Goal: Task Accomplishment & Management: Manage account settings

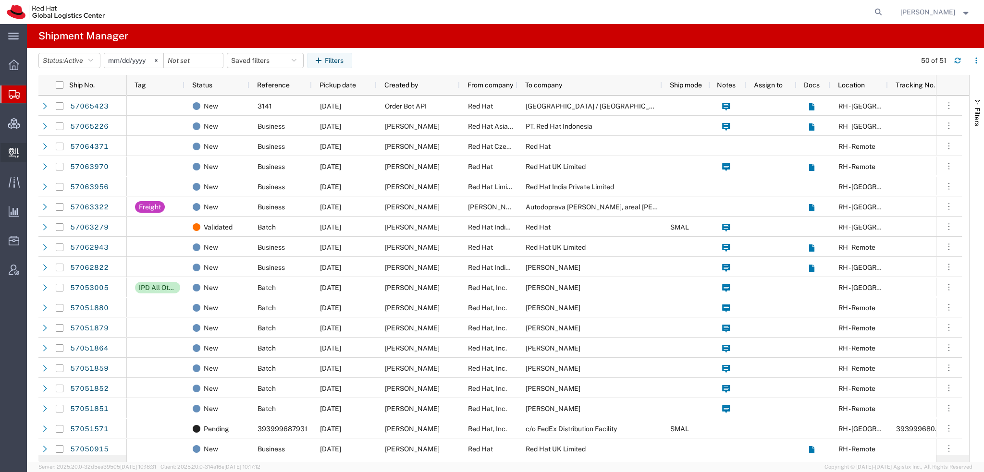
click at [0, 0] on span "Create Delivery" at bounding box center [0, 0] width 0 height 0
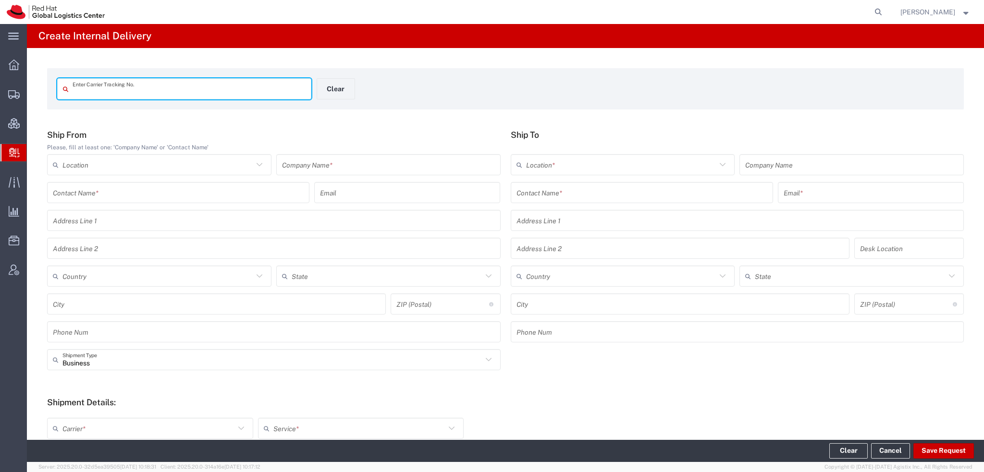
click at [86, 95] on input "text" at bounding box center [189, 89] width 233 height 17
type input "56731917"
click at [106, 93] on input "56731917" at bounding box center [189, 89] width 233 height 17
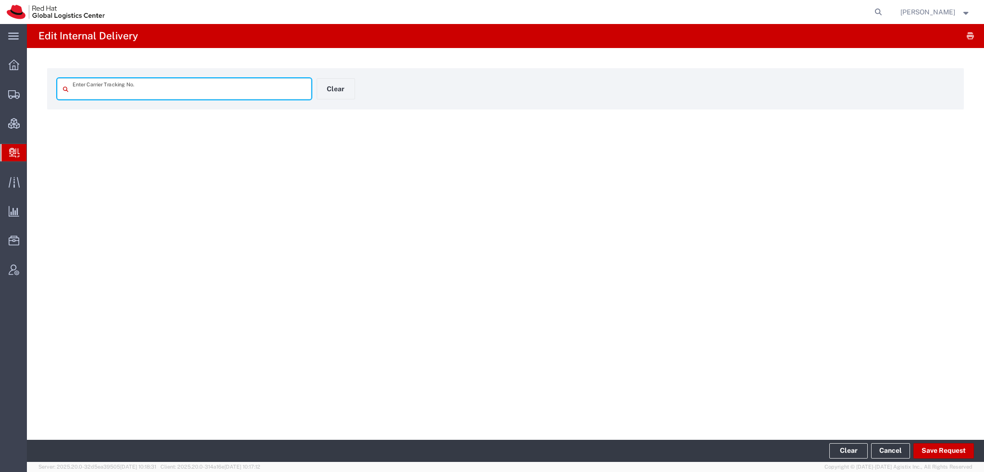
type input "56731917"
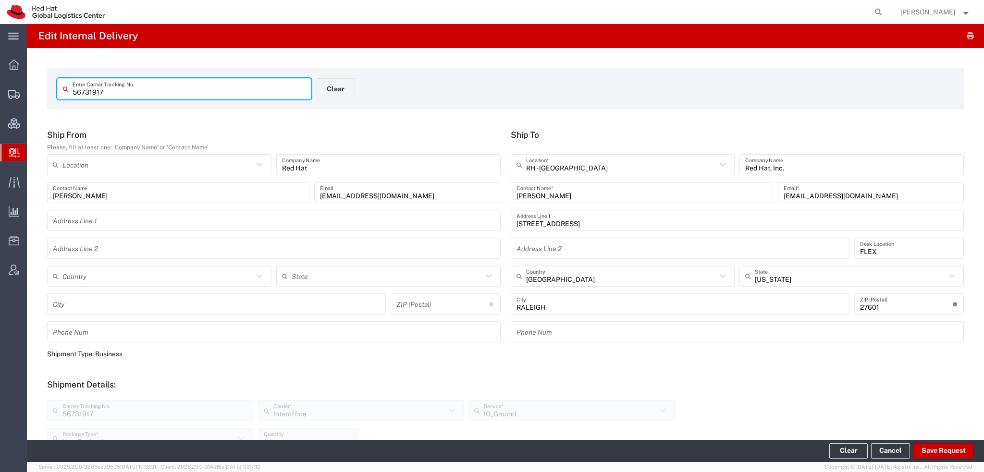
scroll to position [276, 0]
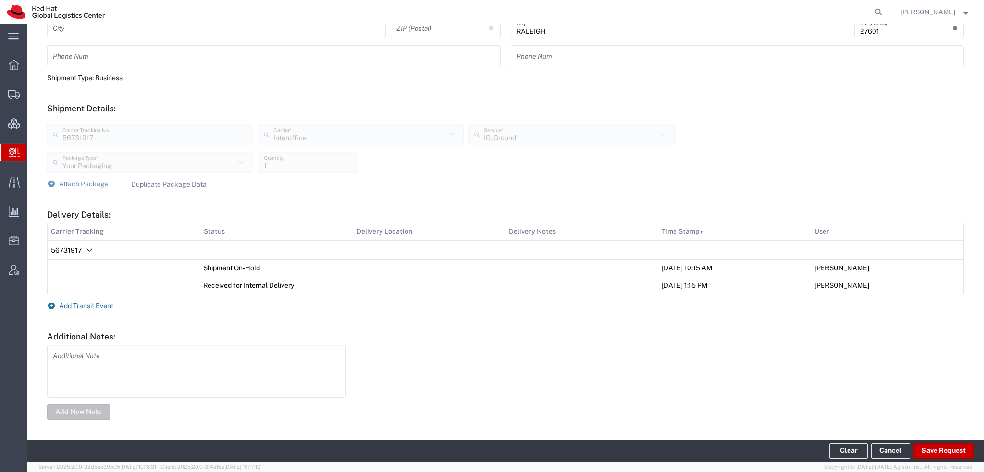
click at [78, 303] on span "Add Transit Event" at bounding box center [86, 306] width 54 height 8
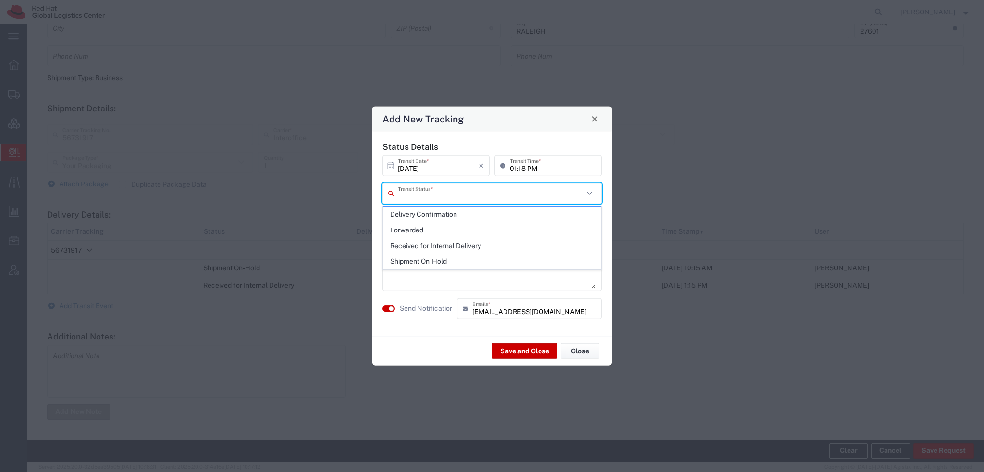
click at [430, 196] on input "text" at bounding box center [490, 193] width 185 height 17
click at [436, 212] on span "Delivery Confirmation" at bounding box center [491, 214] width 217 height 15
type input "Delivery Confirmation"
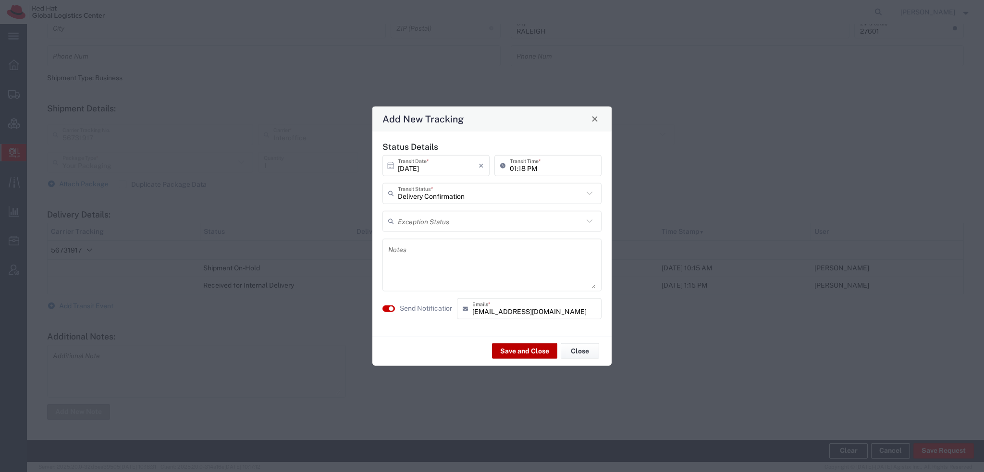
click at [527, 352] on button "Save and Close" at bounding box center [524, 350] width 65 height 15
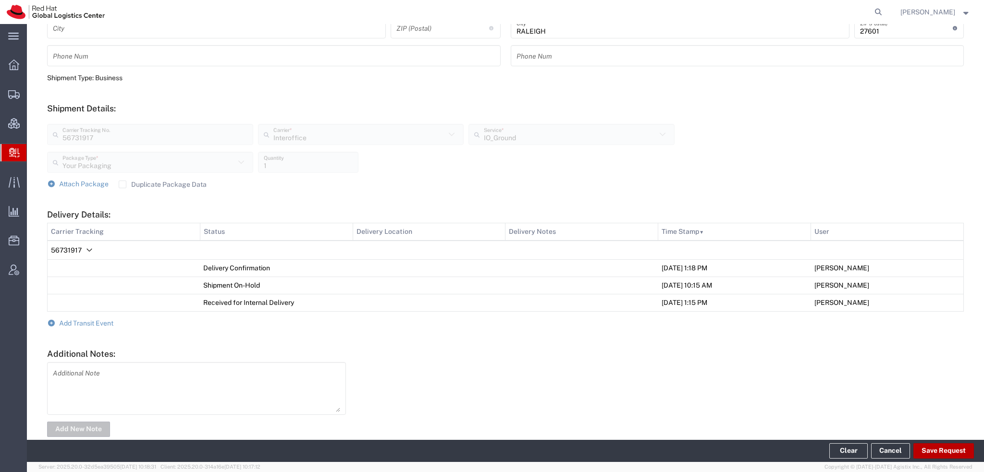
click at [945, 449] on button "Save Request" at bounding box center [943, 450] width 61 height 15
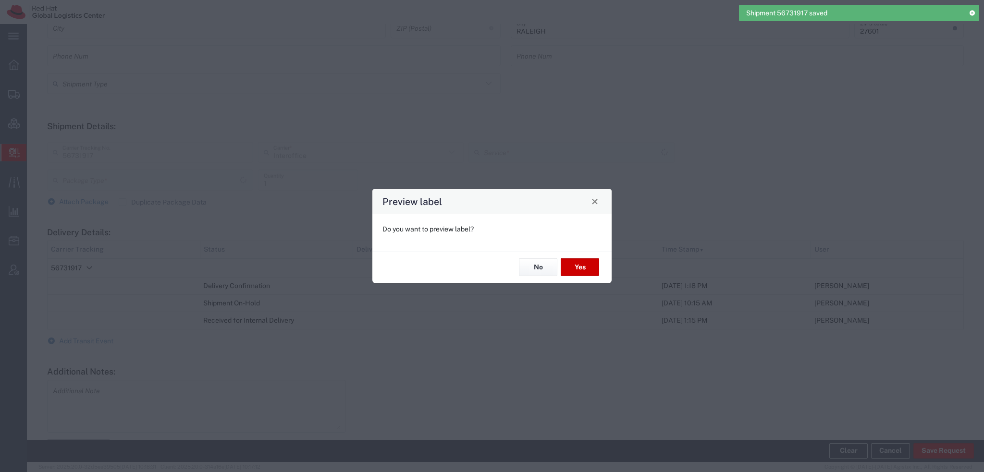
type input "Your Packaging"
type input "IO_Ground"
click at [538, 272] on button "No" at bounding box center [538, 267] width 38 height 18
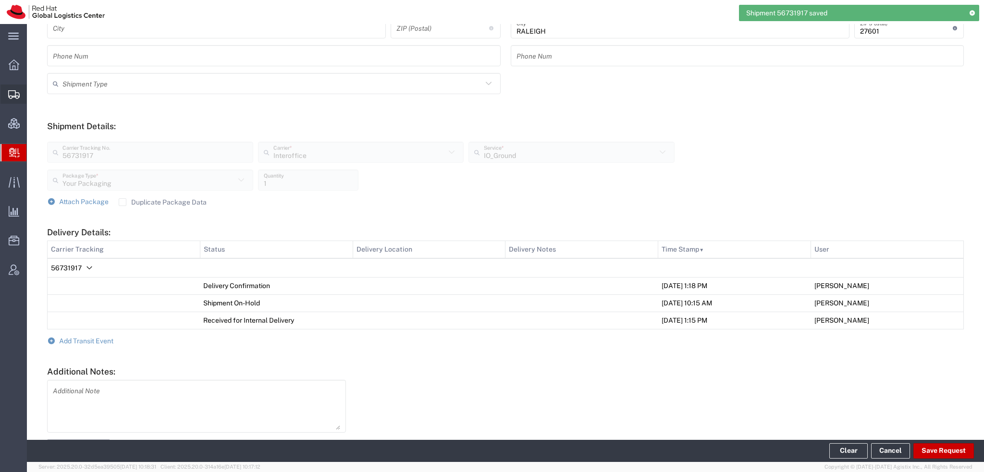
click at [0, 0] on span "Shipment Manager" at bounding box center [0, 0] width 0 height 0
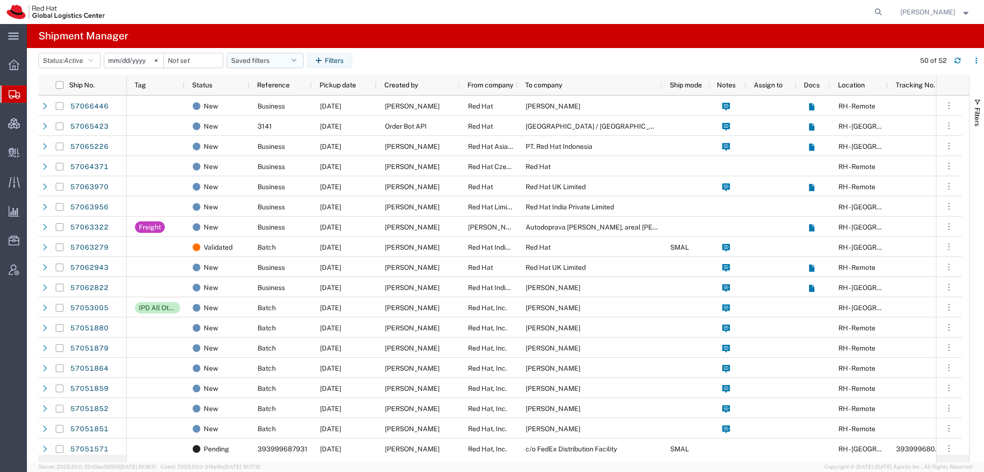
click at [292, 63] on button "Saved filters" at bounding box center [265, 60] width 77 height 15
click at [278, 102] on span "Americas" at bounding box center [291, 103] width 126 height 18
type input "[DATE]"
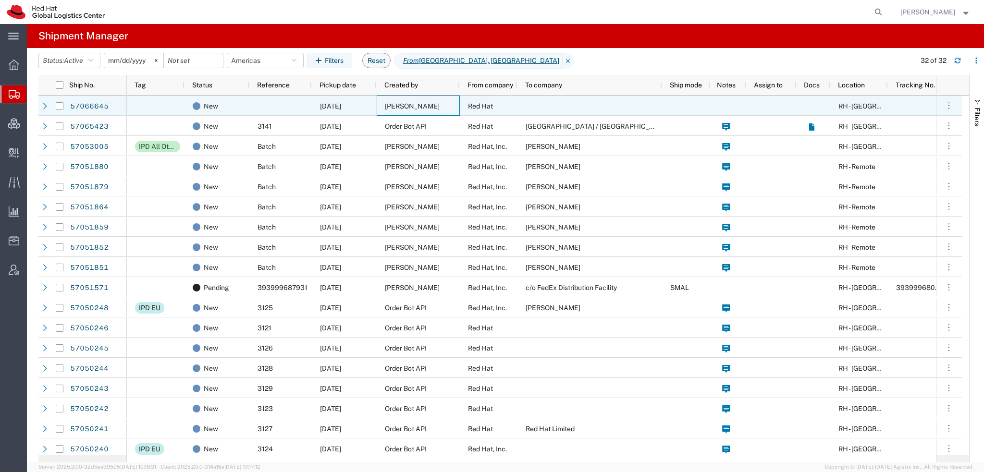
click at [430, 105] on span "[PERSON_NAME]" at bounding box center [412, 106] width 55 height 8
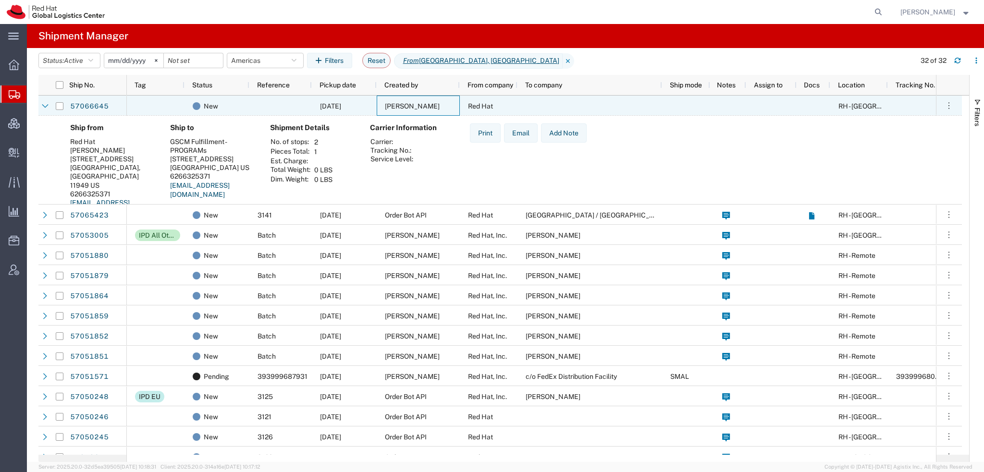
click at [430, 105] on span "[PERSON_NAME]" at bounding box center [412, 106] width 55 height 8
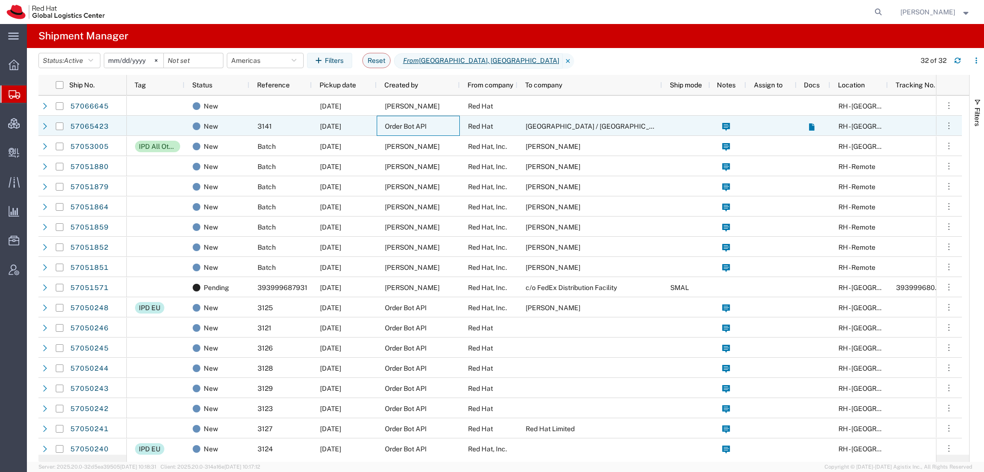
click at [411, 131] on div "Order Bot API" at bounding box center [418, 126] width 83 height 20
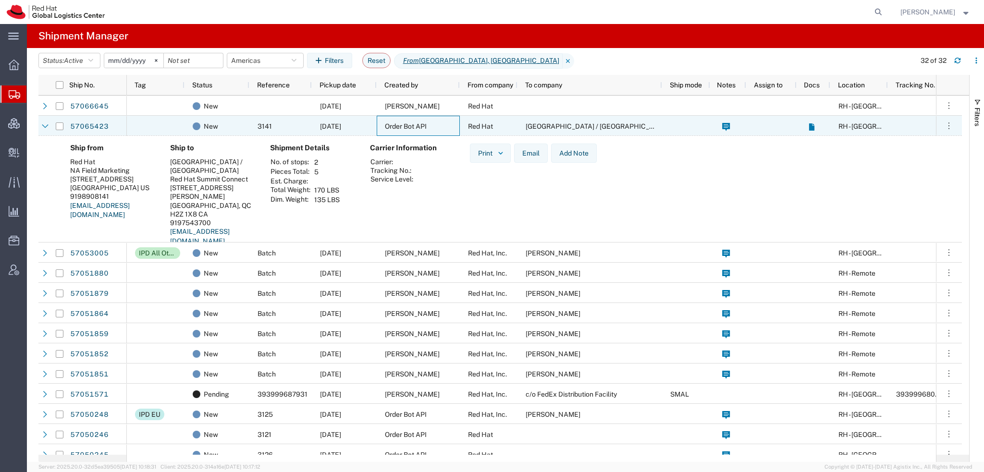
click at [411, 131] on div "Order Bot API" at bounding box center [418, 126] width 83 height 20
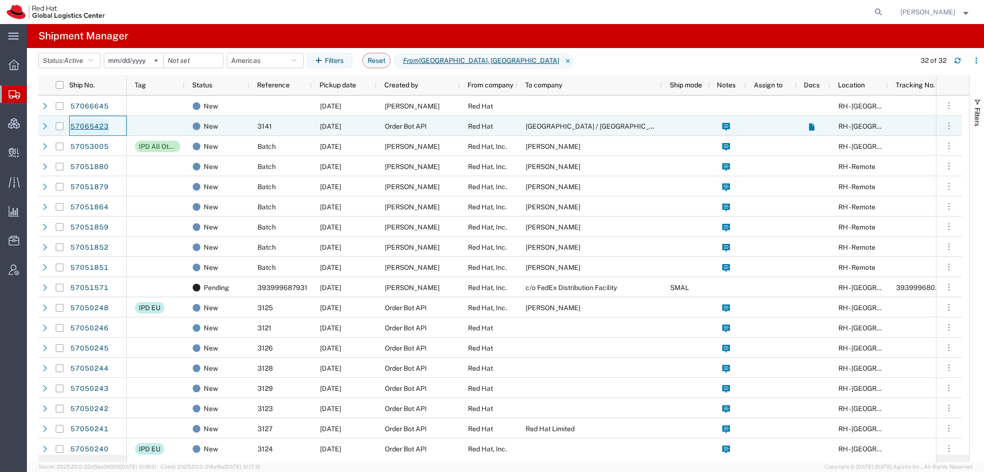
click at [83, 121] on link "57065423" at bounding box center [89, 126] width 39 height 15
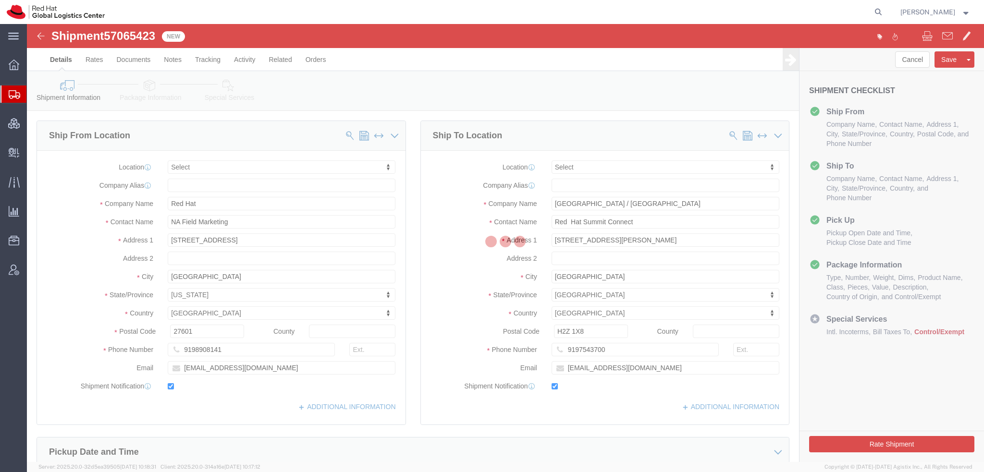
select select
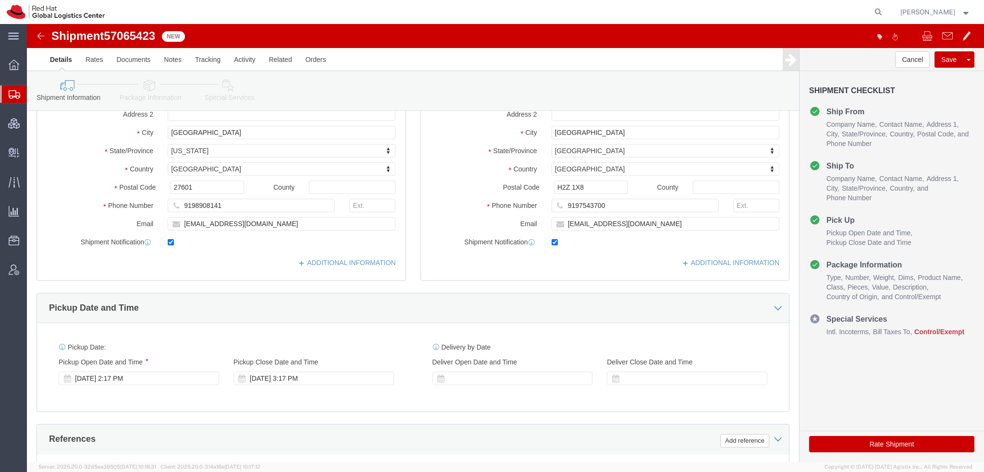
scroll to position [96, 0]
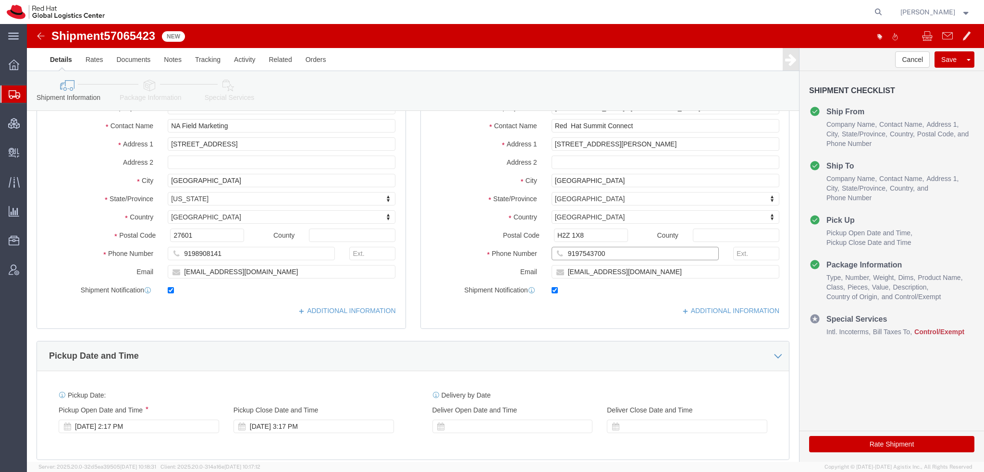
drag, startPoint x: 575, startPoint y: 227, endPoint x: 371, endPoint y: 223, distance: 203.7
click div "Ship From Location Location My Profile Location RH - Amsterdam - MSO RH - Amste…"
click icon
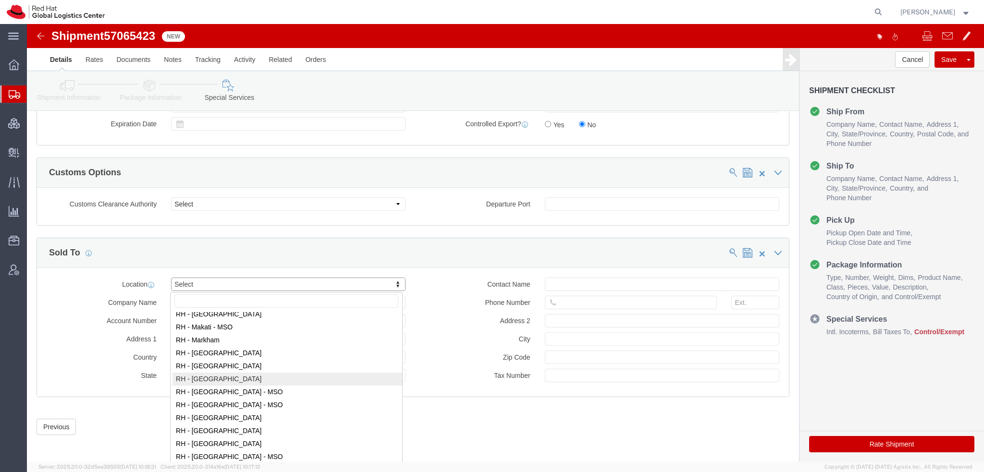
scroll to position [961, 0]
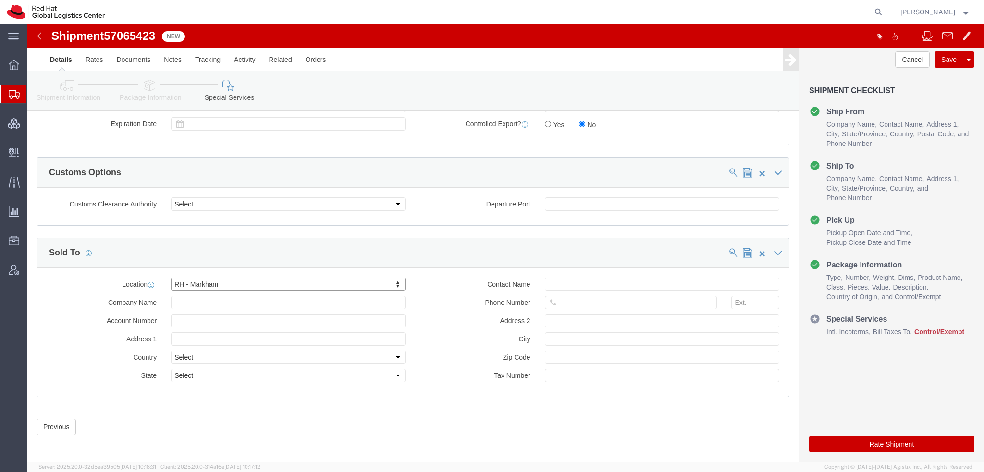
select select "ON"
click input "text"
paste input "9197543700"
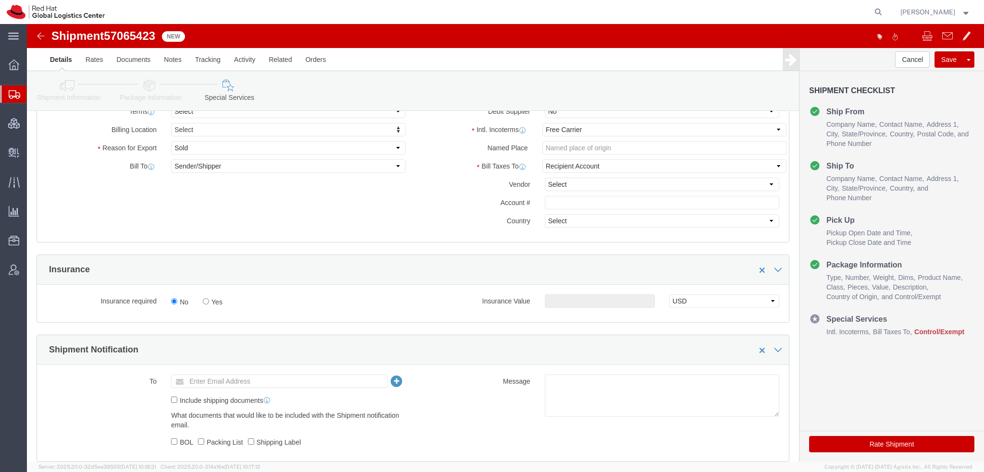
scroll to position [288, 0]
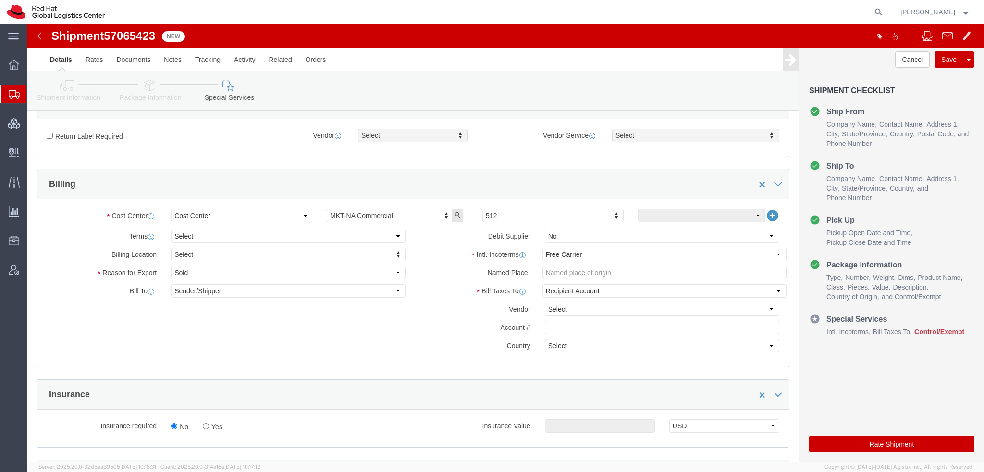
type input "9197543700"
click select "Select Carriage Insurance Paid Carriage Paid To Cost and Freight Cost Insurance…"
click select "Select Recipient Account Sender/Shipper Third Party Account"
select select "THRD"
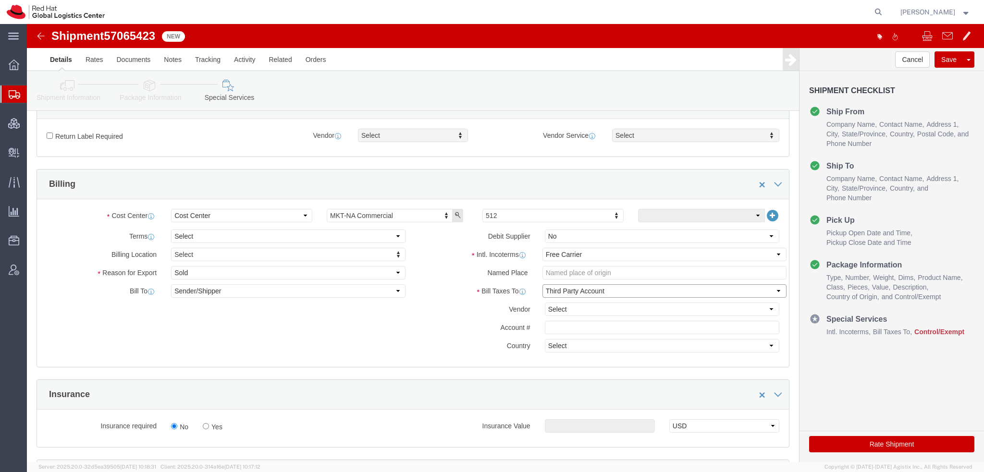
click select "Select Recipient Account Sender/Shipper Third Party Account"
click select "Select DHL FedEx Express UPS"
select select "FedEx Express"
click select "Select DHL FedEx Express UPS"
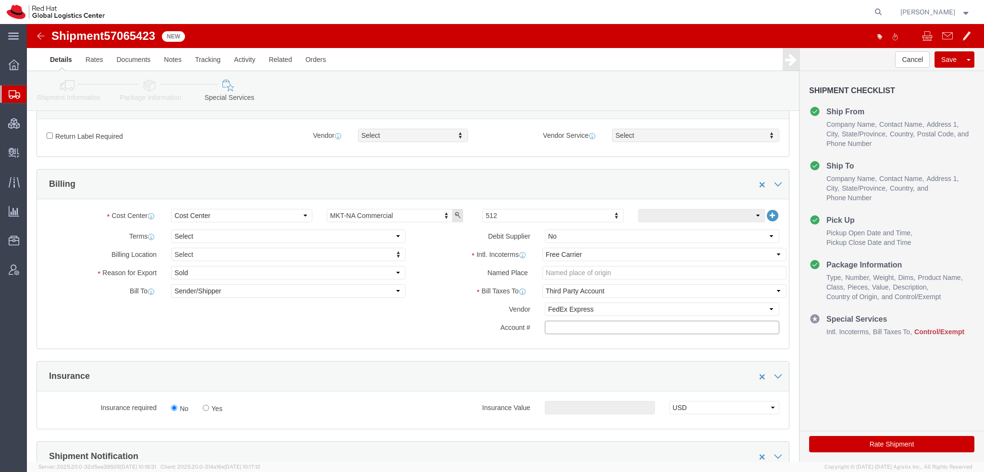
click input "text"
paste input "222181879"
type input "222181879"
click icon
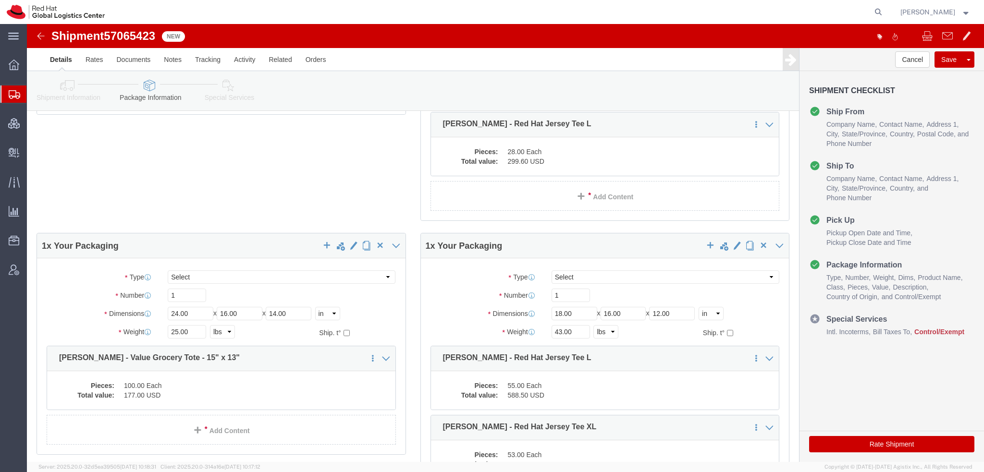
scroll to position [805, 0]
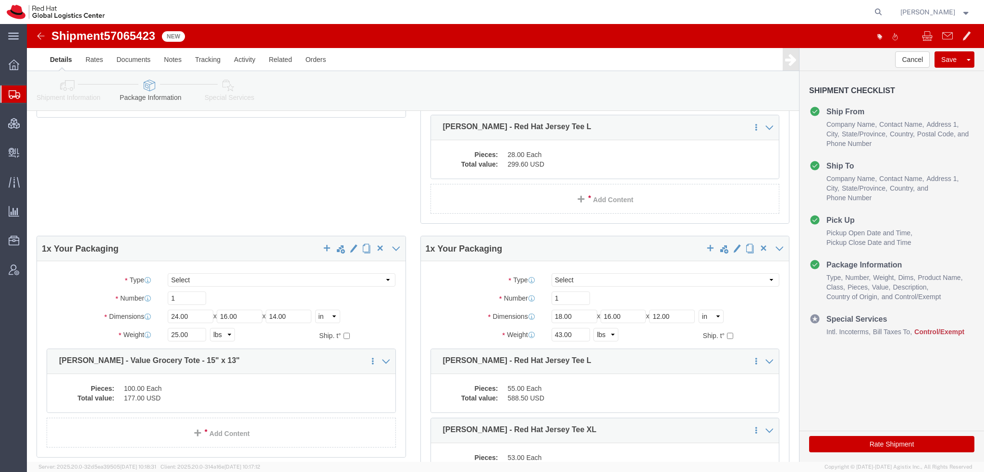
click icon
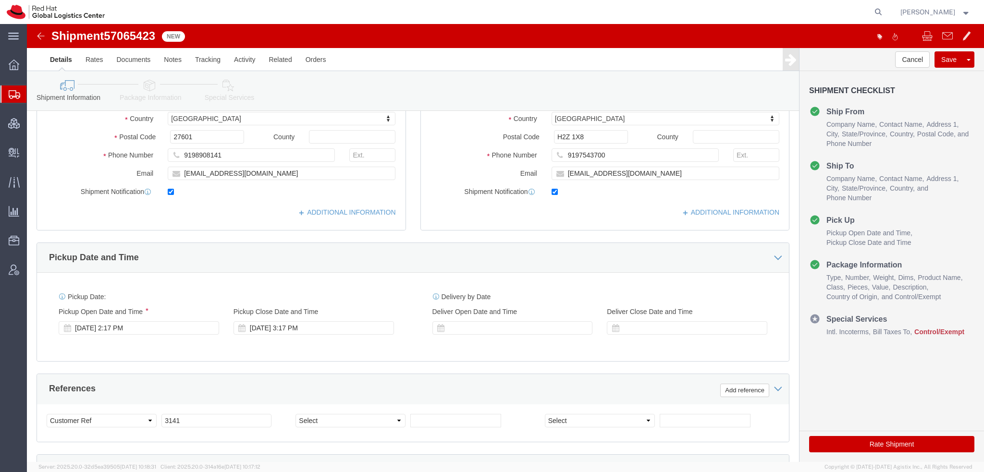
scroll to position [387, 0]
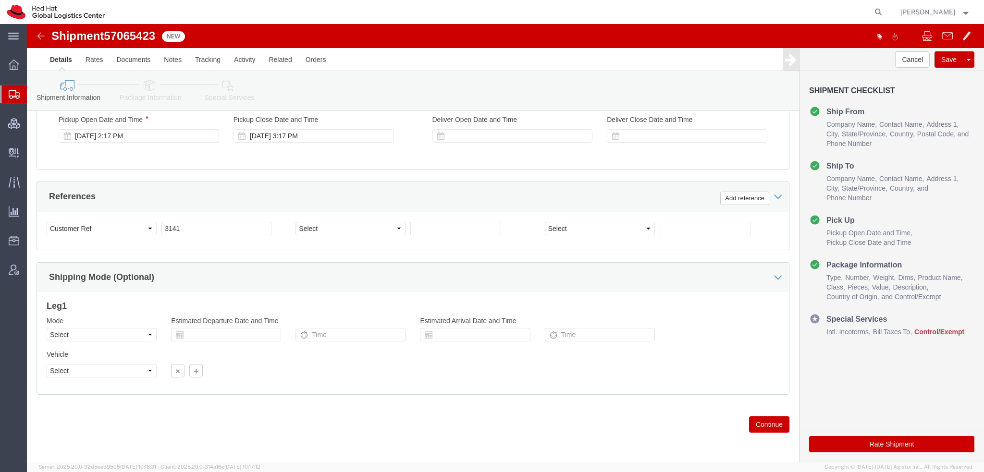
click div "Shipment Information Package Information Special Services"
click icon
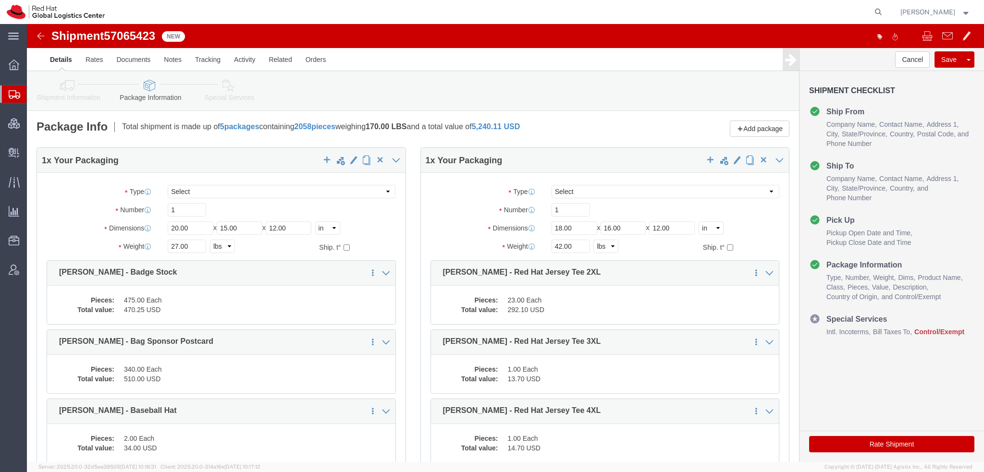
click dd "470.25 USD"
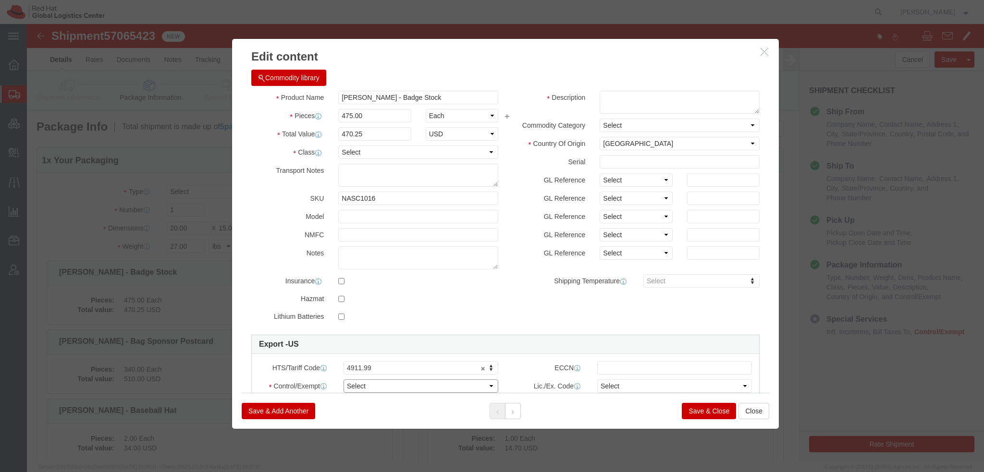
click select "Select ATF BIS DEA EPA FDA FTR ITAR OFAC Other (OPA)"
select select "FTR"
click select "Select ATF BIS DEA EPA FDA FTR ITAR OFAC Other (OPA)"
click select "Select 30.2(d)(2) 30.36 30.37(a) 30.37(f) 30.37(g) 30.37(h) 30.37(i) 30.37(j) 3…"
select select "30.36"
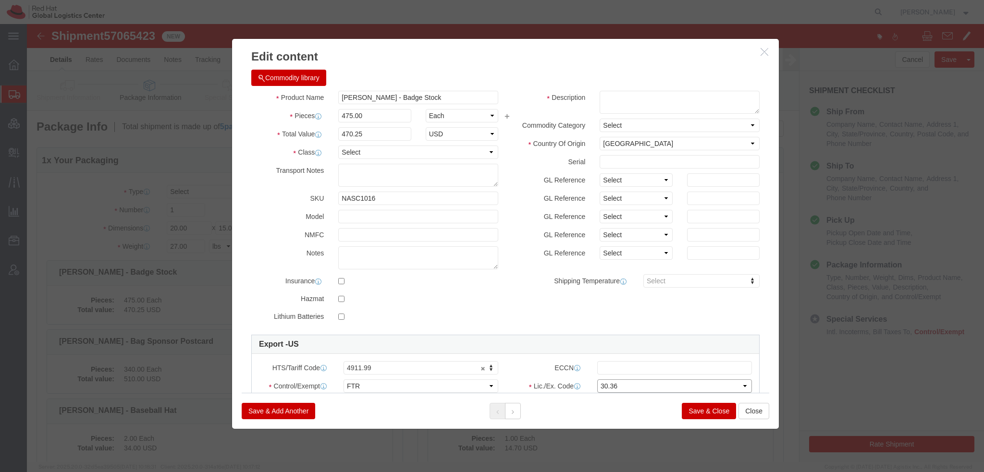
click select "Select 30.2(d)(2) 30.36 30.37(a) 30.37(f) 30.37(g) 30.37(h) 30.37(i) 30.37(j) 3…"
click textarea
type textarea "Red Hat branded"
click button
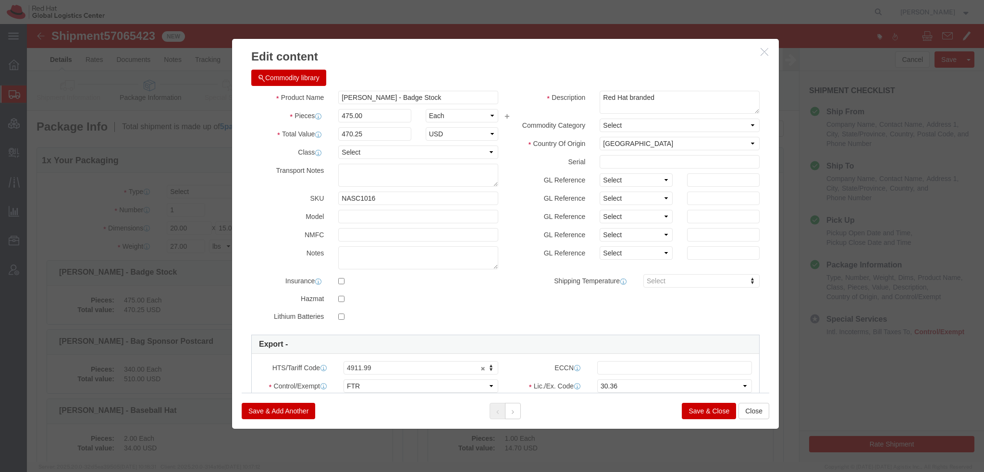
click button "Save & Close"
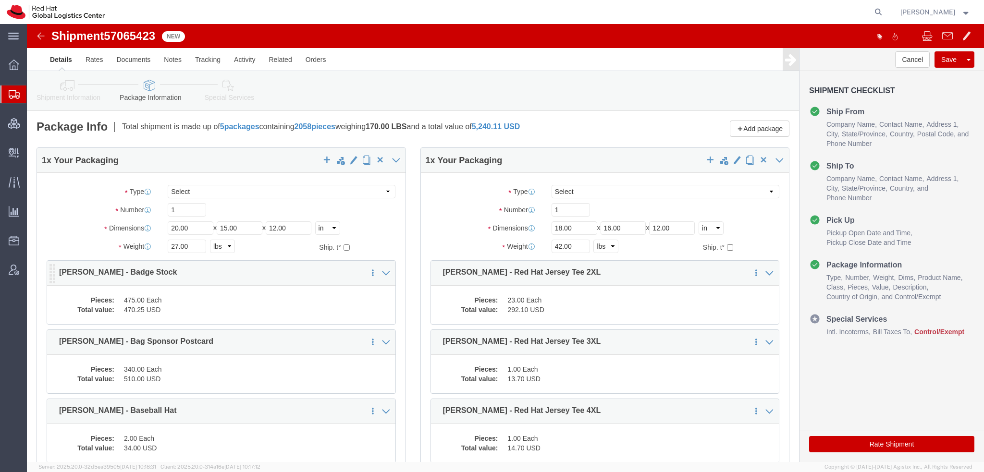
click dd "475.00 Each"
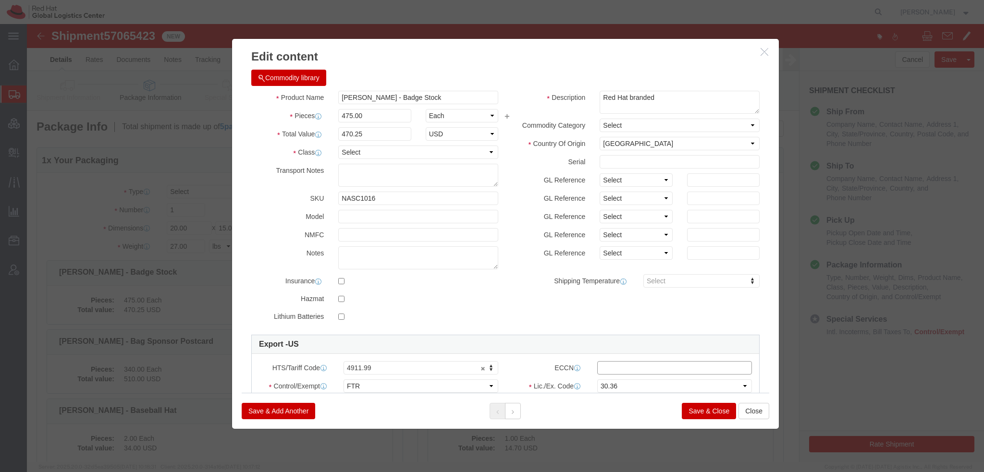
click input "text"
type input "EAR99"
click button
click textarea
type textarea "Red Hat branded"
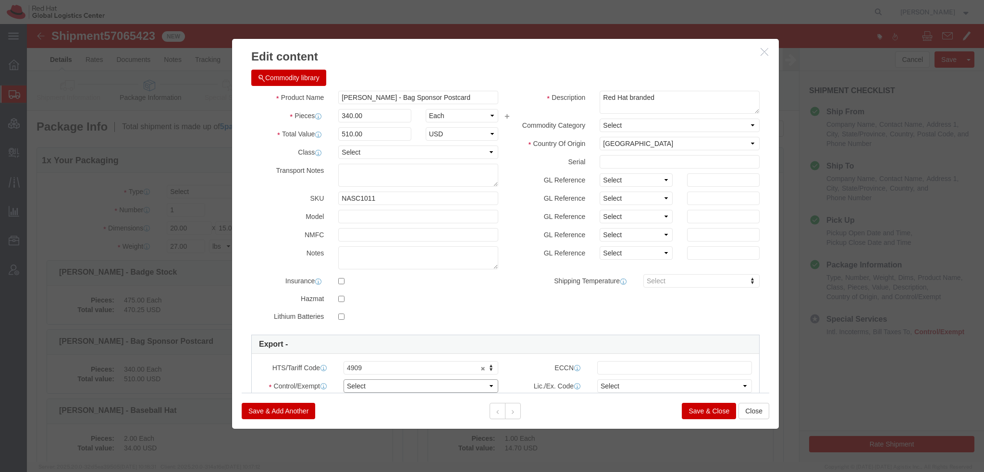
click select "Select ATF BIS DEA EPA FDA FTR ITAR OFAC Other (OPA)"
select select "FTR"
click select "Select ATF BIS DEA EPA FDA FTR ITAR OFAC Other (OPA)"
click input "text"
paste input "EAR99"
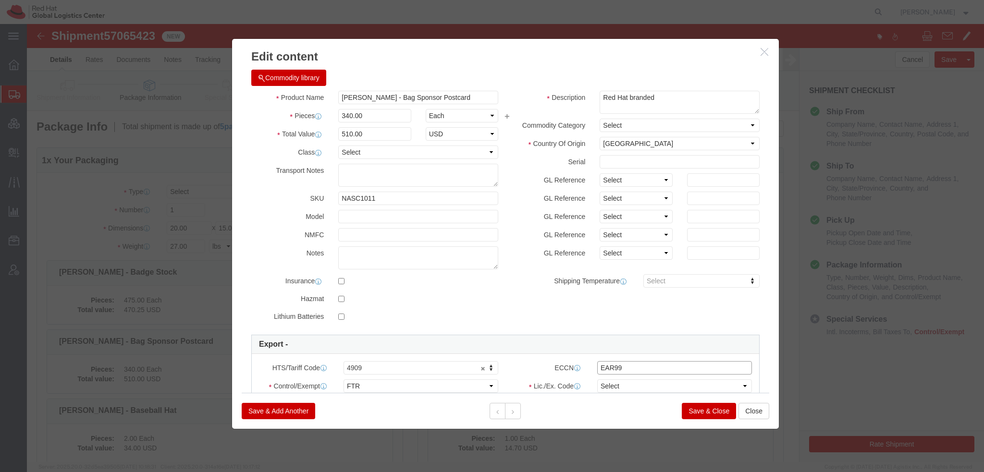
type input "EAR99"
click select "Select 30.2(d)(2) 30.36 30.37(a) 30.37(f) 30.37(g) 30.37(h) 30.37(i) 30.37(j) 3…"
select select "30.36"
click select "Select 30.2(d)(2) 30.36 30.37(a) 30.37(f) 30.37(g) 30.37(h) 30.37(i) 30.37(j) 3…"
click button
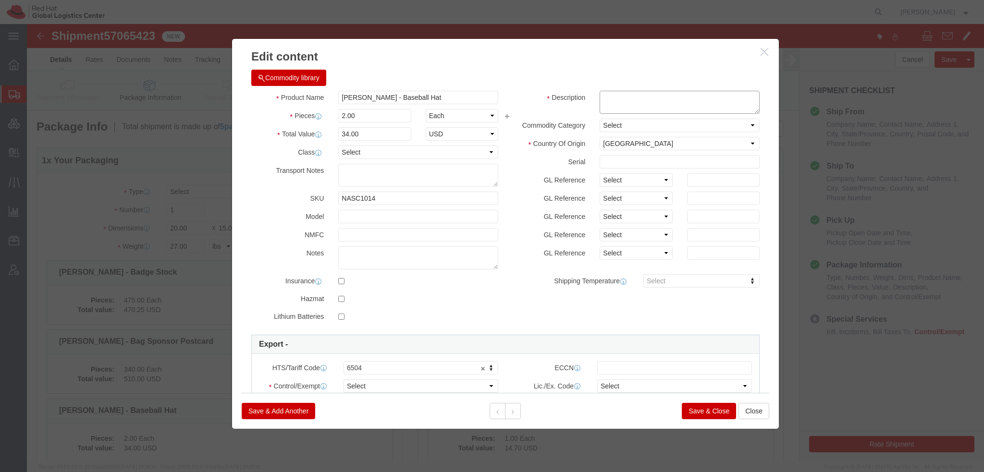
click textarea
type textarea "Red Hat branded"
click select "Select ATF BIS DEA EPA FDA FTR ITAR OFAC Other (OPA)"
select select "FTR"
click select "Select ATF BIS DEA EPA FDA FTR ITAR OFAC Other (OPA)"
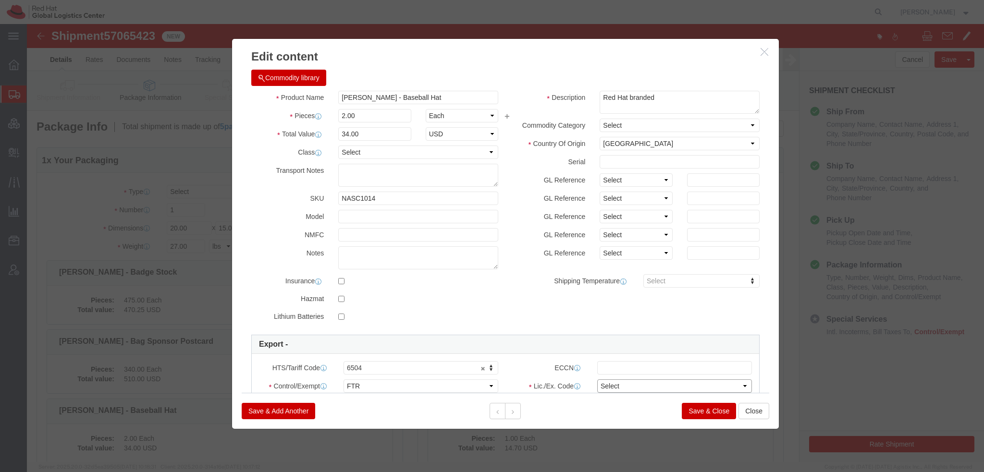
click select "Select 30.2(d)(2) 30.36 30.37(a) 30.37(f) 30.37(g) 30.37(h) 30.37(i) 30.37(j) 3…"
select select "30.36"
click select "Select 30.2(d)(2) 30.36 30.37(a) 30.37(f) 30.37(g) 30.37(h) 30.37(i) 30.37(j) 3…"
click input "text"
paste input "EAR99"
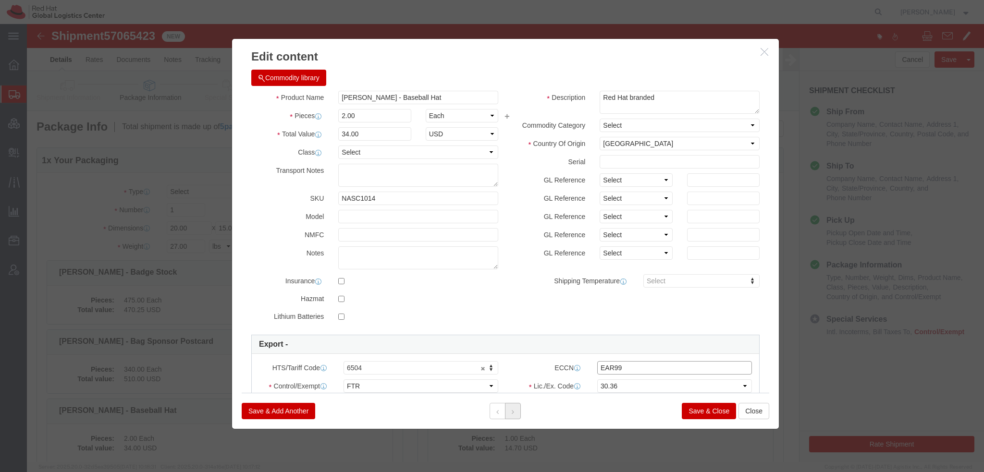
type input "EAR99"
click button
click textarea
type textarea "Red Hat branded"
select select "CN"
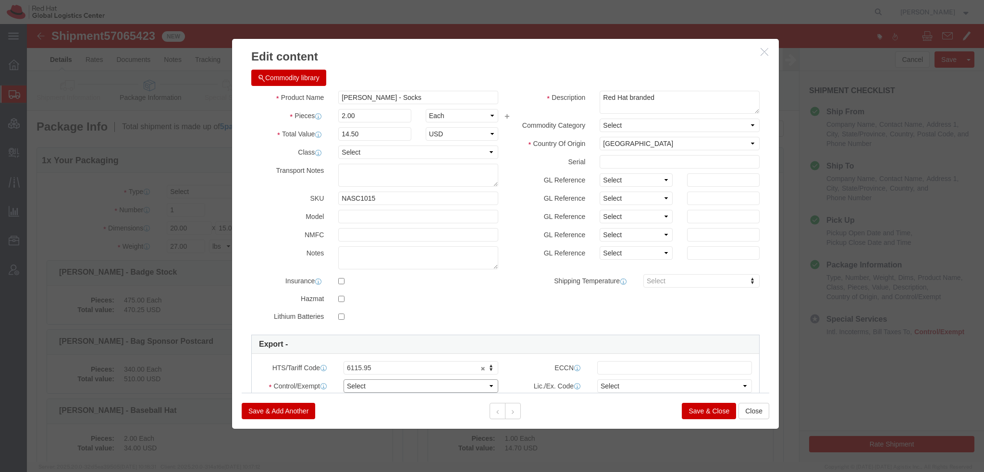
click select "Select ATF BIS DEA EPA FDA FTR ITAR OFAC Other (OPA)"
select select "FTR"
click select "Select ATF BIS DEA EPA FDA FTR ITAR OFAC Other (OPA)"
click select "Select 30.2(d)(2) 30.36 30.37(a) 30.37(f) 30.37(g) 30.37(h) 30.37(i) 30.37(j) 3…"
select select "30.36"
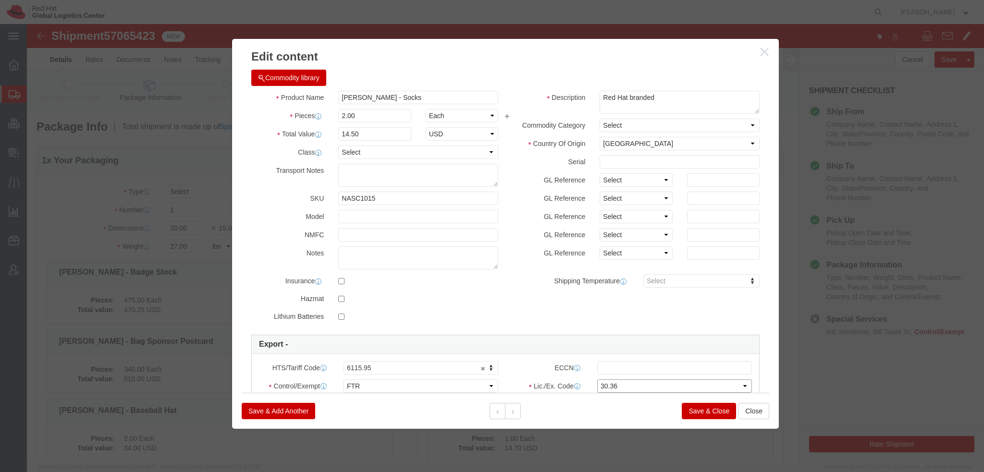
click select "Select 30.2(d)(2) 30.36 30.37(a) 30.37(f) 30.37(g) 30.37(h) 30.37(i) 30.37(j) 3…"
click input "text"
paste input "EAR99"
type input "EAR99"
click button
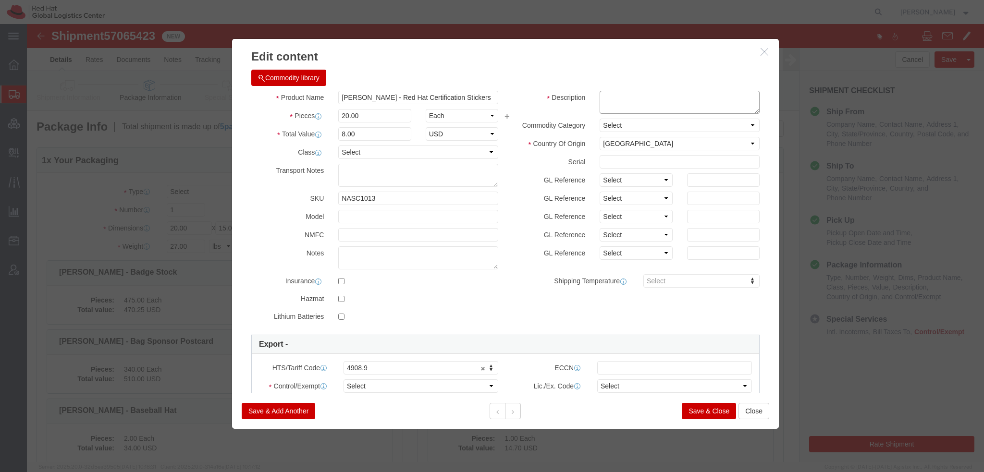
click textarea
type textarea "Red Hat branded"
click select "Select ATF BIS DEA EPA FDA FTR ITAR OFAC Other (OPA)"
select select "FTR"
click select "Select ATF BIS DEA EPA FDA FTR ITAR OFAC Other (OPA)"
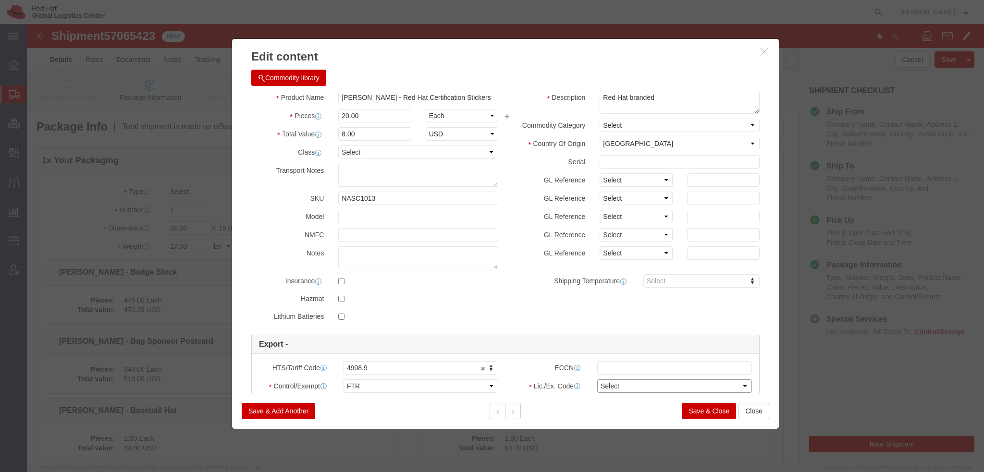
click select "Select 30.2(d)(2) 30.36 30.37(a) 30.37(f) 30.37(g) 30.37(h) 30.37(i) 30.37(j) 3…"
select select "30.36"
click select "Select 30.2(d)(2) 30.36 30.37(a) 30.37(f) 30.37(g) 30.37(h) 30.37(i) 30.37(j) 3…"
paste input "EAR99"
type input "EAR99"
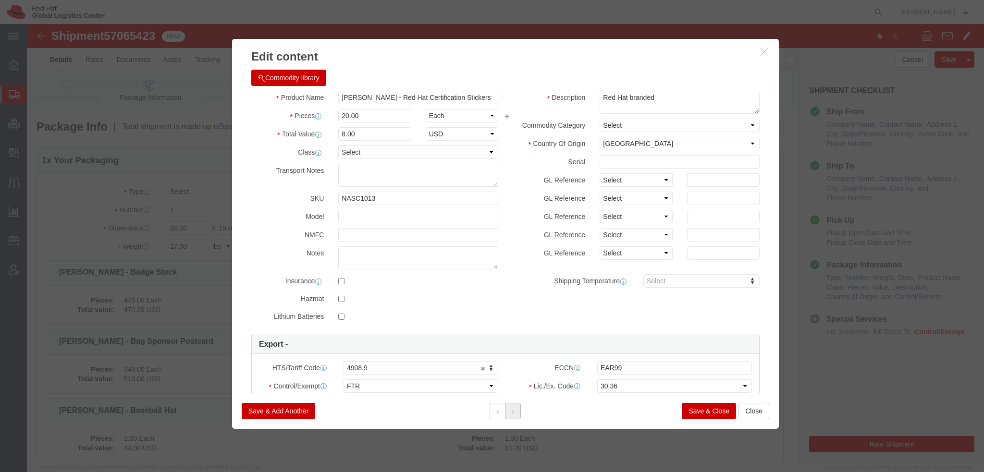
click icon
click textarea
type textarea "Red Hat branded"
click select "Select Afghanistan Åland Islands Albania Algeria American Samoa Andorra Angola …"
select select "US"
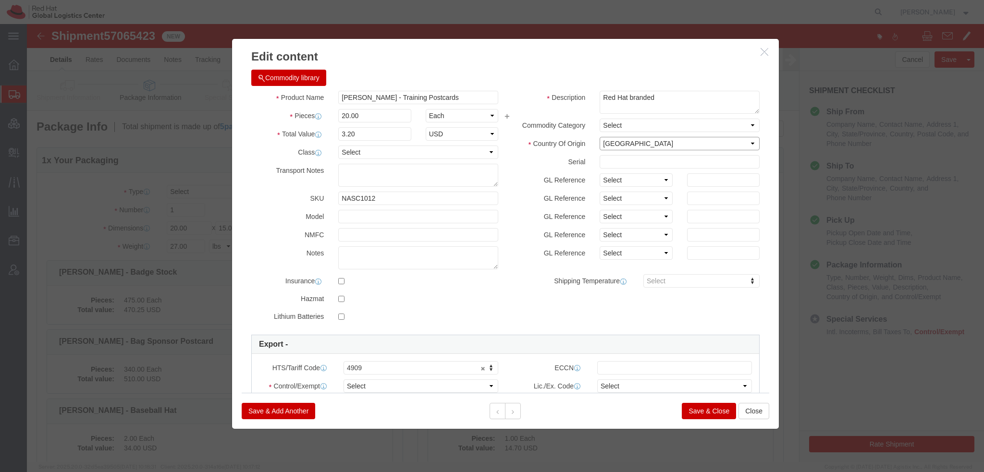
click select "Select Afghanistan Åland Islands Albania Algeria American Samoa Andorra Angola …"
click select "Select ATF BIS DEA EPA FDA FTR ITAR OFAC Other (OPA)"
select select "FTR"
click select "Select ATF BIS DEA EPA FDA FTR ITAR OFAC Other (OPA)"
click select "Select 30.2(d)(2) 30.36 30.37(a) 30.37(f) 30.37(g) 30.37(h) 30.37(i) 30.37(j) 3…"
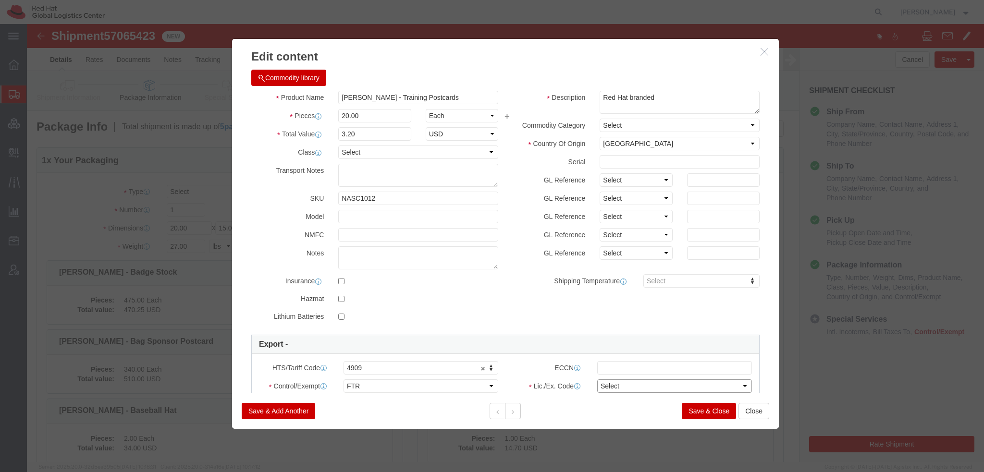
select select "30.36"
click select "Select 30.2(d)(2) 30.36 30.37(a) 30.37(f) 30.37(g) 30.37(h) 30.37(i) 30.37(j) 3…"
click input "text"
paste input "EAR99"
type input "EAR99"
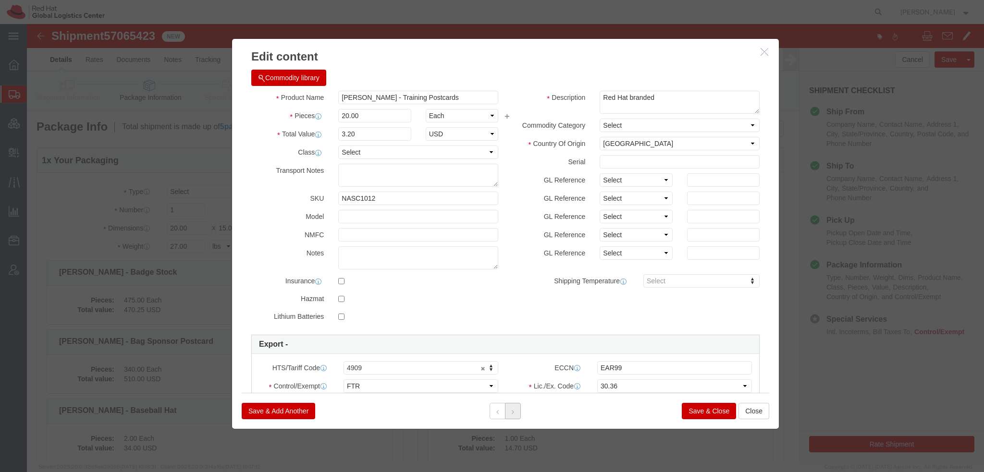
click button
click textarea
type textarea "Red Hat branded"
click select "Select ATF BIS DEA EPA FDA FTR ITAR OFAC Other (OPA)"
select select "FTR"
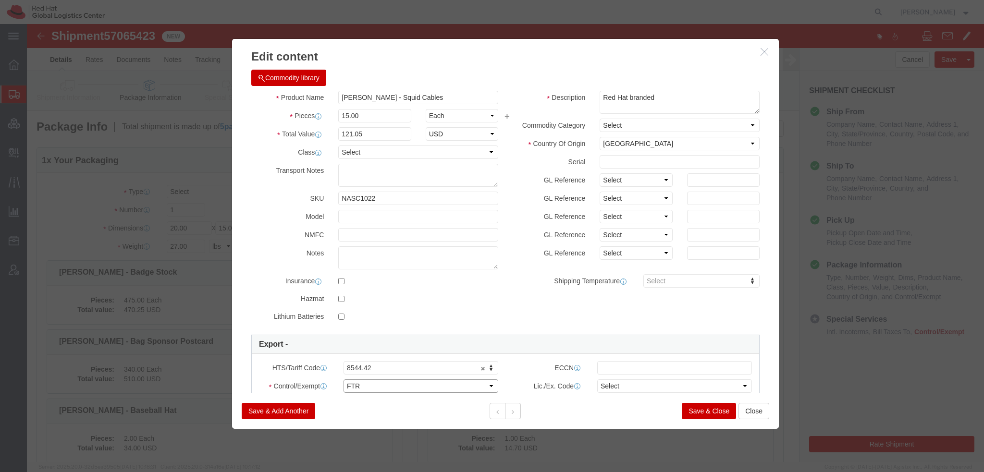
click select "Select ATF BIS DEA EPA FDA FTR ITAR OFAC Other (OPA)"
click select "Select 30.2(d)(2) 30.36 30.37(a) 30.37(f) 30.37(g) 30.37(h) 30.37(i) 30.37(j) 3…"
select select "30.36"
click select "Select 30.2(d)(2) 30.36 30.37(a) 30.37(f) 30.37(g) 30.37(h) 30.37(i) 30.37(j) 3…"
click input "text"
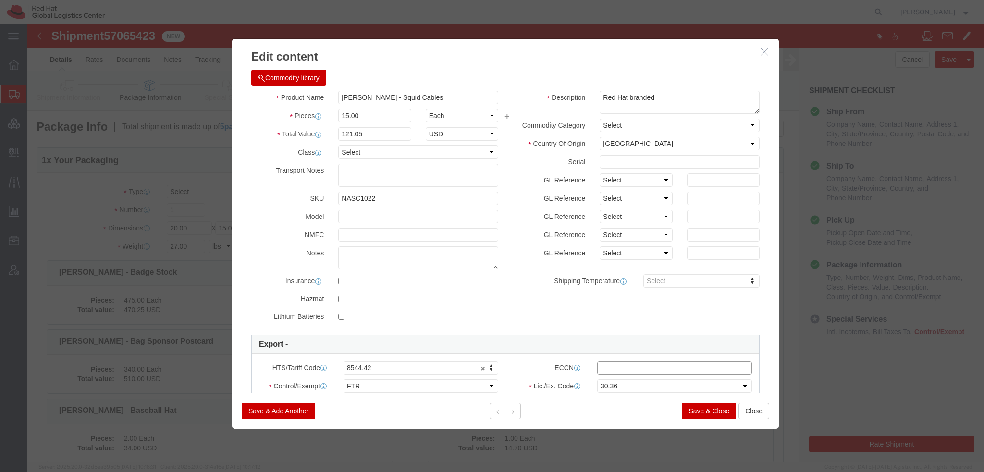
paste input "EAR99"
type input "EAR99"
click button
click select "Select ATF BIS DEA EPA FDA FTR ITAR OFAC Other (OPA)"
select select "FTR"
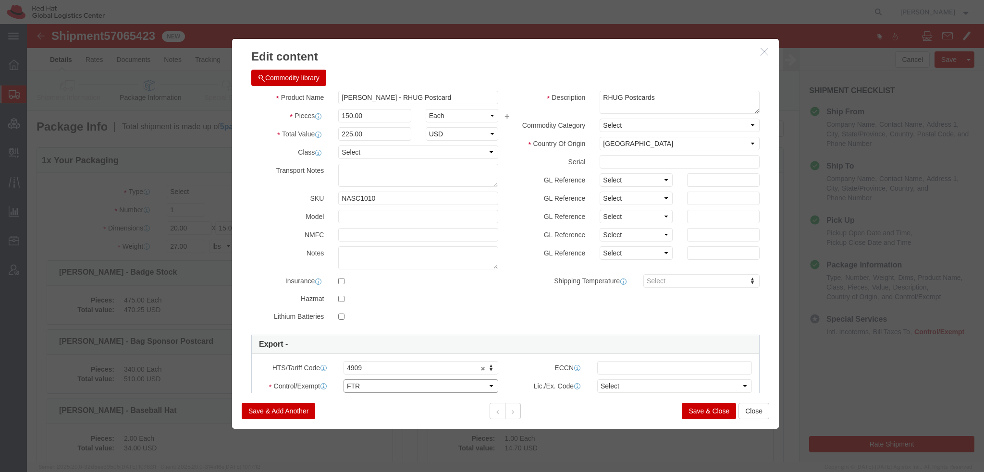
click select "Select ATF BIS DEA EPA FDA FTR ITAR OFAC Other (OPA)"
click select "Select 30.2(d)(2) 30.36 30.37(a) 30.37(f) 30.37(g) 30.37(h) 30.37(i) 30.37(j) 3…"
select select "30.36"
click select "Select 30.2(d)(2) 30.36 30.37(a) 30.37(f) 30.37(g) 30.37(h) 30.37(i) 30.37(j) 3…"
click input "text"
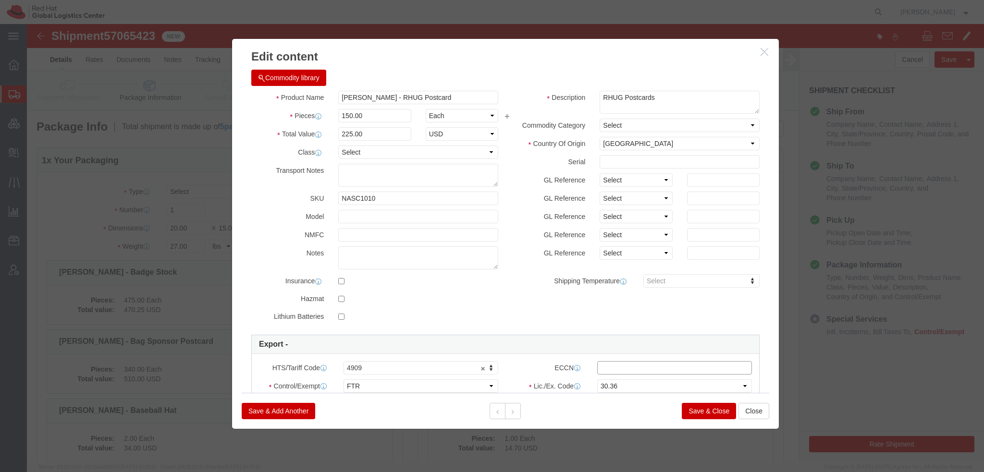
paste input "EAR99"
type input "EAR99"
click button
click select "Select ATF BIS DEA EPA FDA FTR ITAR OFAC Other (OPA)"
select select "FTR"
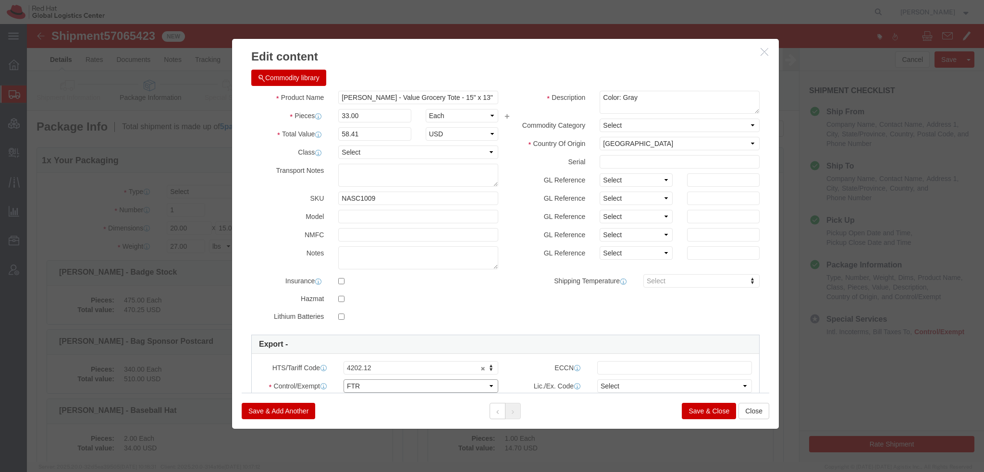
click select "Select ATF BIS DEA EPA FDA FTR ITAR OFAC Other (OPA)"
click select "Select 30.2(d)(2) 30.36 30.37(a) 30.37(f) 30.37(g) 30.37(h) 30.37(i) 30.37(j) 3…"
select select "30.36"
click select "Select 30.2(d)(2) 30.36 30.37(a) 30.37(f) 30.37(g) 30.37(h) 30.37(i) 30.37(j) 3…"
click input "text"
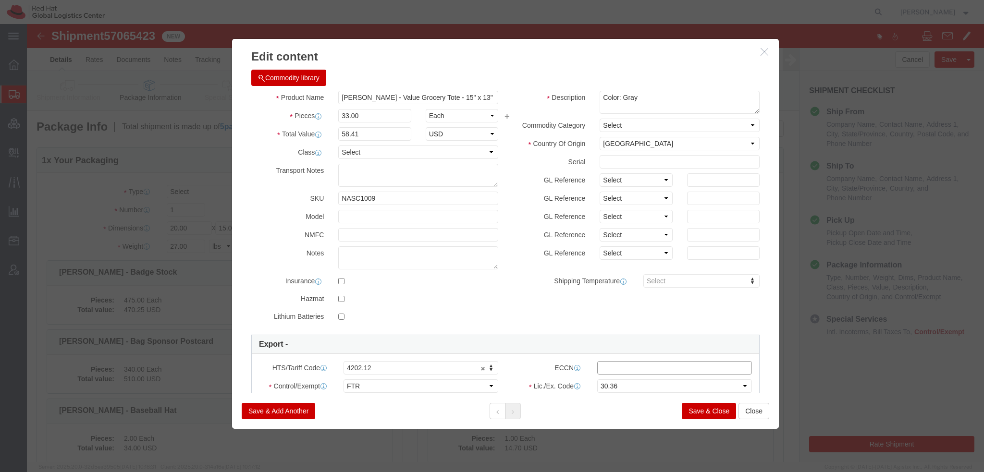
paste input "EAR99"
type input "EAR99"
click div
click button "Save & Close"
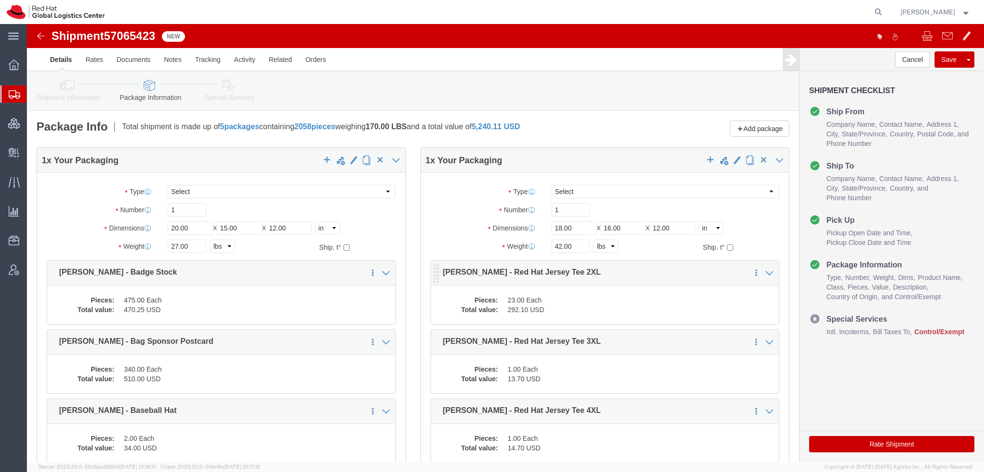
click dd "23.00 Each"
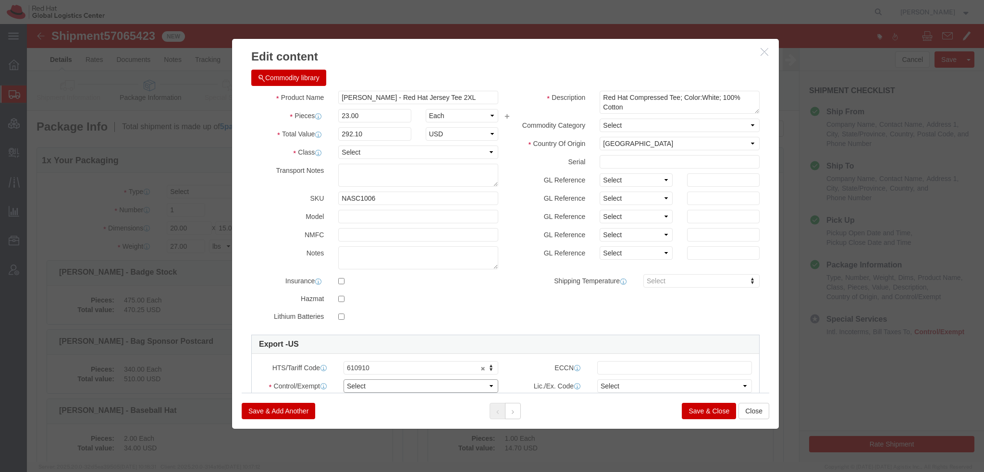
click select "Select ATF BIS DEA EPA FDA FTR ITAR OFAC Other (OPA)"
select select "FTR"
click select "Select ATF BIS DEA EPA FDA FTR ITAR OFAC Other (OPA)"
click select "Select 30.2(d)(2) 30.36 30.37(a) 30.37(f) 30.37(g) 30.37(h) 30.37(i) 30.37(j) 3…"
select select "30.36"
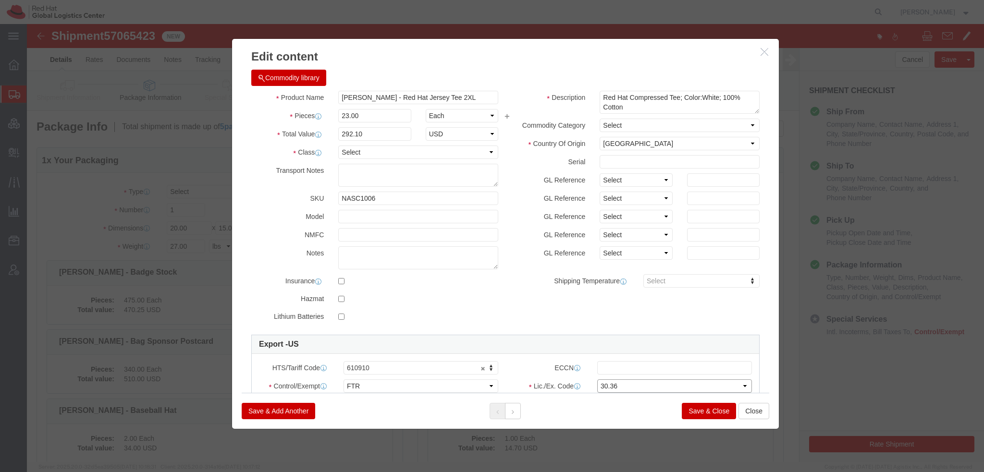
click select "Select 30.2(d)(2) 30.36 30.37(a) 30.37(f) 30.37(g) 30.37(h) 30.37(i) 30.37(j) 3…"
click input "text"
paste input "EAR99"
type input "EAR99"
click icon
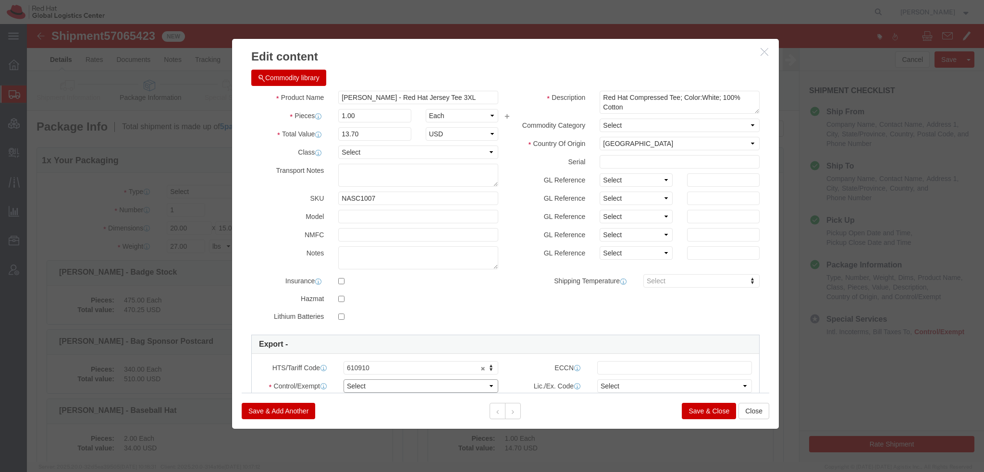
click select "Select ATF BIS DEA EPA FDA FTR ITAR OFAC Other (OPA)"
select select "FTR"
click select "Select ATF BIS DEA EPA FDA FTR ITAR OFAC Other (OPA)"
click select "Select 30.2(d)(2) 30.36 30.37(a) 30.37(f) 30.37(g) 30.37(h) 30.37(i) 30.37(j) 3…"
select select "30.36"
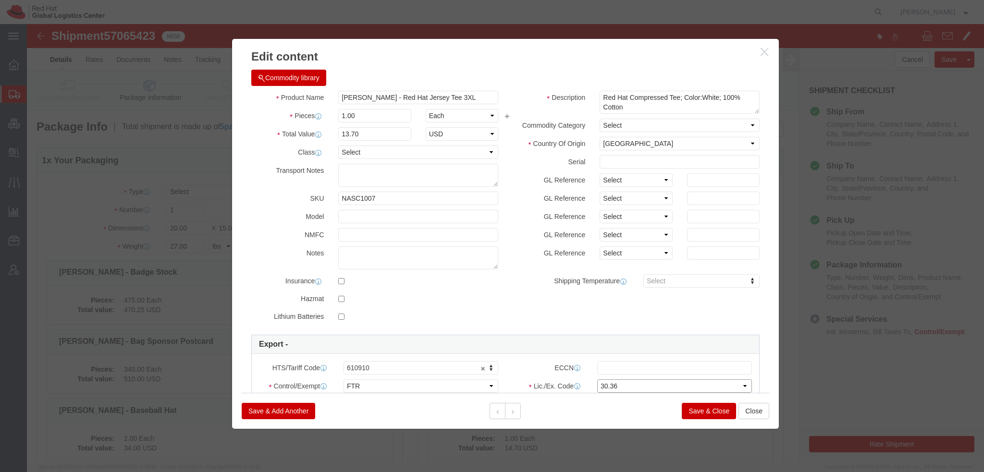
click select "Select 30.2(d)(2) 30.36 30.37(a) 30.37(f) 30.37(g) 30.37(h) 30.37(i) 30.37(j) 3…"
click input "text"
paste input "EAR99"
type input "EAR99"
click button
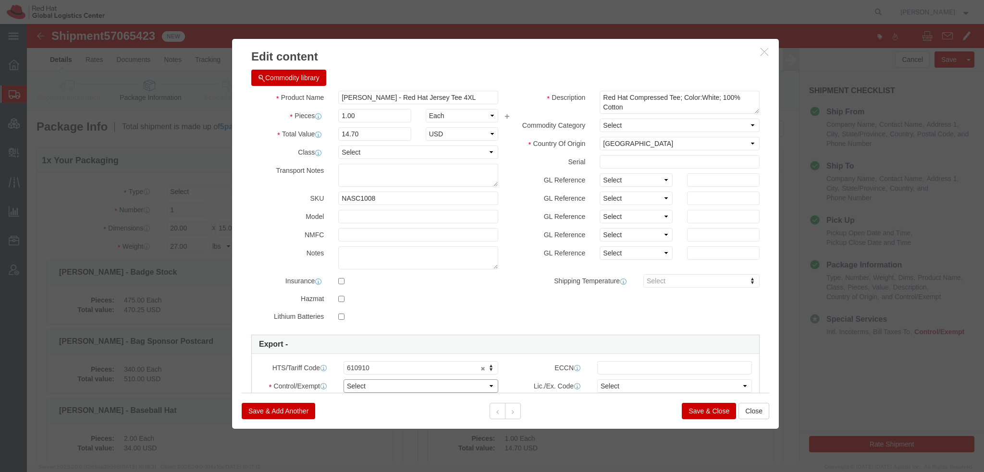
click select "Select ATF BIS DEA EPA FDA FTR ITAR OFAC Other (OPA)"
select select "FTR"
click select "Select ATF BIS DEA EPA FDA FTR ITAR OFAC Other (OPA)"
click select "Select 30.2(d)(2) 30.36 30.37(a) 30.37(f) 30.37(g) 30.37(h) 30.37(i) 30.37(j) 3…"
select select "30.36"
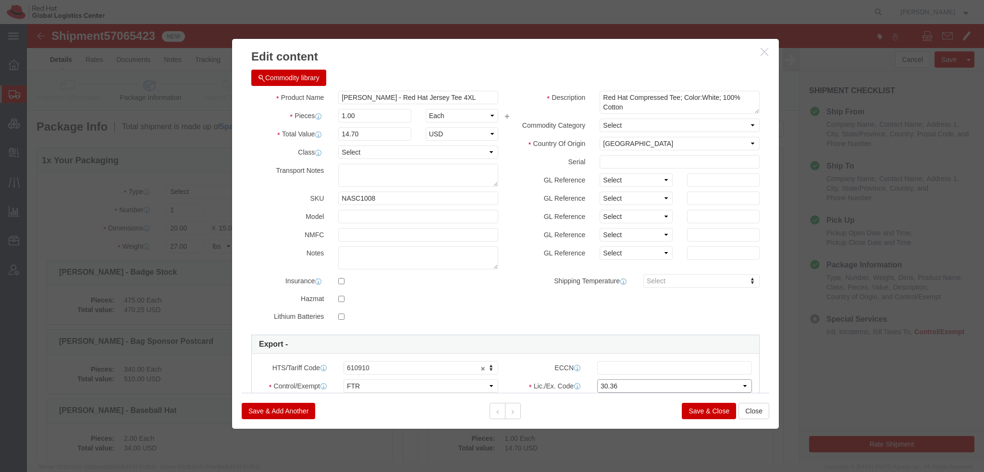
click select "Select 30.2(d)(2) 30.36 30.37(a) 30.37(f) 30.37(g) 30.37(h) 30.37(i) 30.37(j) 3…"
click input "text"
paste input "EAR99"
type input "EAR99"
click button
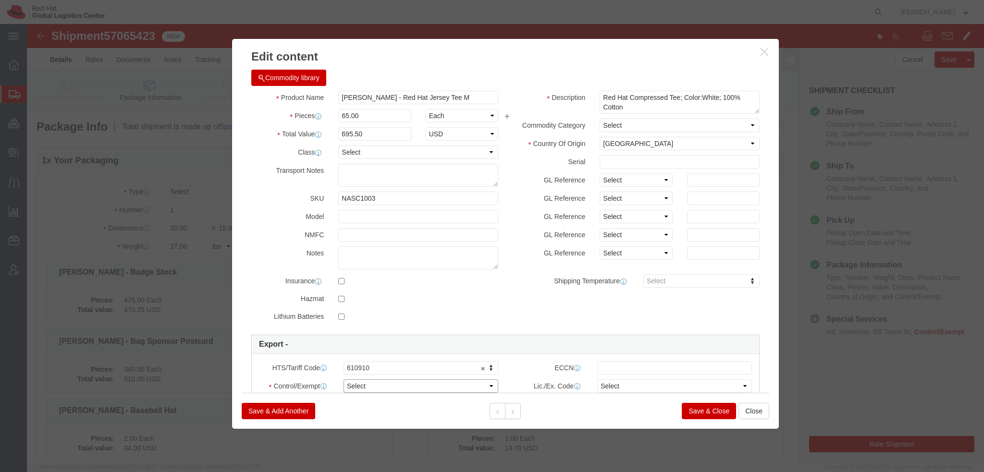
click select "Select ATF BIS DEA EPA FDA FTR ITAR OFAC Other (OPA)"
select select "FTR"
click select "Select ATF BIS DEA EPA FDA FTR ITAR OFAC Other (OPA)"
click select "Select 30.2(d)(2) 30.36 30.37(a) 30.37(f) 30.37(g) 30.37(h) 30.37(i) 30.37(j) 3…"
select select "30.36"
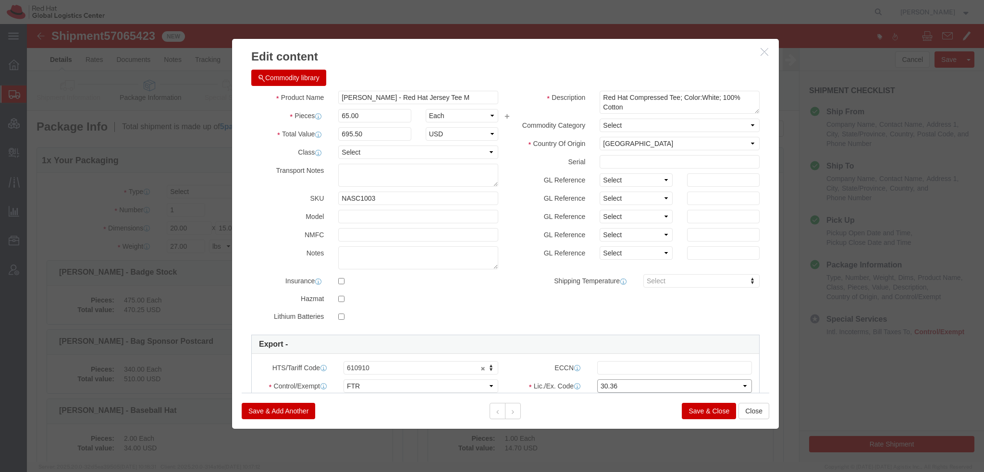
click select "Select 30.2(d)(2) 30.36 30.37(a) 30.37(f) 30.37(g) 30.37(h) 30.37(i) 30.37(j) 3…"
click input "text"
paste input "EAR99"
type input "EAR99"
click div "Save & Add Another Save & Close Close"
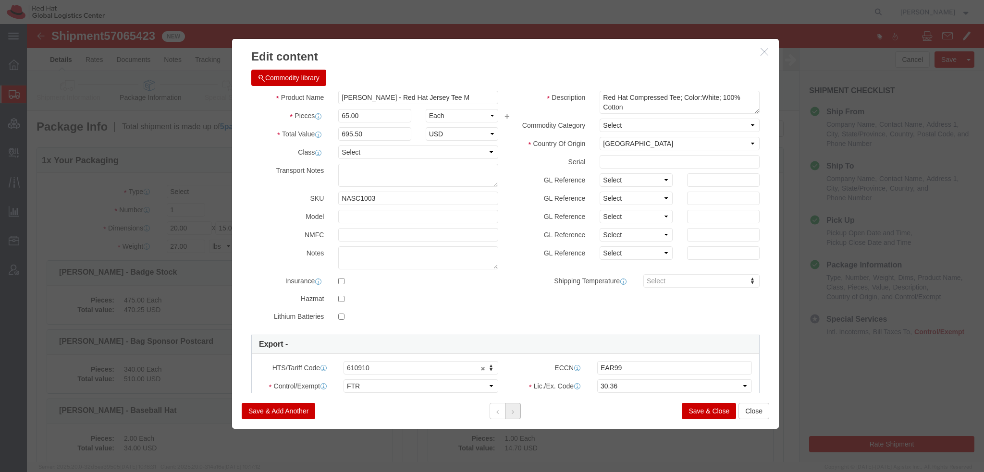
click button
click select "Select ATF BIS DEA EPA FDA FTR ITAR OFAC Other (OPA)"
select select "FTR"
click select "Select ATF BIS DEA EPA FDA FTR ITAR OFAC Other (OPA)"
click select "Select 30.2(d)(2) 30.36 30.37(a) 30.37(f) 30.37(g) 30.37(h) 30.37(i) 30.37(j) 3…"
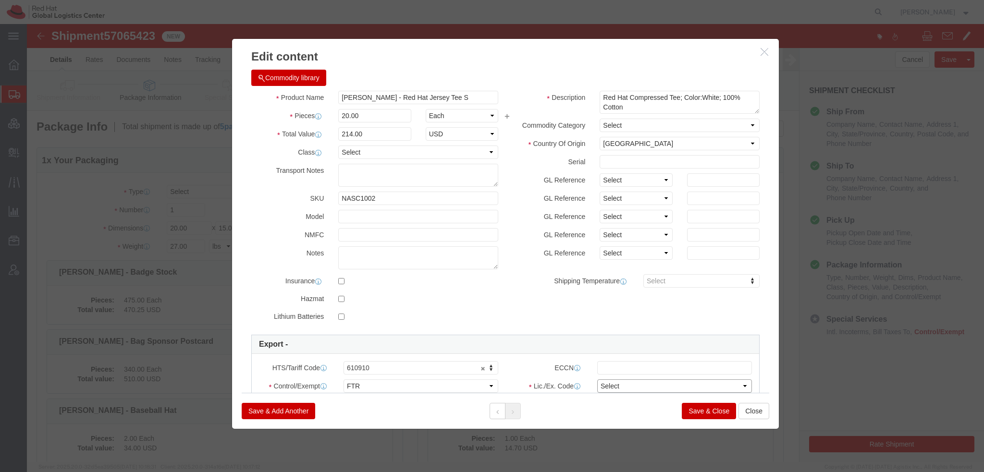
select select "30.36"
click select "Select 30.2(d)(2) 30.36 30.37(a) 30.37(f) 30.37(g) 30.37(h) 30.37(i) 30.37(j) 3…"
click input "text"
paste input "EAR99"
type input "EAR99"
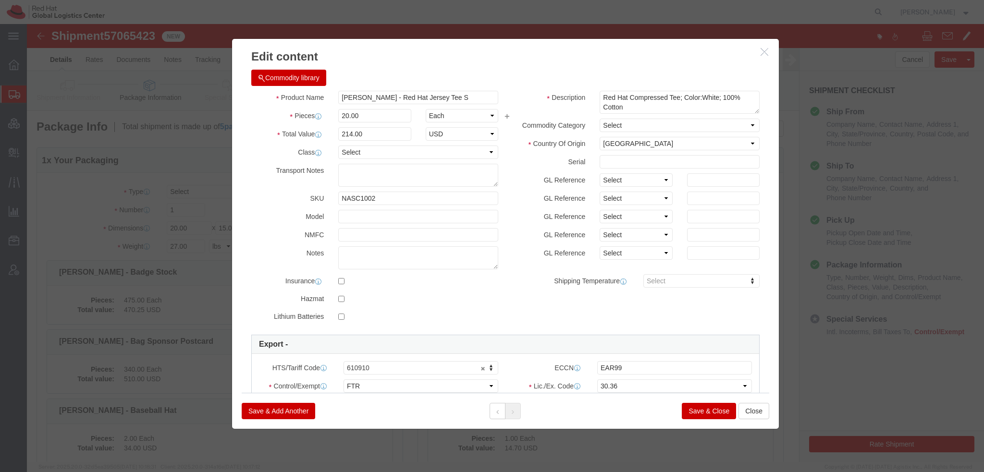
click button "Save & Close"
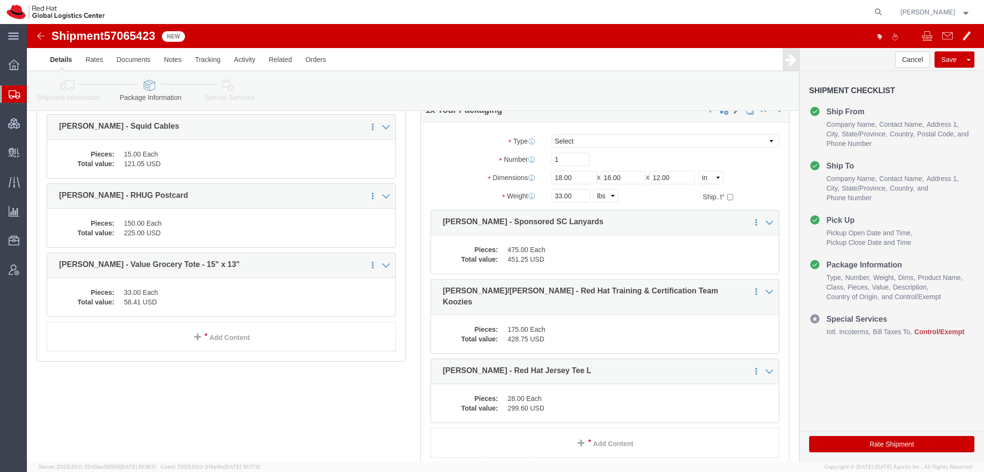
scroll to position [624, 0]
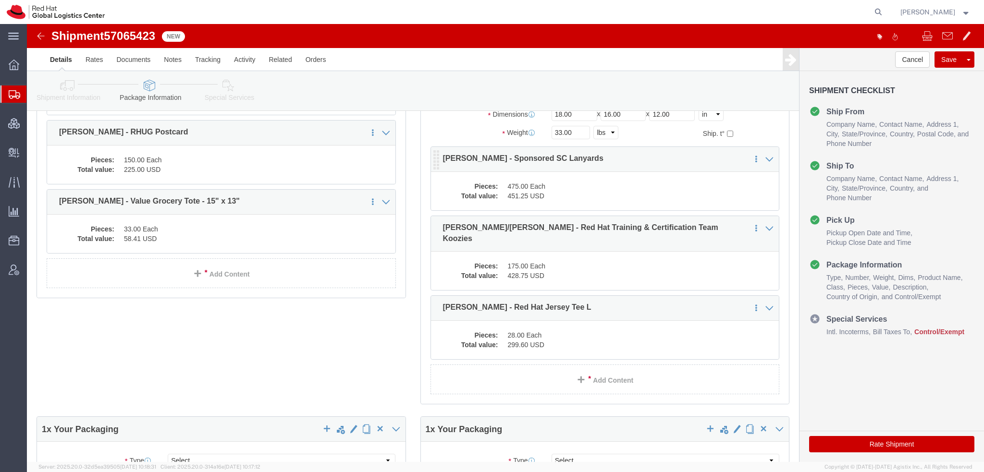
click dd "475.00 Each"
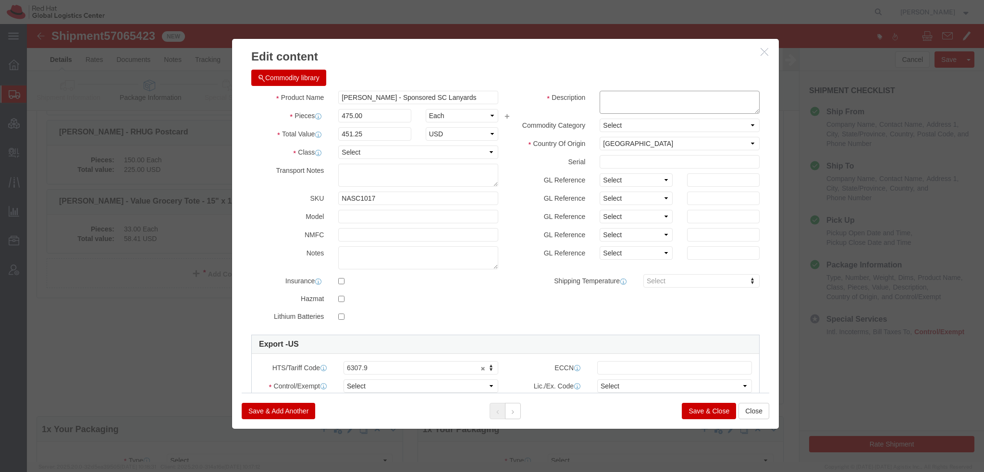
click textarea
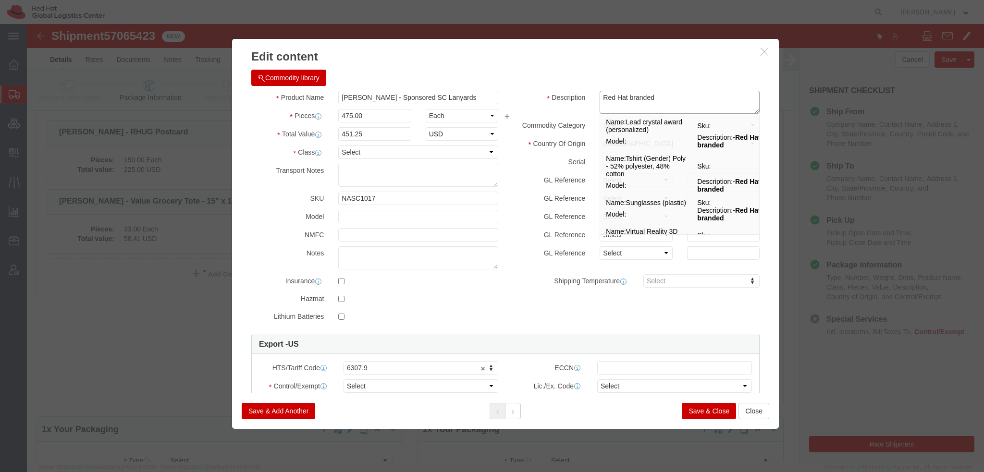
type textarea "Red Hat branded"
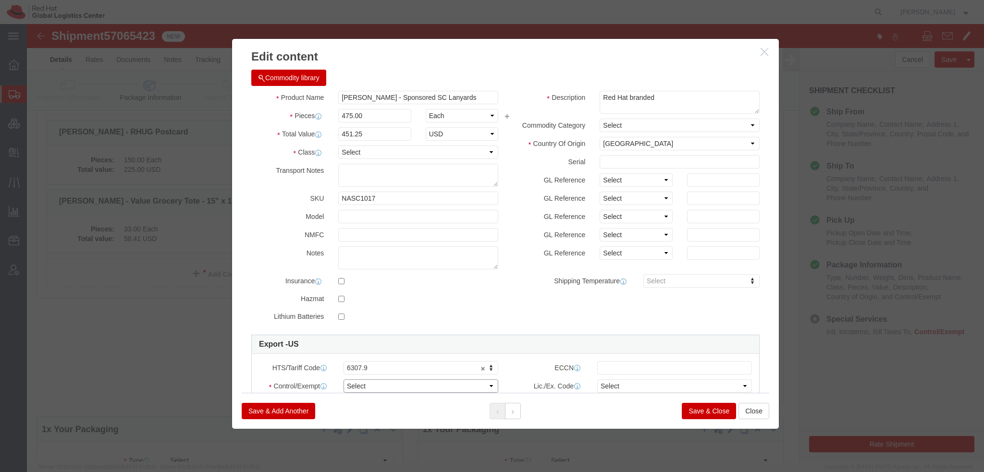
click select "Select ATF BIS DEA EPA FDA FTR ITAR OFAC Other (OPA)"
select select "FTR"
click select "Select ATF BIS DEA EPA FDA FTR ITAR OFAC Other (OPA)"
paste input "EAR99"
type input "EAR99"
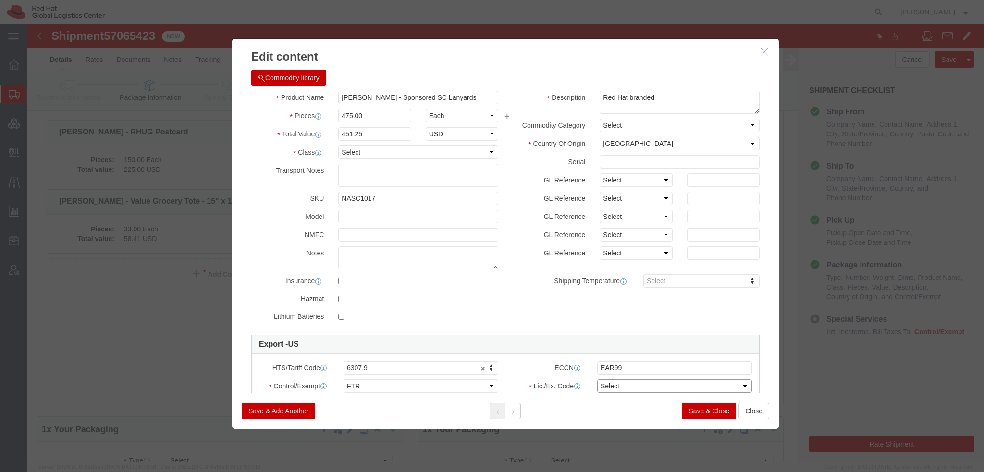
click select "Select 30.2(d)(2) 30.36 30.37(a) 30.37(f) 30.37(g) 30.37(h) 30.37(i) 30.37(j) 3…"
select select "30.36"
click select "Select 30.2(d)(2) 30.36 30.37(a) 30.37(f) 30.37(g) 30.37(h) 30.37(i) 30.37(j) 3…"
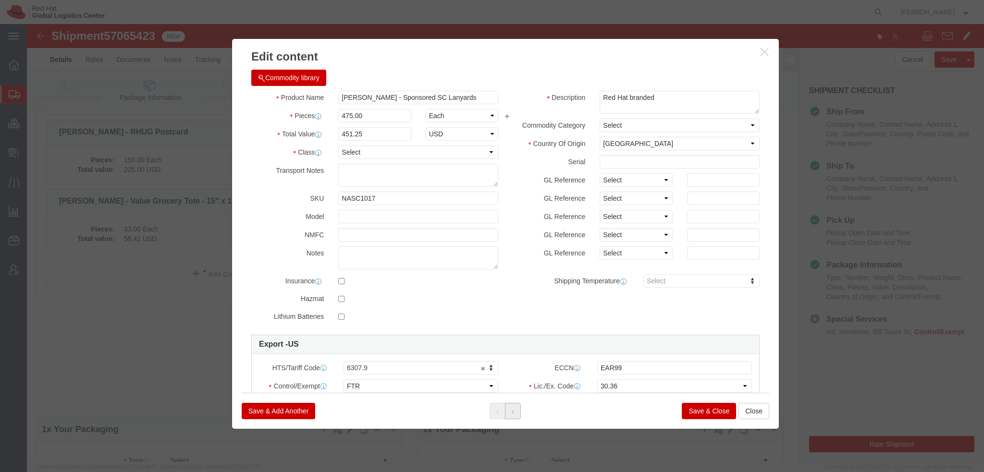
click button
click textarea
type textarea "Red Hat branded"
click select "Select ATF BIS DEA EPA FDA FTR ITAR OFAC Other (OPA)"
select select "FTR"
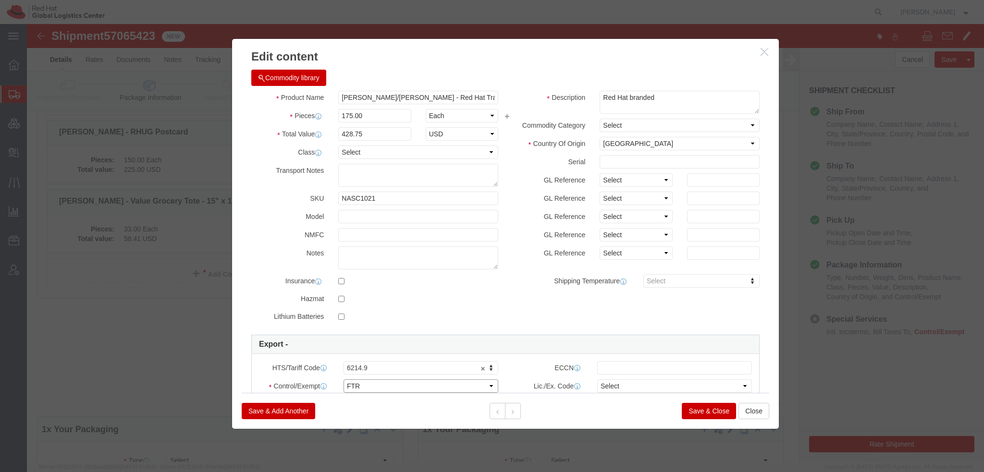
click select "Select ATF BIS DEA EPA FDA FTR ITAR OFAC Other (OPA)"
click select "Select 30.2(d)(2) 30.36 30.37(a) 30.37(f) 30.37(g) 30.37(h) 30.37(i) 30.37(j) 3…"
select select "30.36"
click select "Select 30.2(d)(2) 30.36 30.37(a) 30.37(f) 30.37(g) 30.37(h) 30.37(i) 30.37(j) 3…"
click input "text"
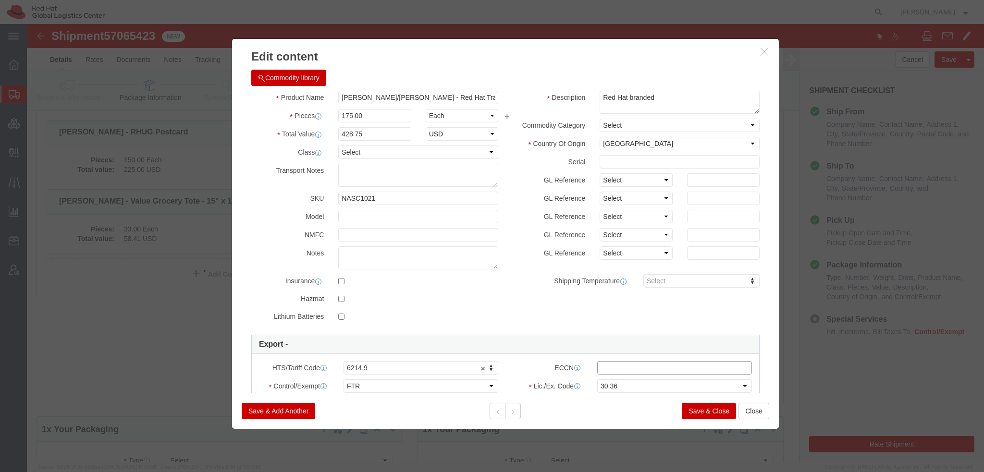
paste input "EAR99"
type input "EAR99"
click button
click select "Select ATF BIS DEA EPA FDA FTR ITAR OFAC Other (OPA)"
select select "FTR"
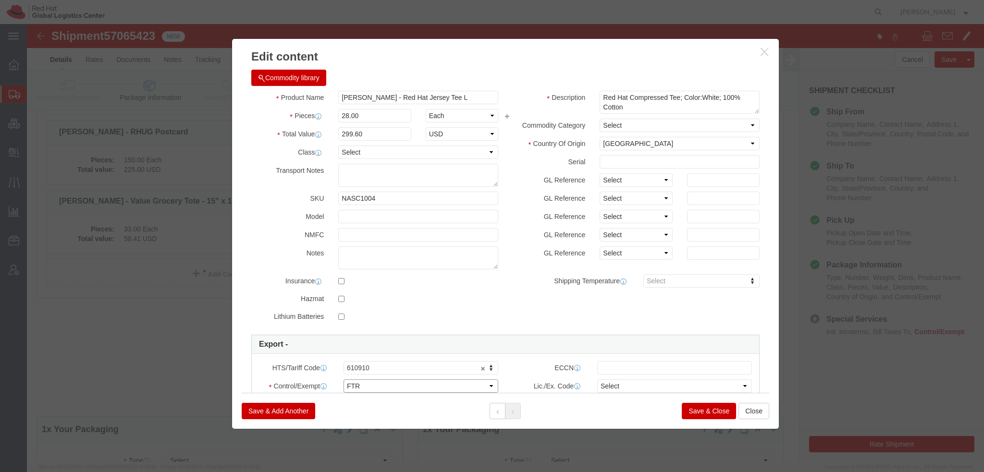
click select "Select ATF BIS DEA EPA FDA FTR ITAR OFAC Other (OPA)"
click select "Select 30.2(d)(2) 30.36 30.37(a) 30.37(f) 30.37(g) 30.37(h) 30.37(i) 30.37(j) 3…"
select select "30.36"
click select "Select 30.2(d)(2) 30.36 30.37(a) 30.37(f) 30.37(g) 30.37(h) 30.37(i) 30.37(j) 3…"
click input "text"
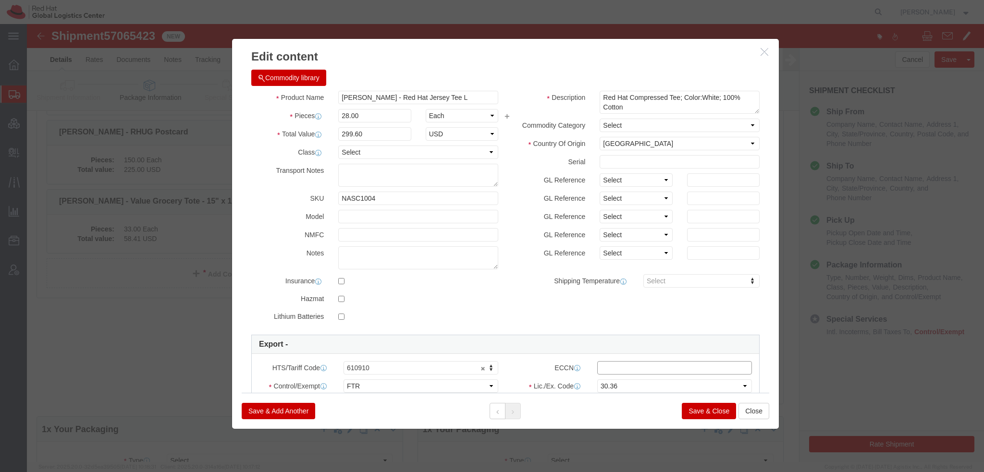
paste input "EAR99"
type input "EAR99"
click button "Save & Close"
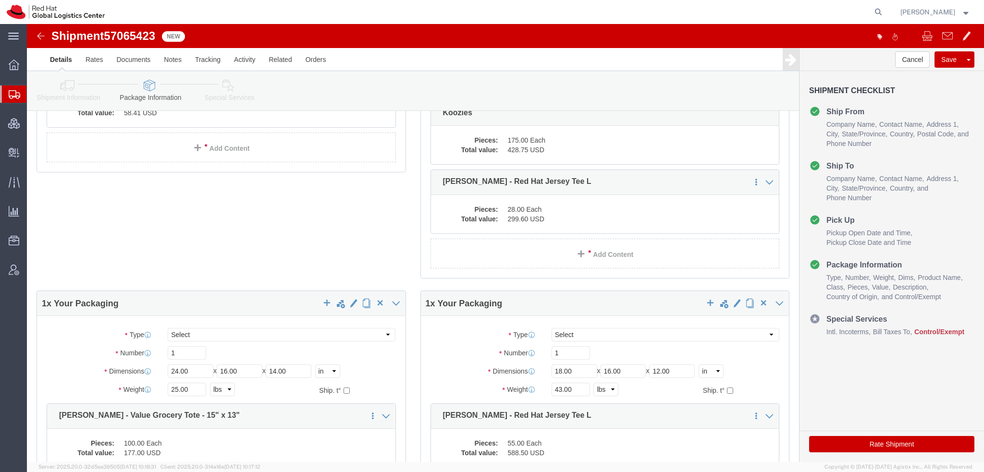
scroll to position [913, 0]
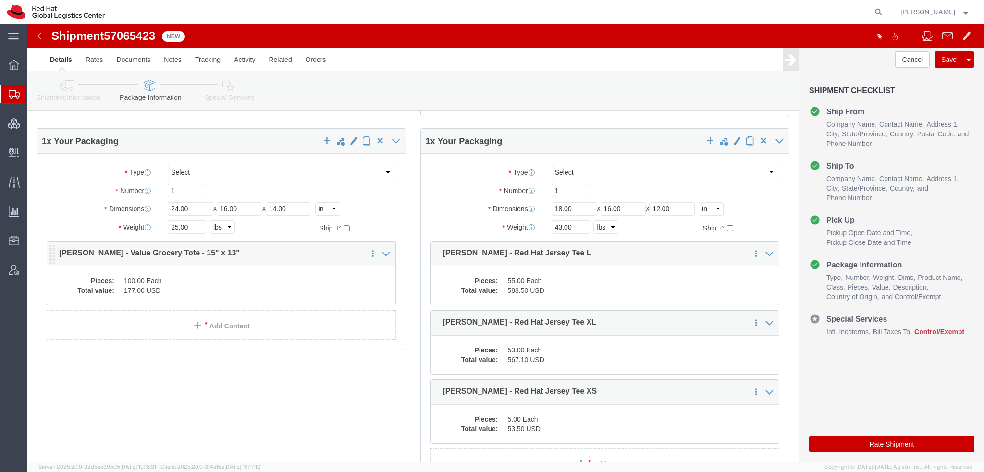
click dd "177.00 USD"
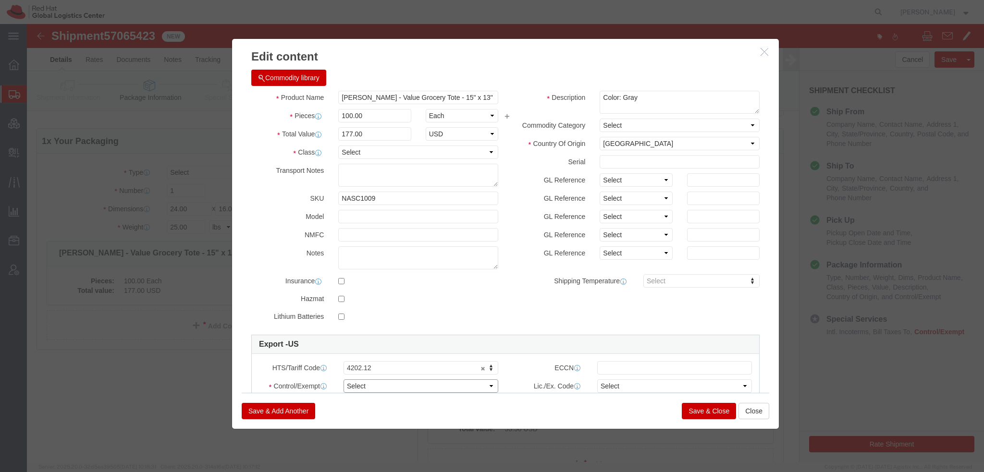
click select "Select ATF BIS DEA EPA FDA FTR ITAR OFAC Other (OPA)"
select select "FTR"
click select "Select ATF BIS DEA EPA FDA FTR ITAR OFAC Other (OPA)"
click select "Select 30.2(d)(2) 30.36 30.37(a) 30.37(f) 30.37(g) 30.37(h) 30.37(i) 30.37(j) 3…"
select select "30.36"
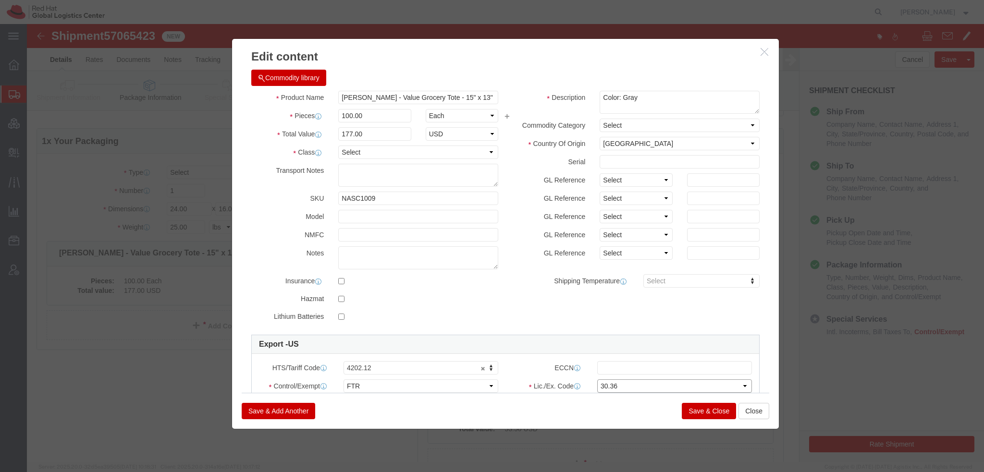
click select "Select 30.2(d)(2) 30.36 30.37(a) 30.37(f) 30.37(g) 30.37(h) 30.37(i) 30.37(j) 3…"
click input "text"
paste input "EAR99"
type input "EAR99"
click button "Save & Close"
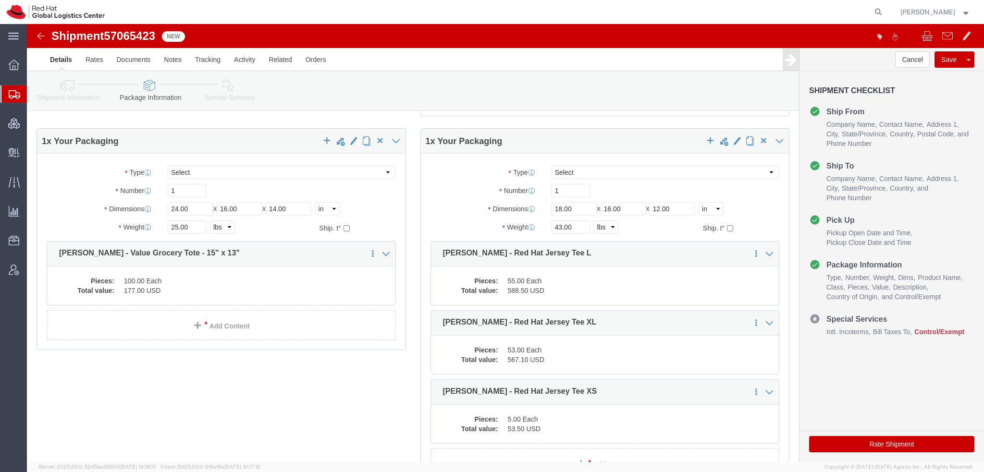
click dd "55.00 Each"
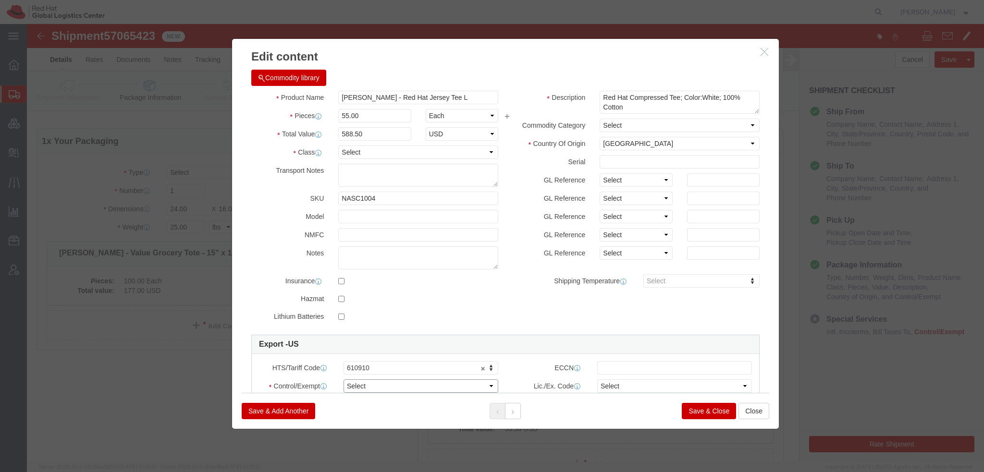
click select "Select ATF BIS DEA EPA FDA FTR ITAR OFAC Other (OPA)"
select select "FTR"
click select "Select ATF BIS DEA EPA FDA FTR ITAR OFAC Other (OPA)"
click select "Select 30.2(d)(2) 30.36 30.37(a) 30.37(f) 30.37(g) 30.37(h) 30.37(i) 30.37(j) 3…"
select select "30.36"
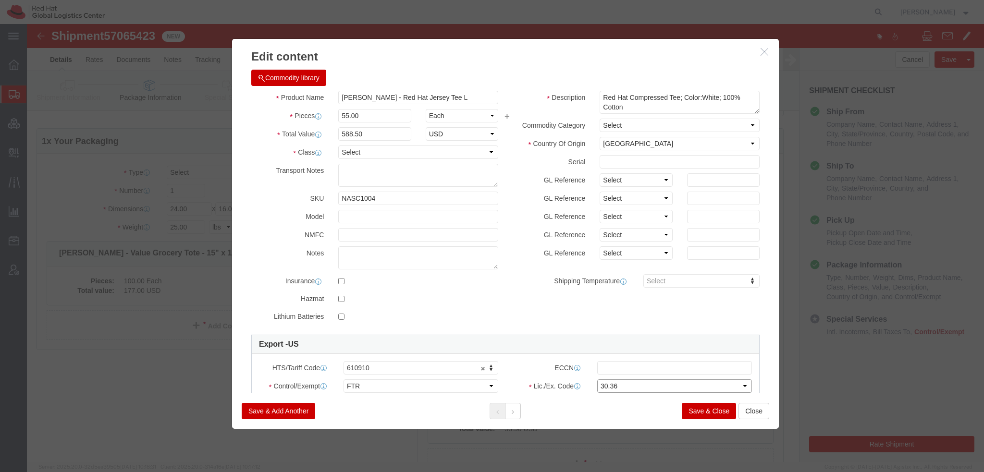
click select "Select 30.2(d)(2) 30.36 30.37(a) 30.37(f) 30.37(g) 30.37(h) 30.37(i) 30.37(j) 3…"
click input "text"
paste input "EAR99"
type input "EAR99"
click icon
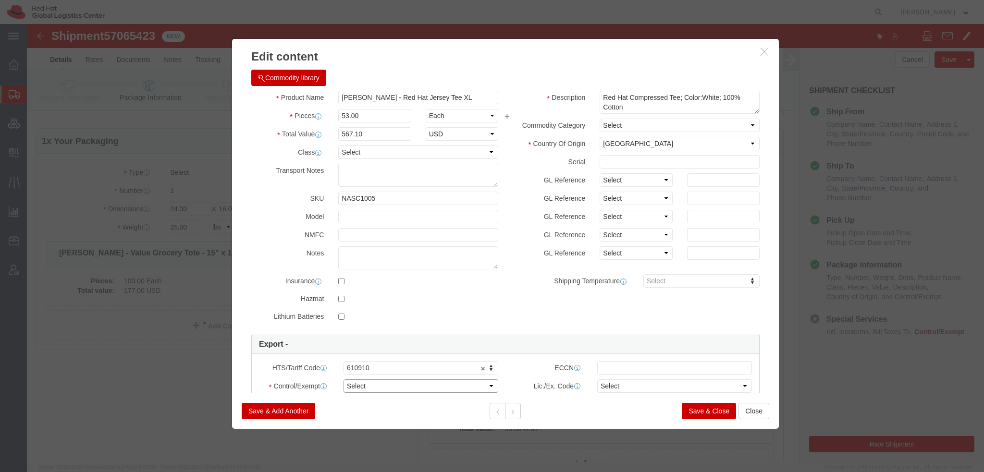
click select "Select ATF BIS DEA EPA FDA FTR ITAR OFAC Other (OPA)"
select select "FTR"
click select "Select ATF BIS DEA EPA FDA FTR ITAR OFAC Other (OPA)"
click select "Select 30.2(d)(2) 30.36 30.37(a) 30.37(f) 30.37(g) 30.37(h) 30.37(i) 30.37(j) 3…"
select select "30.36"
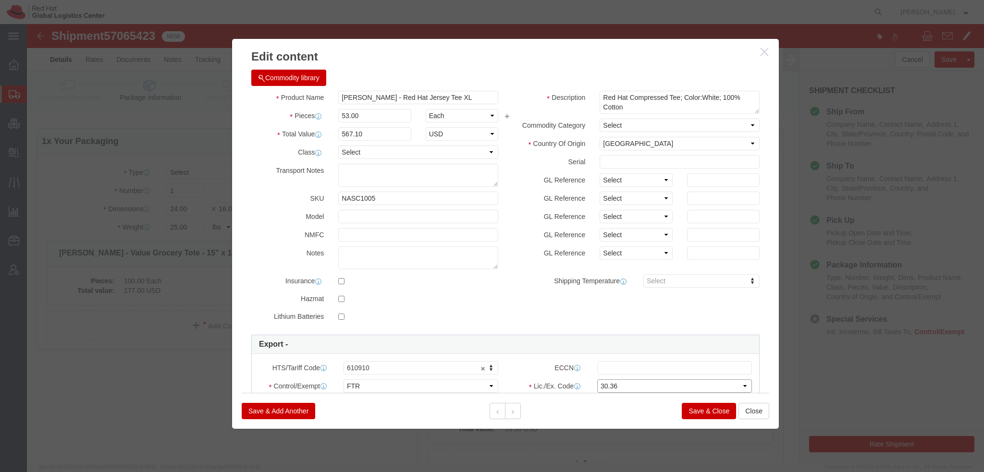
click select "Select 30.2(d)(2) 30.36 30.37(a) 30.37(f) 30.37(g) 30.37(h) 30.37(i) 30.37(j) 3…"
paste input "EAR99"
type input "EAR99"
click icon
click select "Select ATF BIS DEA EPA FDA FTR ITAR OFAC Other (OPA)"
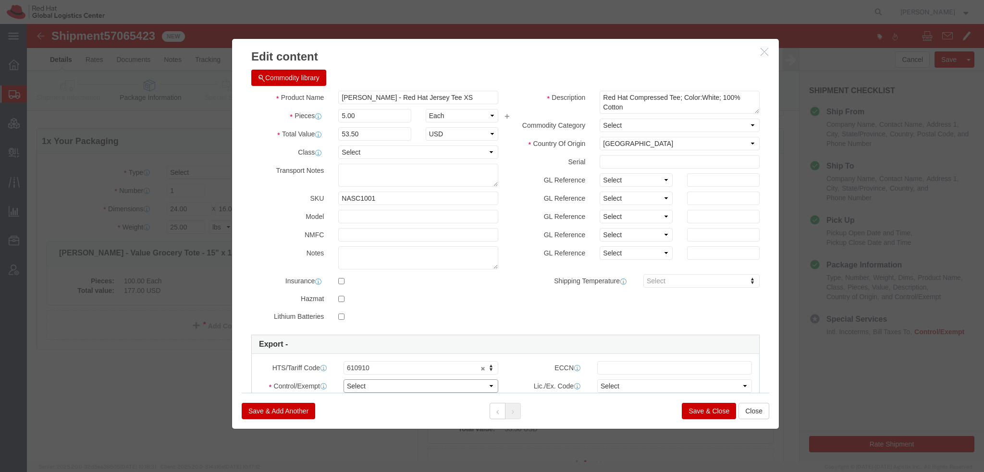
select select "FTR"
click select "Select ATF BIS DEA EPA FDA FTR ITAR OFAC Other (OPA)"
click select "Select 30.2(d)(2) 30.36 30.37(a) 30.37(f) 30.37(g) 30.37(h) 30.37(i) 30.37(j) 3…"
select select "30.36"
click select "Select 30.2(d)(2) 30.36 30.37(a) 30.37(f) 30.37(g) 30.37(h) 30.37(i) 30.37(j) 3…"
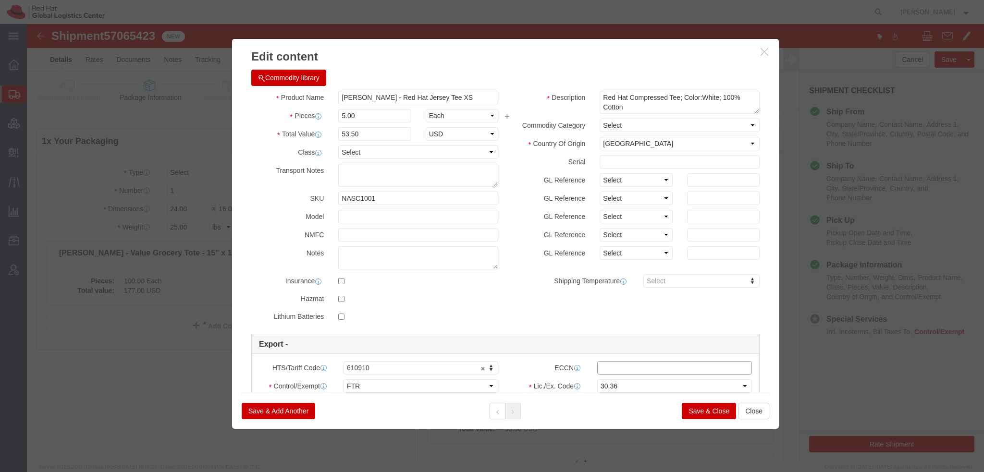
paste input "EAR99"
type input "EAR99"
click button "Save & Close"
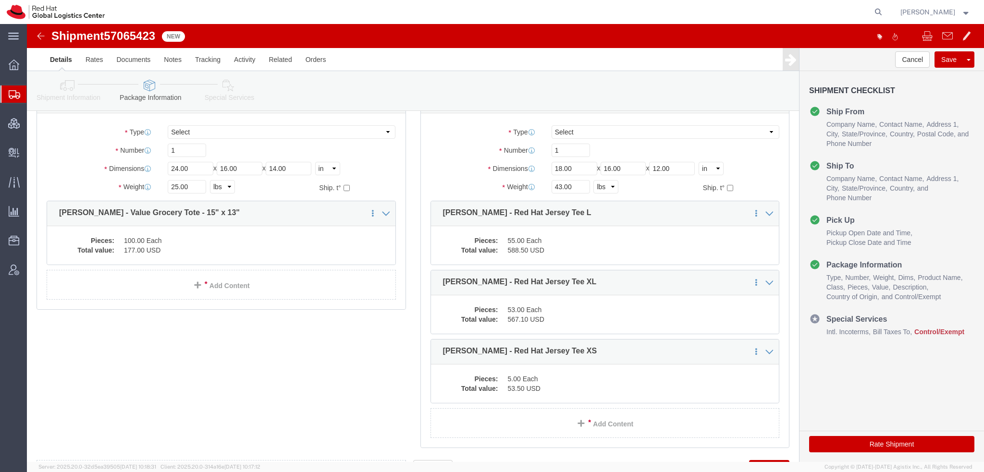
scroll to position [1045, 0]
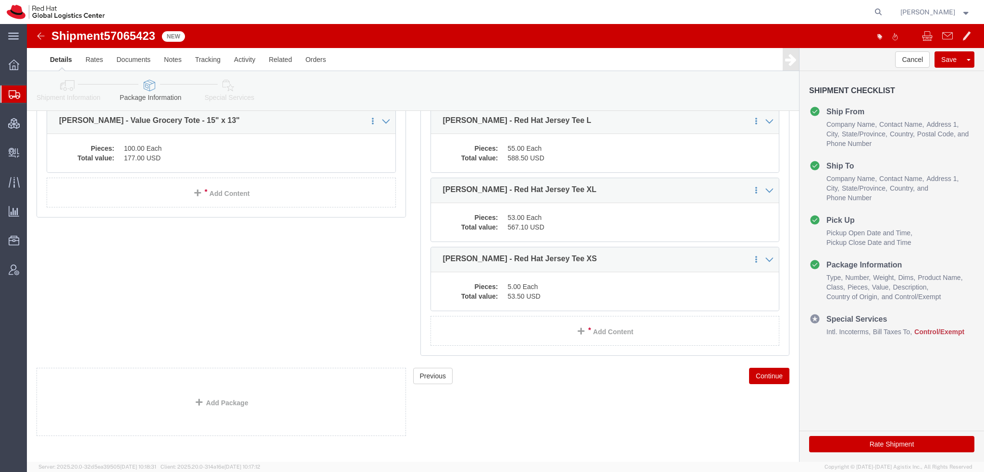
click icon
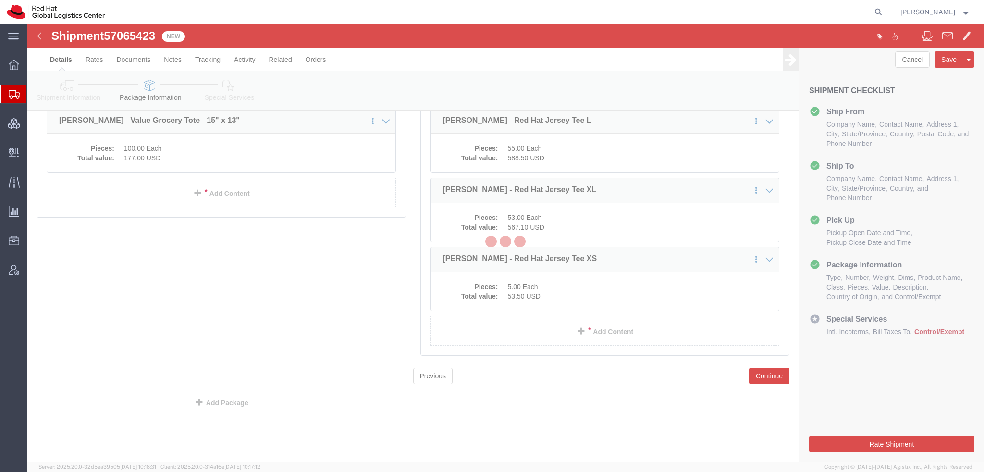
select select
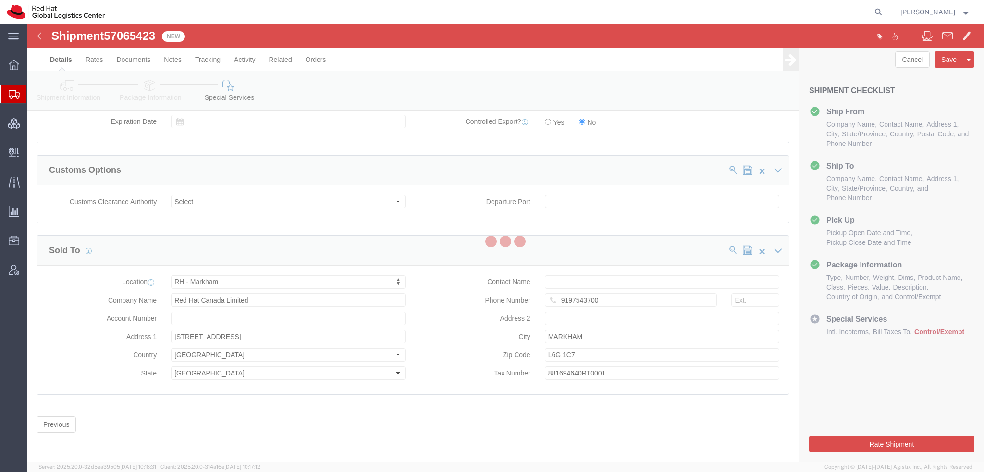
select select "COSTCENTER"
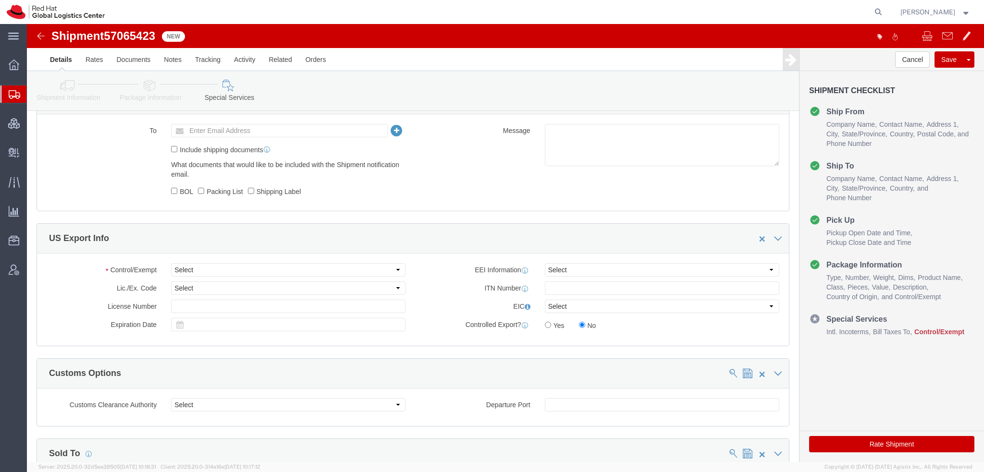
scroll to position [625, 0]
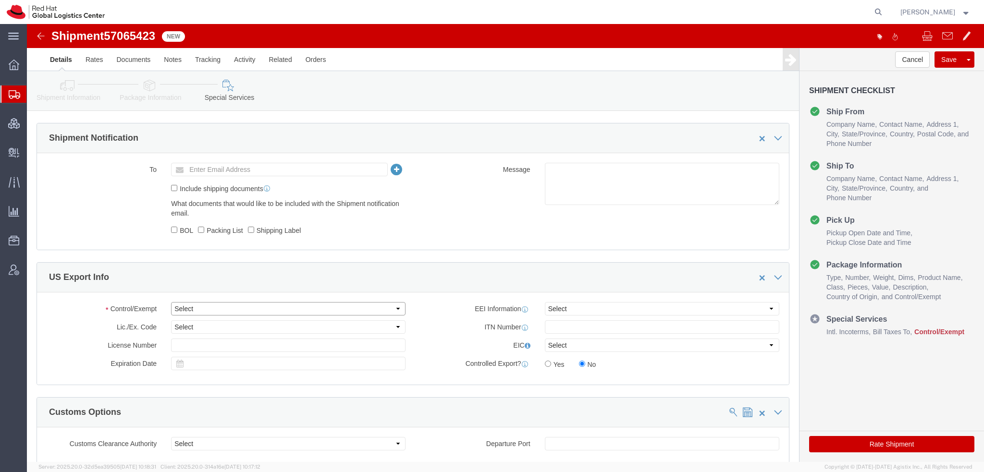
click select "Select ATF BIS DEA EPA FDA FTR ITAR OFAC Other (OPA)"
select select "FTR"
click select "Select ATF BIS DEA EPA FDA FTR ITAR OFAC Other (OPA)"
click select "Select 30.2(d)(2) 30.36 30.37(a) 30.37(f) 30.37(g) 30.37(h) 30.37(i) 30.37(j) 3…"
select select "30.36"
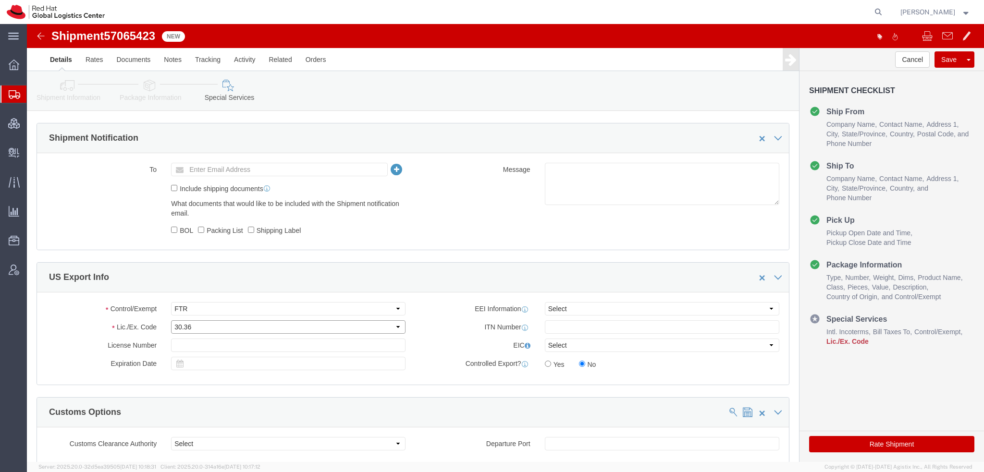
click select "Select 30.2(d)(2) 30.36 30.37(a) 30.37(f) 30.37(g) 30.37(h) 30.37(i) 30.37(j) 3…"
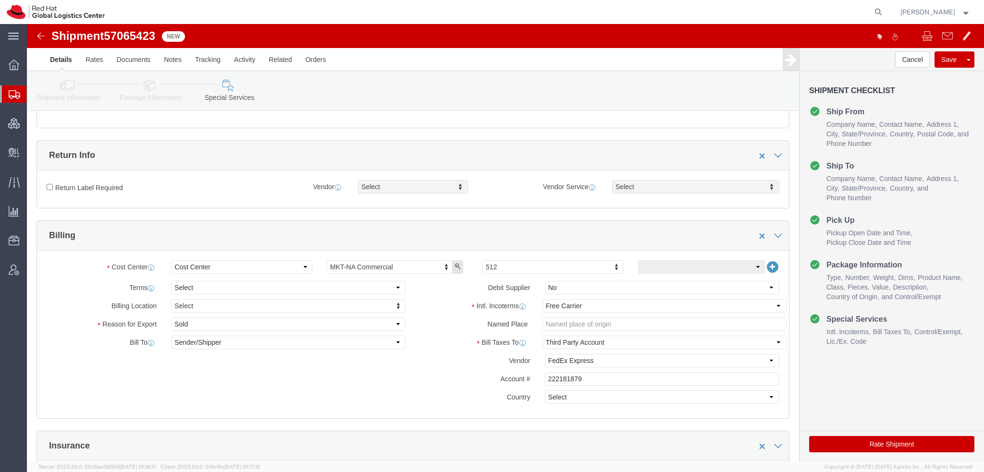
scroll to position [145, 0]
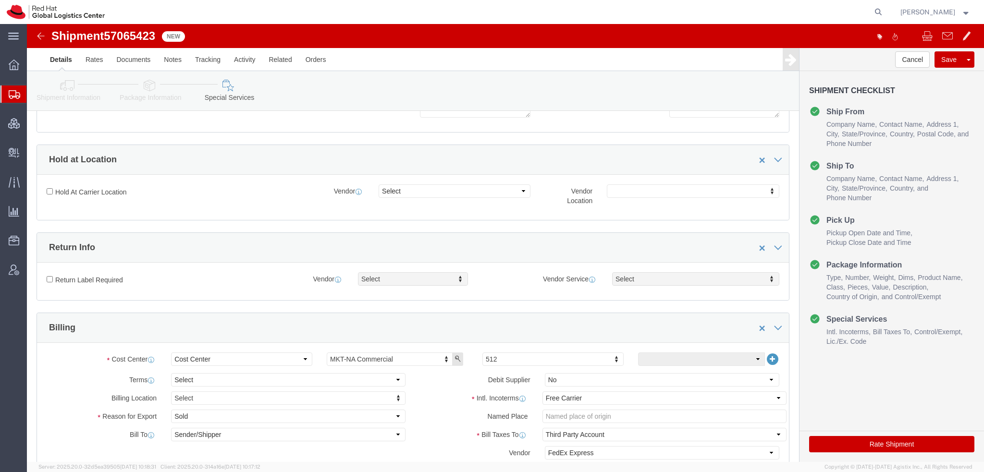
click button "Rate Shipment"
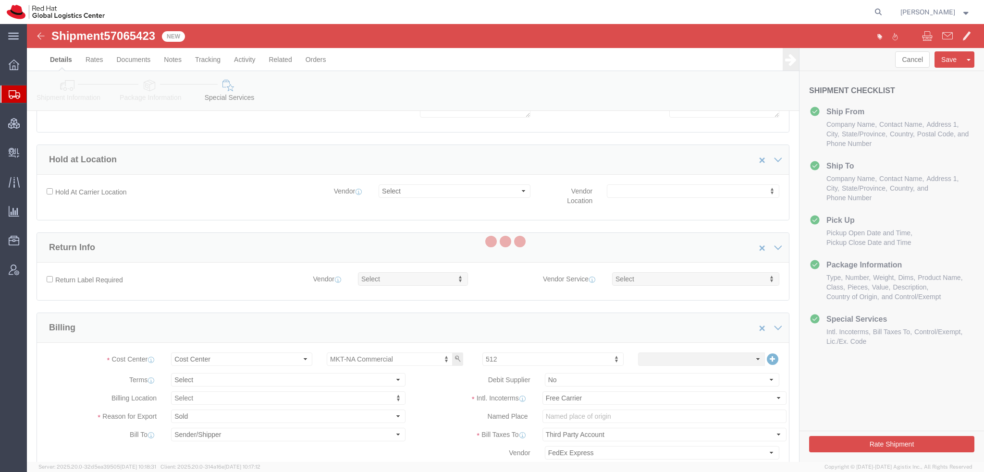
select select
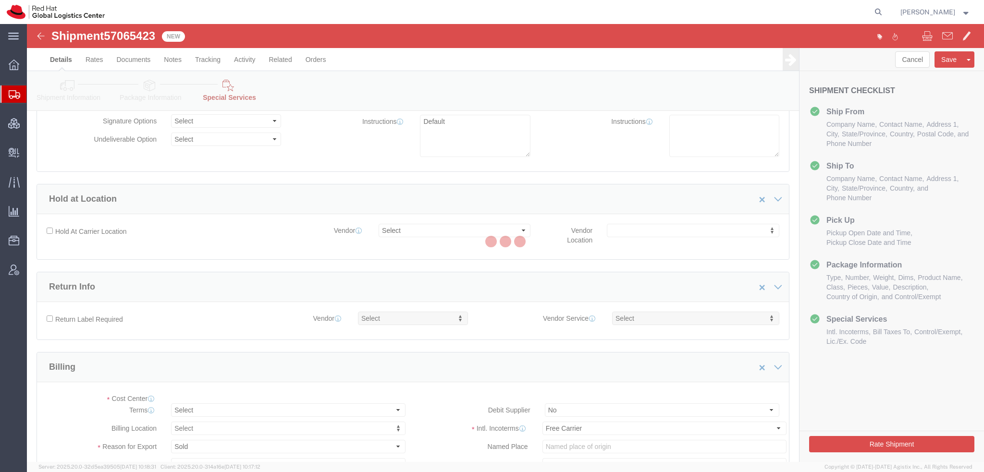
select select "COSTCENTER"
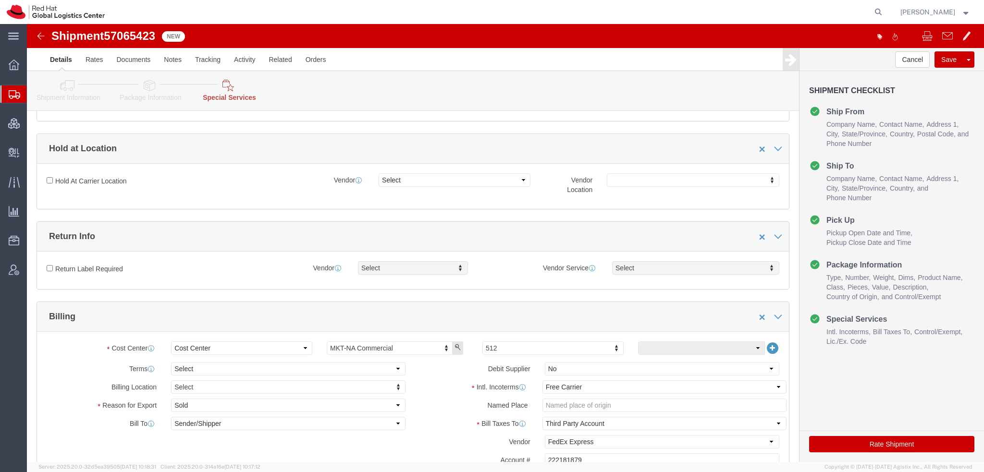
scroll to position [192, 0]
click icon
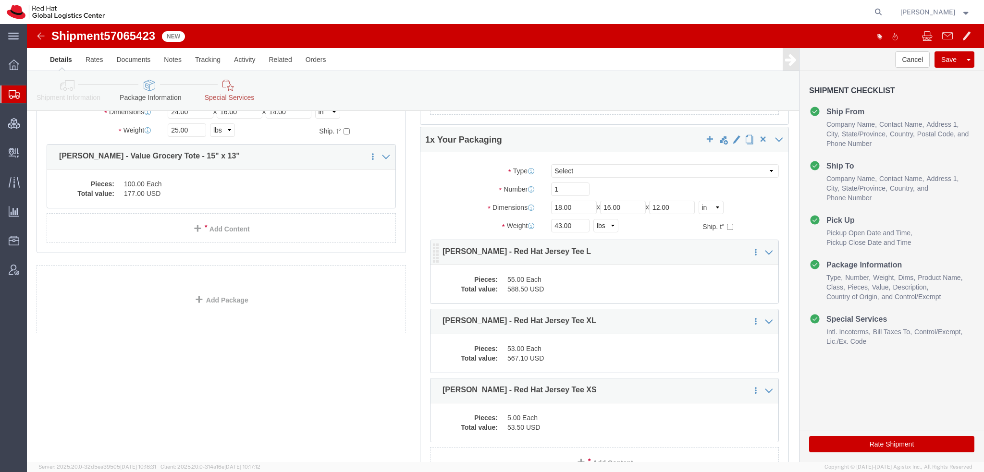
scroll to position [1035, 0]
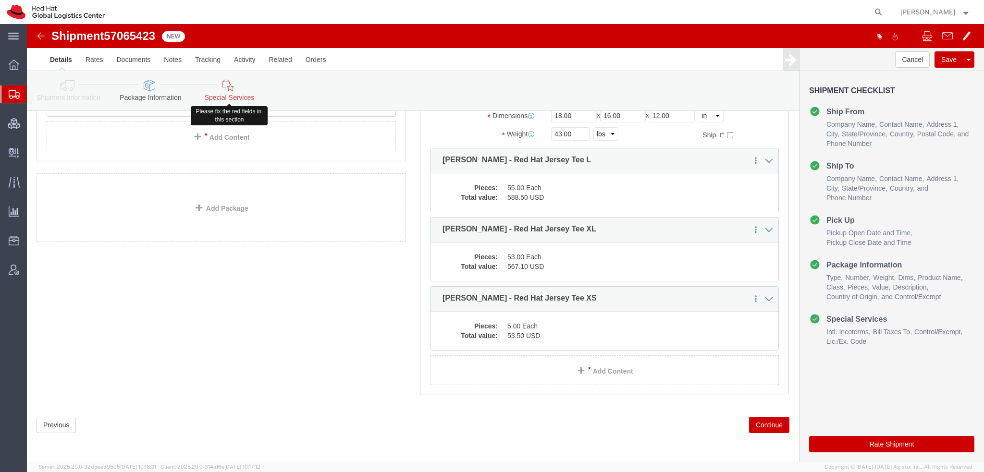
click icon
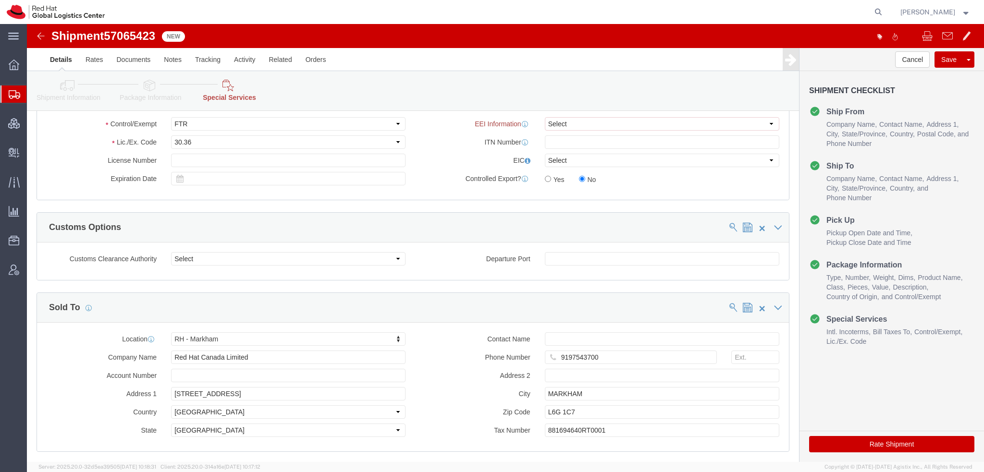
scroll to position [714, 0]
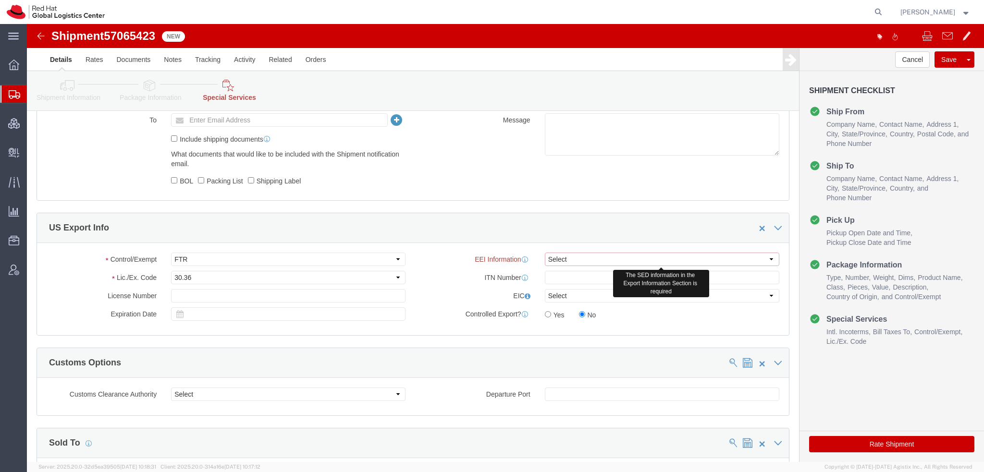
click select "Select AES-Direct EEI Carrier File EEI EEI Exempt"
select select "AESD"
click select "Select AES-Direct EEI Carrier File EEI EEI Exempt"
click select "Select CH CI CR DD FI FS GP GS HH HV IP IR IS MS OI OS TE TL TR UG ZD"
select select "OS"
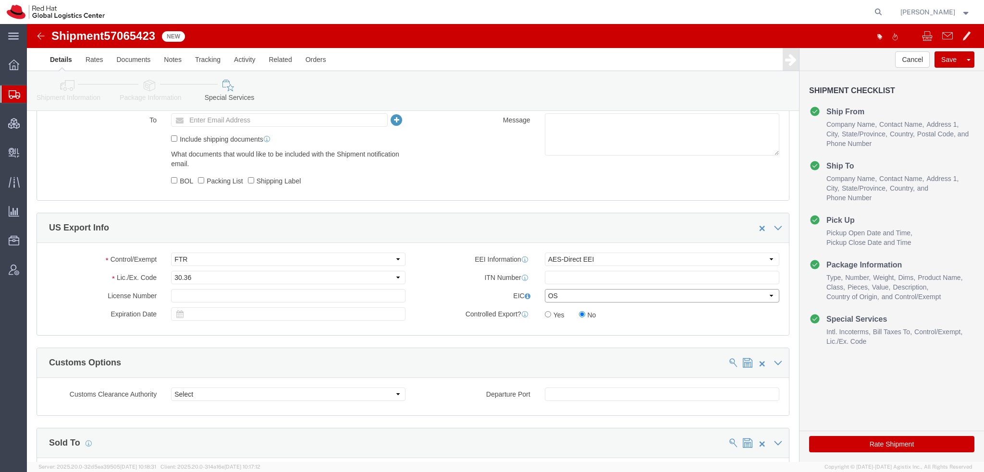
click select "Select CH CI CR DD FI FS GP GS HH HV IP IR IS MS OI OS TE TL TR UG ZD"
click icon
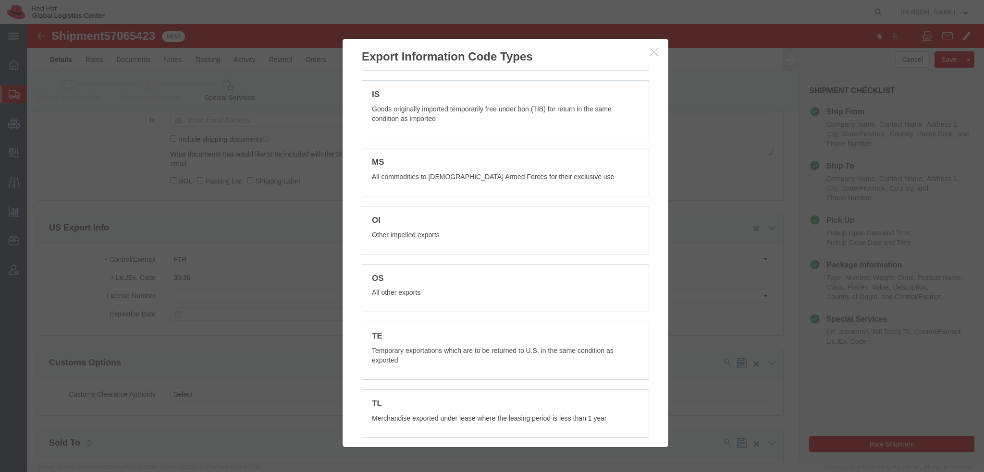
scroll to position [576, 0]
click icon "button"
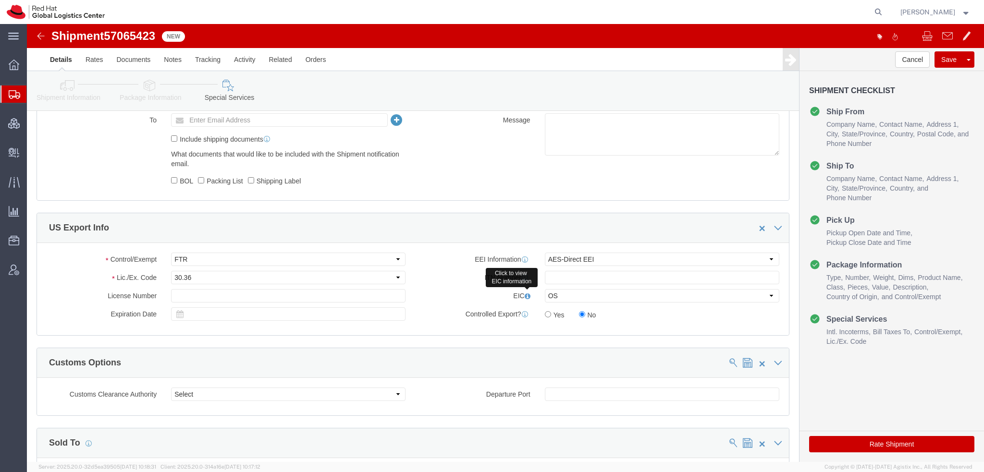
click link "Shipment Information"
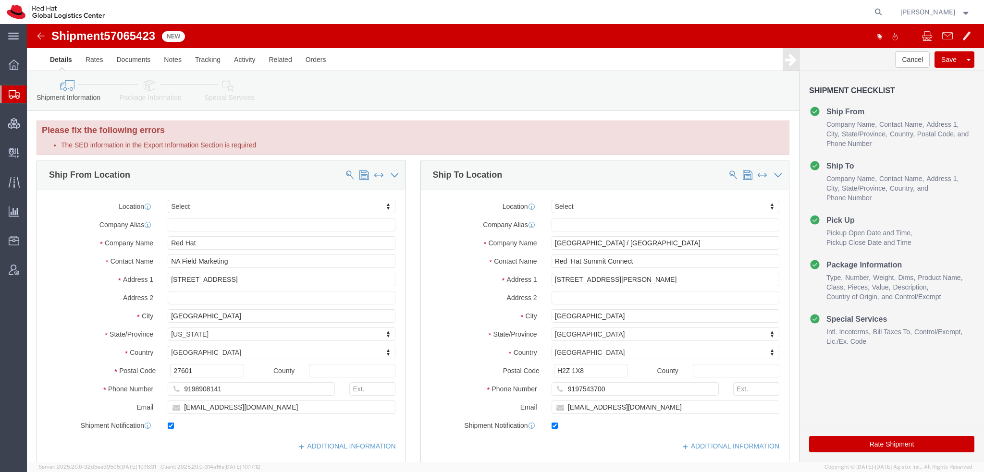
click icon
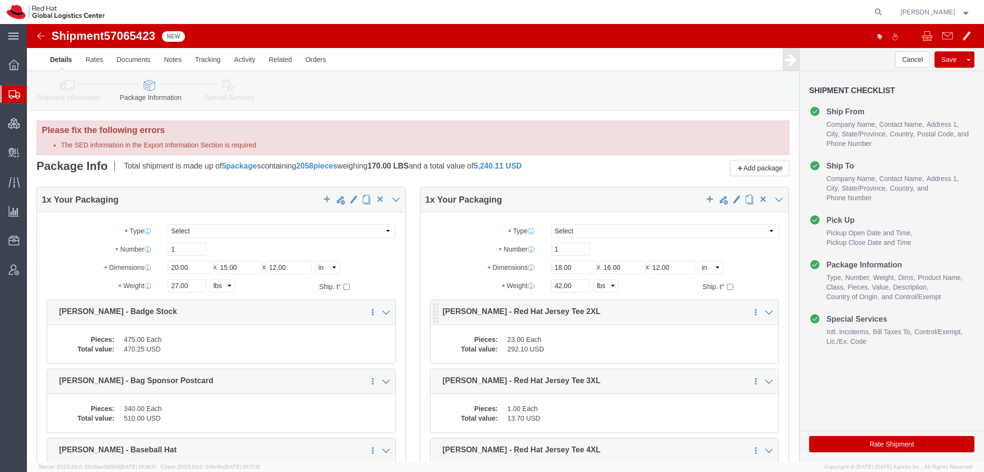
scroll to position [144, 0]
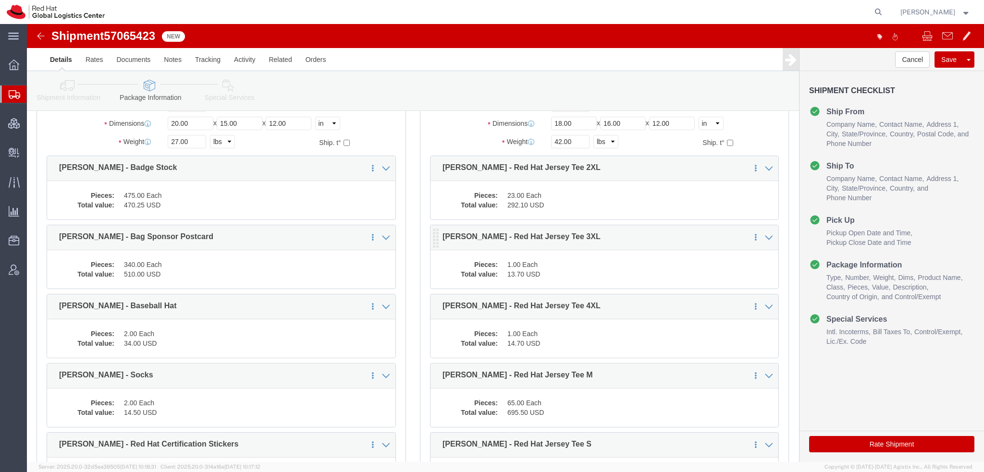
click dd "1.00 Each"
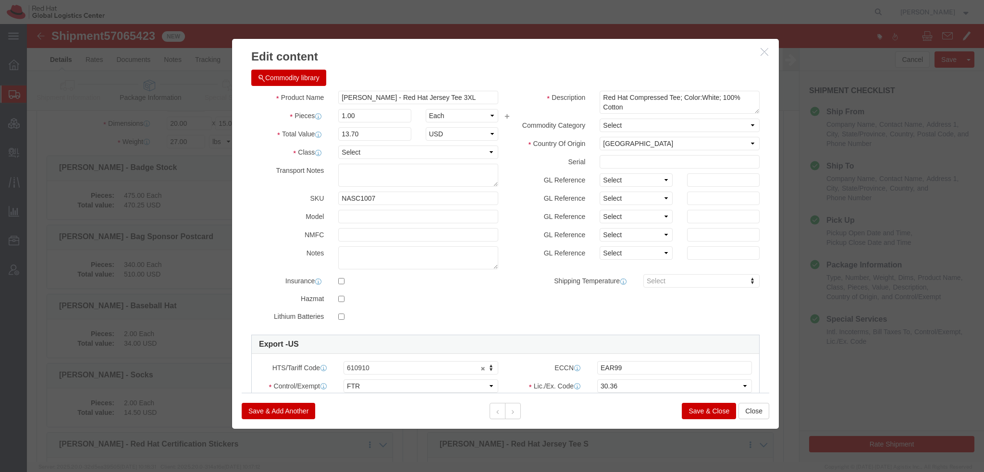
click button "Save & Close"
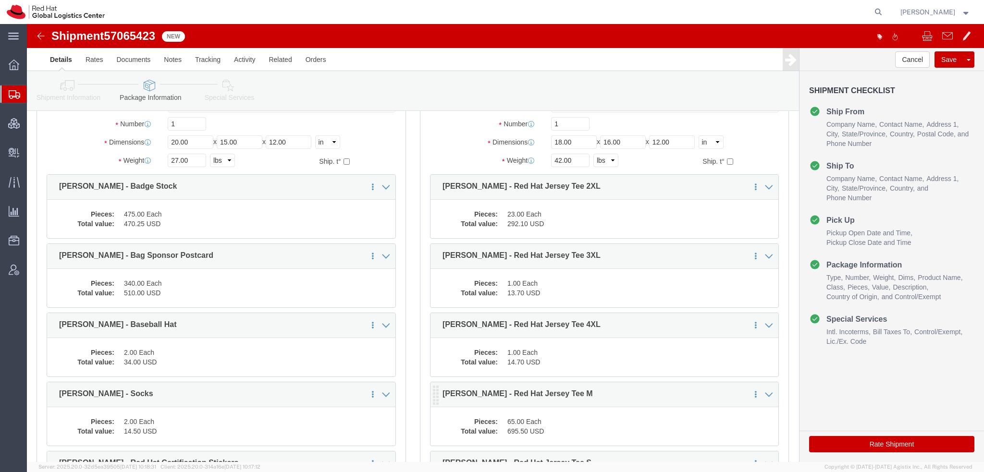
scroll to position [0, 0]
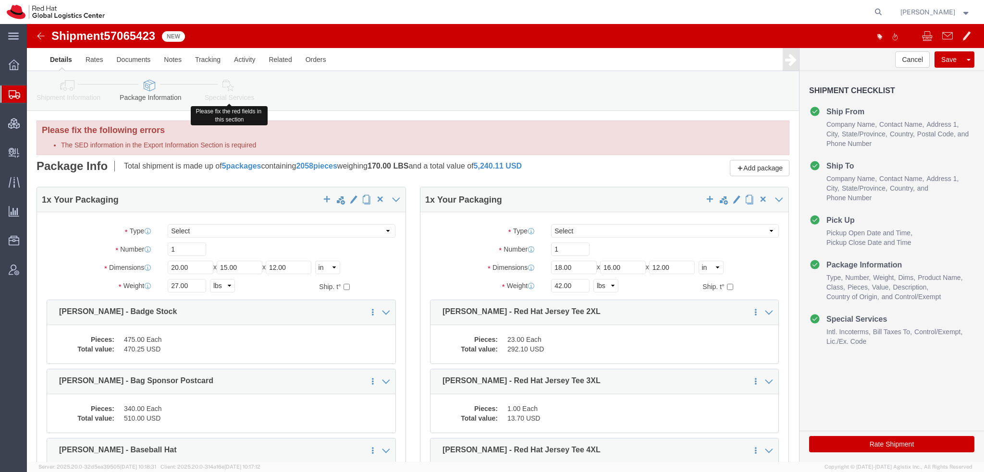
click icon
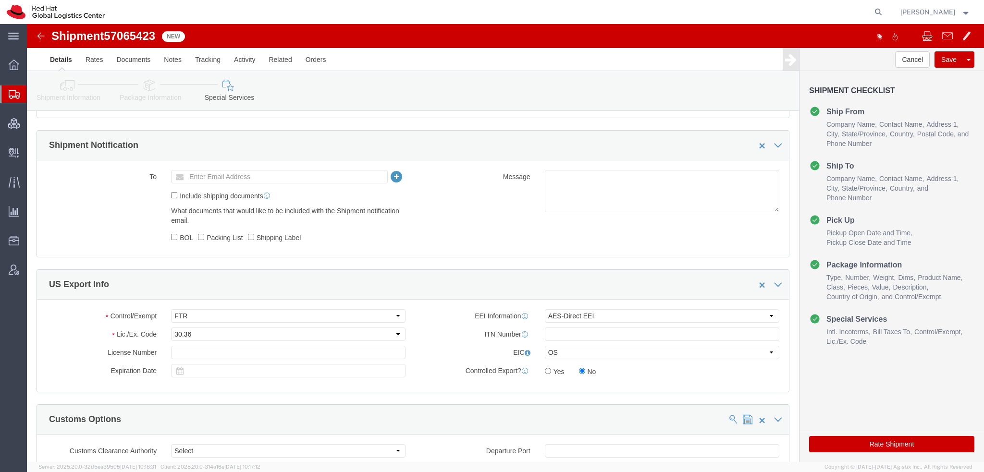
scroll to position [769, 0]
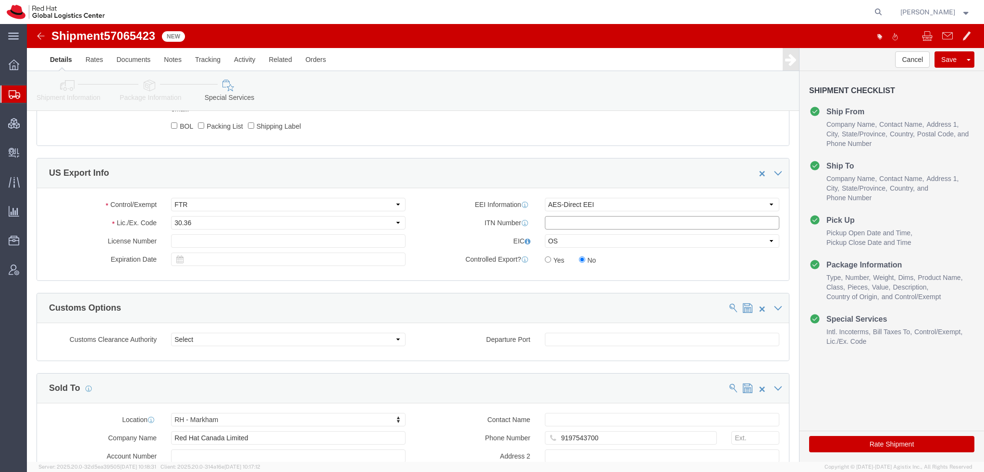
click input "text"
paste input "X20251008762056"
type input "X20251008762056"
click button "Rate Shipment"
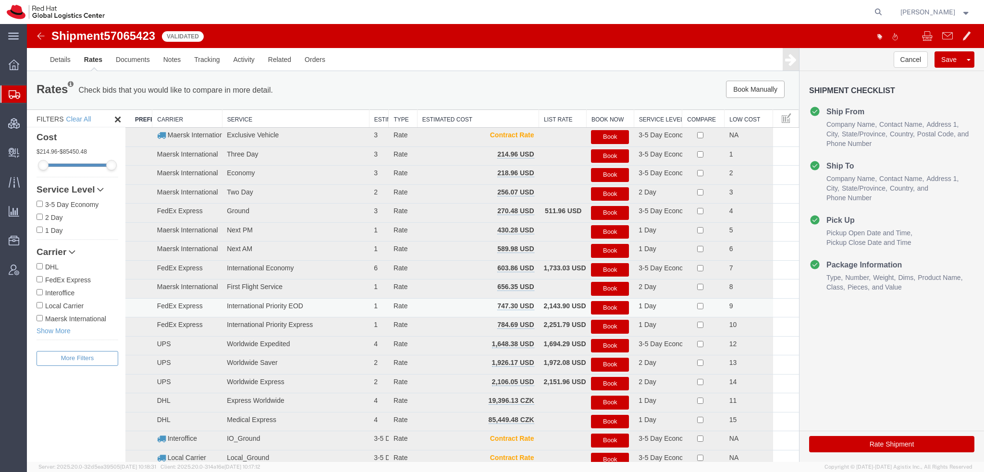
scroll to position [0, 0]
click at [947, 61] on button "Save" at bounding box center [948, 59] width 29 height 16
click at [59, 61] on link "Details" at bounding box center [60, 59] width 34 height 23
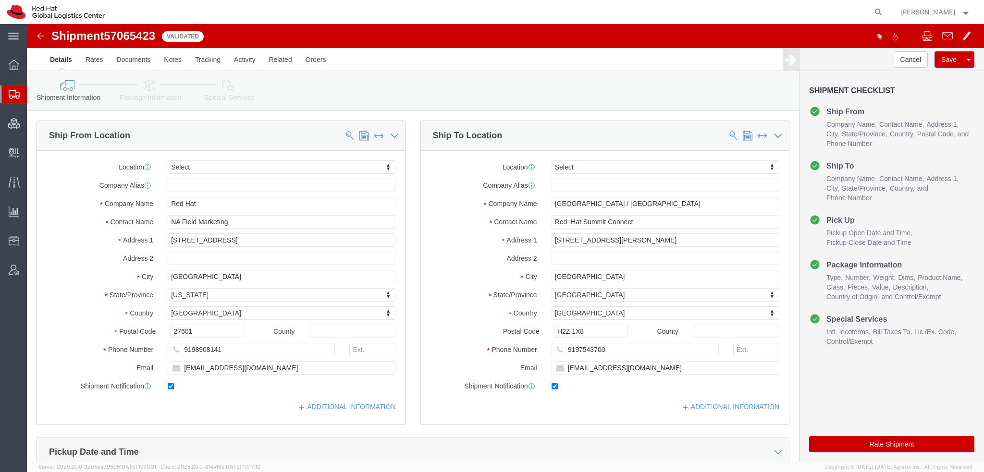
click icon
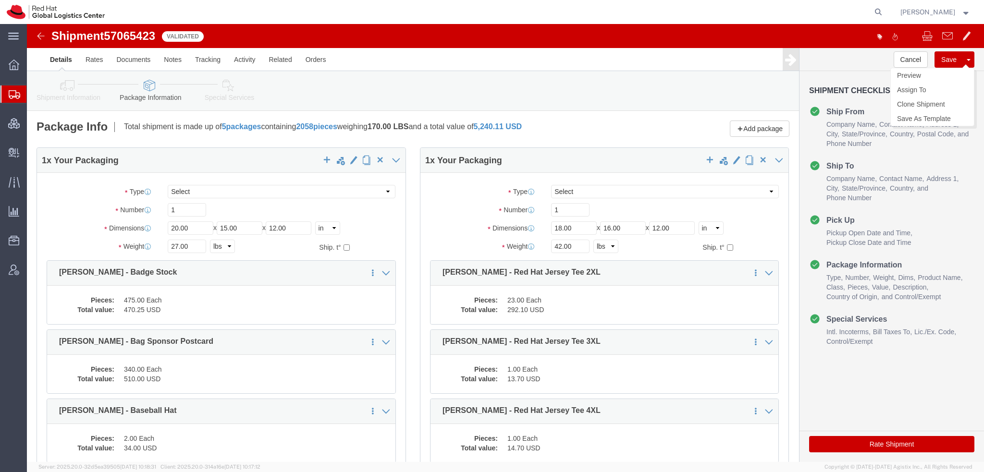
click button "Save"
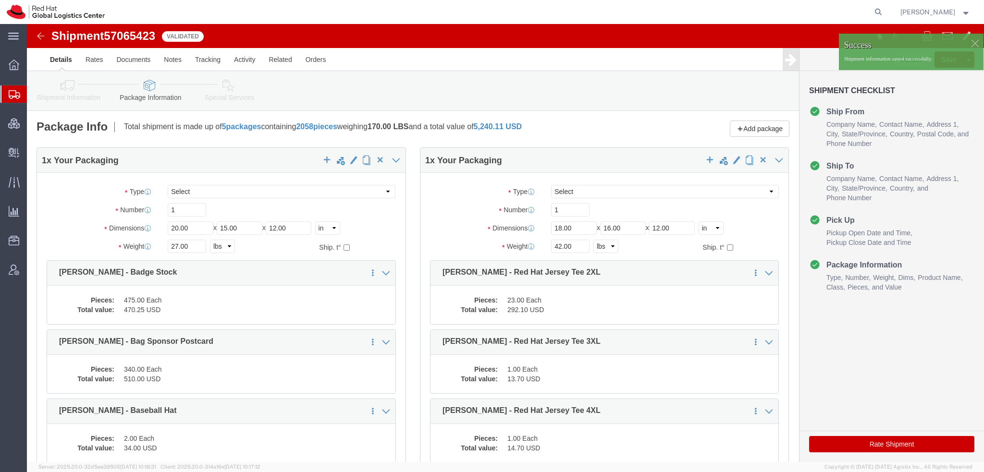
click at [0, 0] on span "Shipment Manager" at bounding box center [0, 0] width 0 height 0
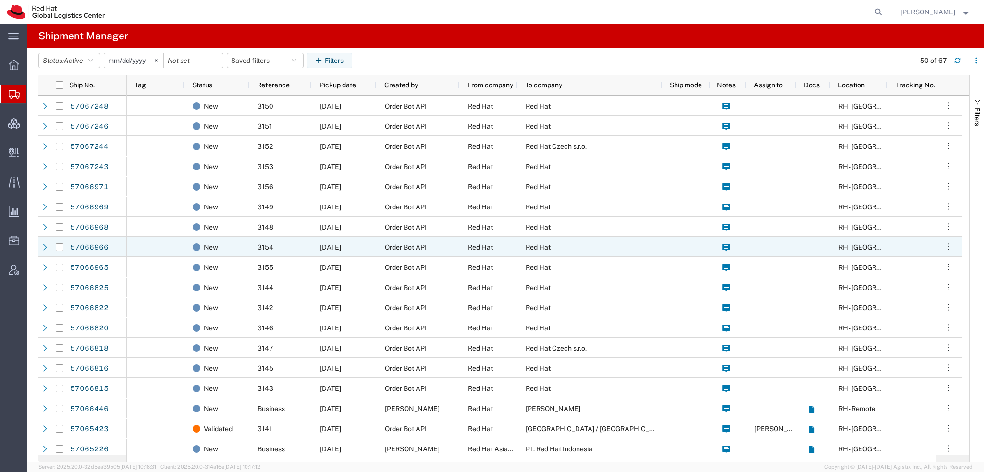
click at [536, 247] on span "Red Hat" at bounding box center [538, 248] width 25 height 8
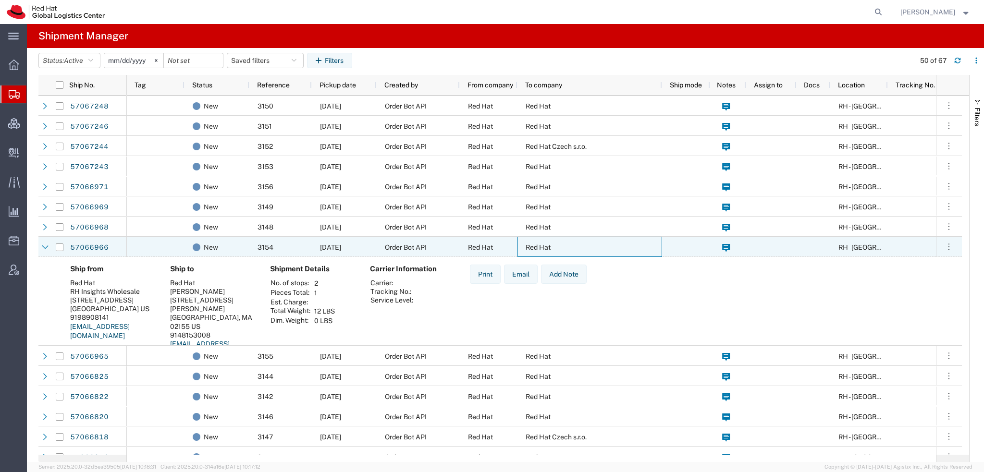
click at [536, 247] on span "Red Hat" at bounding box center [538, 248] width 25 height 8
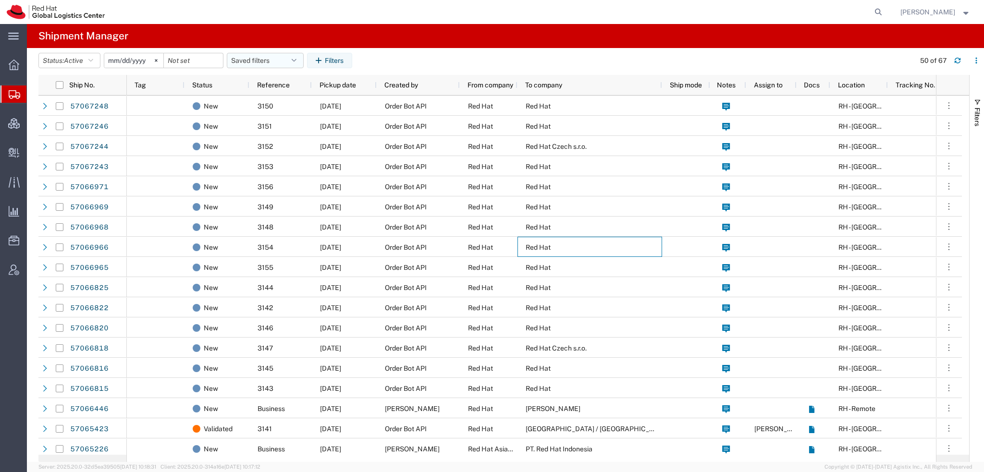
click at [277, 59] on button "Saved filters" at bounding box center [265, 60] width 77 height 15
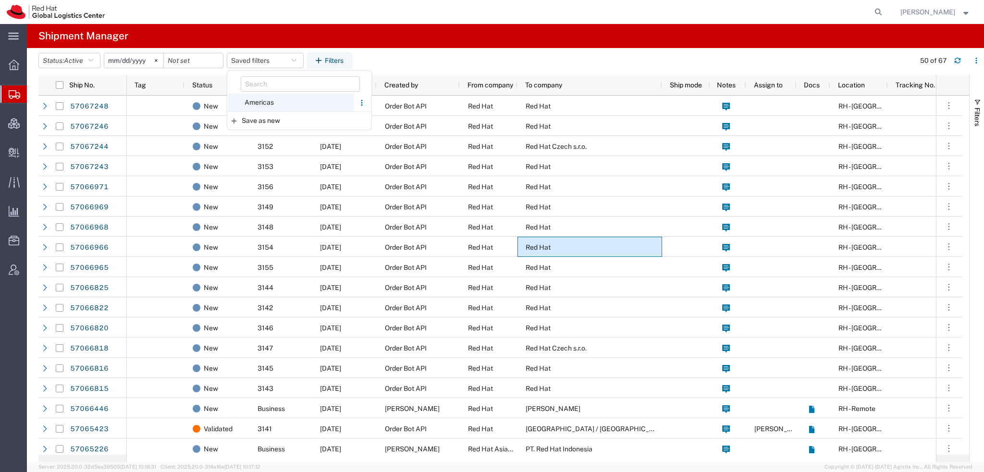
click at [257, 103] on span "Americas" at bounding box center [291, 103] width 126 height 18
type input "[DATE]"
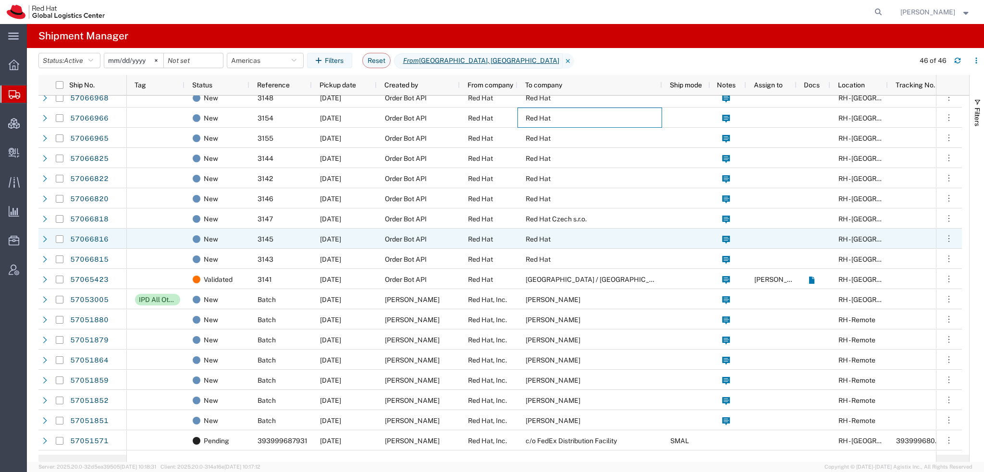
scroll to position [144, 0]
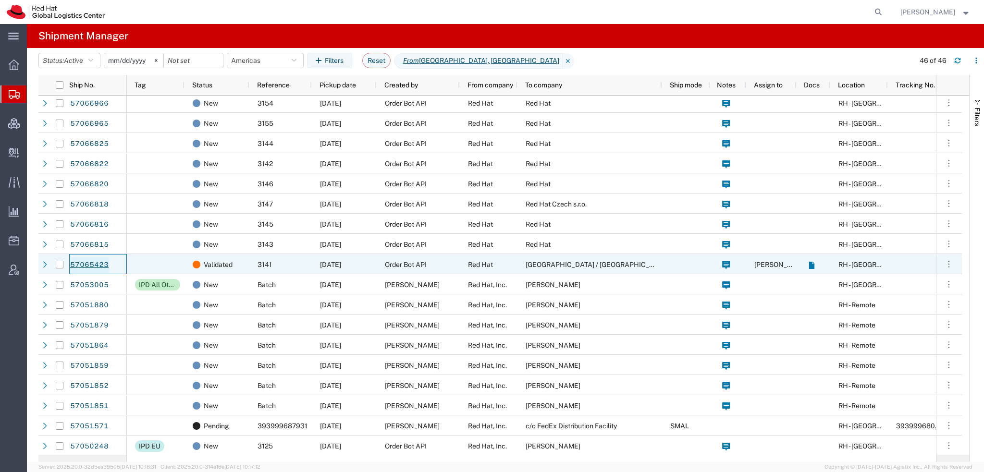
click at [92, 263] on link "57065423" at bounding box center [89, 264] width 39 height 15
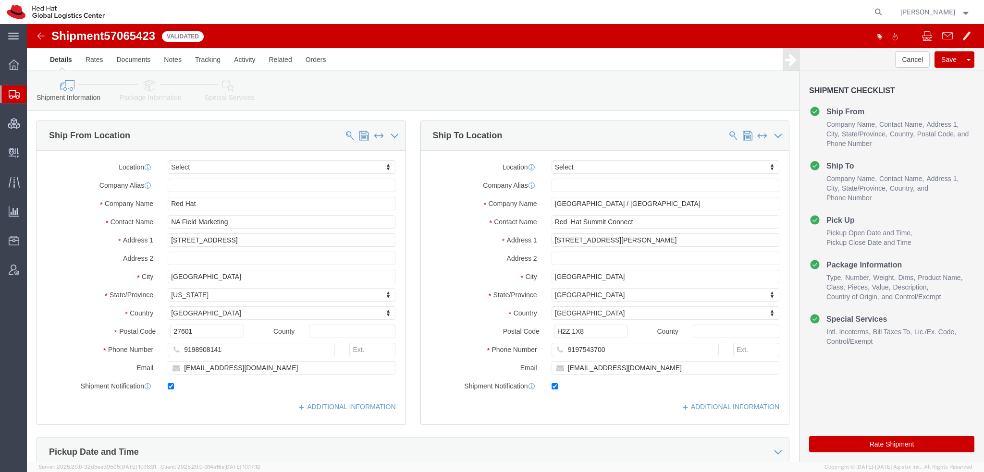
select select
click icon
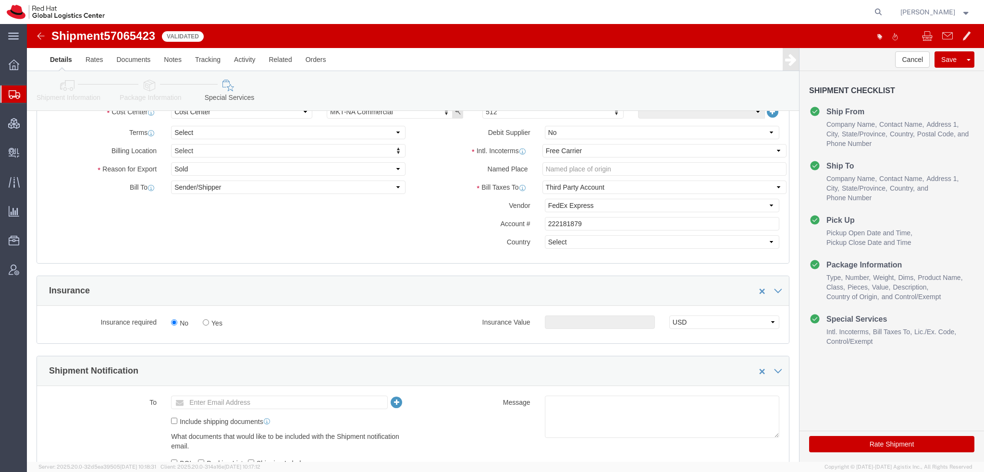
scroll to position [528, 0]
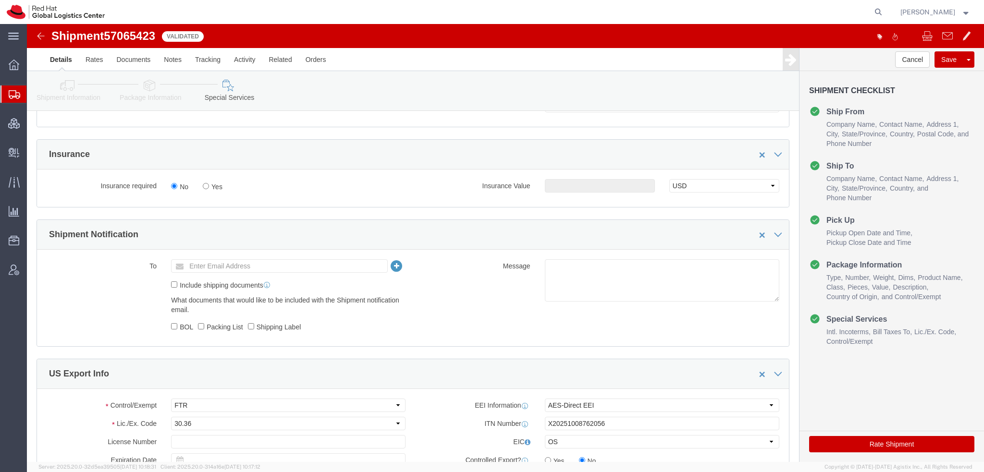
click button "Rate Shipment"
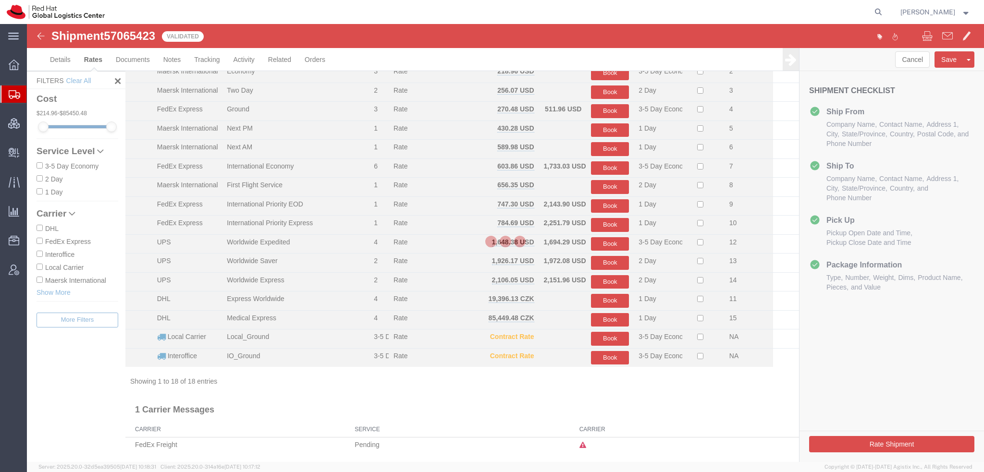
scroll to position [81, 0]
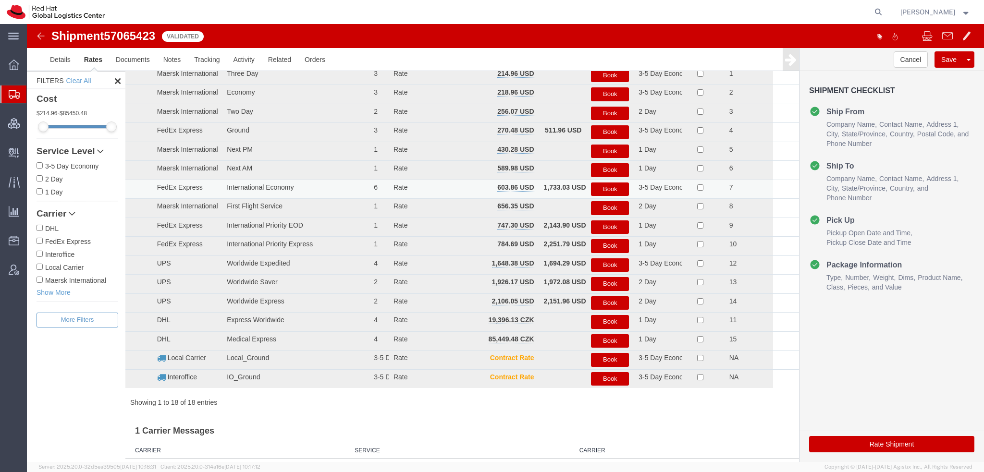
click at [615, 186] on button "Book" at bounding box center [610, 190] width 38 height 14
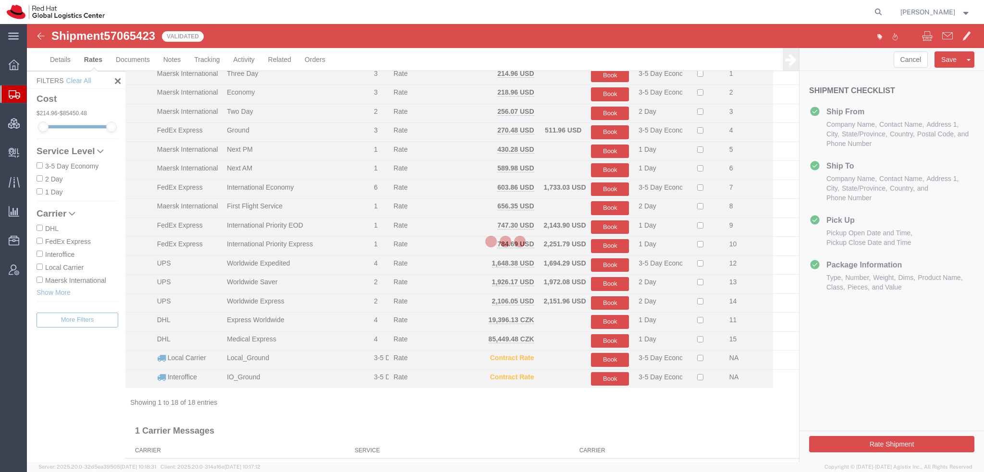
scroll to position [0, 0]
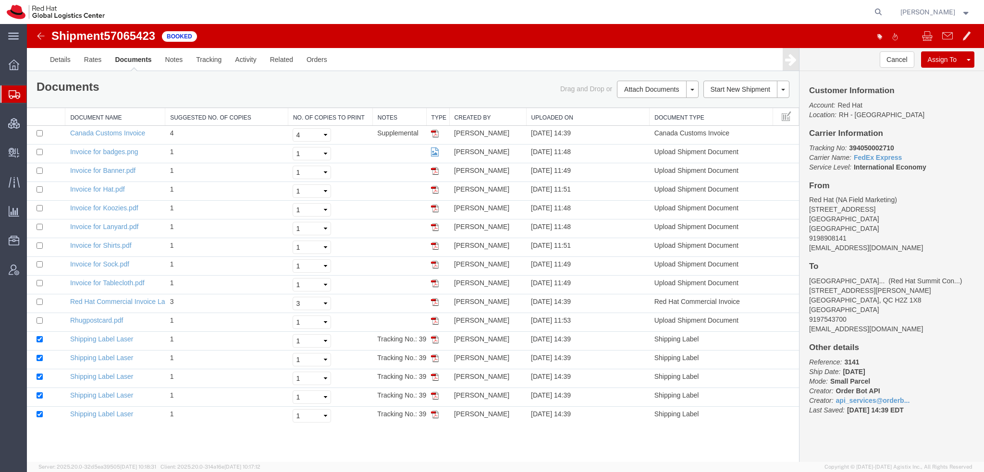
click at [27, 24] on link "Print Documents" at bounding box center [27, 24] width 0 height 0
click at [882, 61] on button "Cancel" at bounding box center [897, 59] width 35 height 16
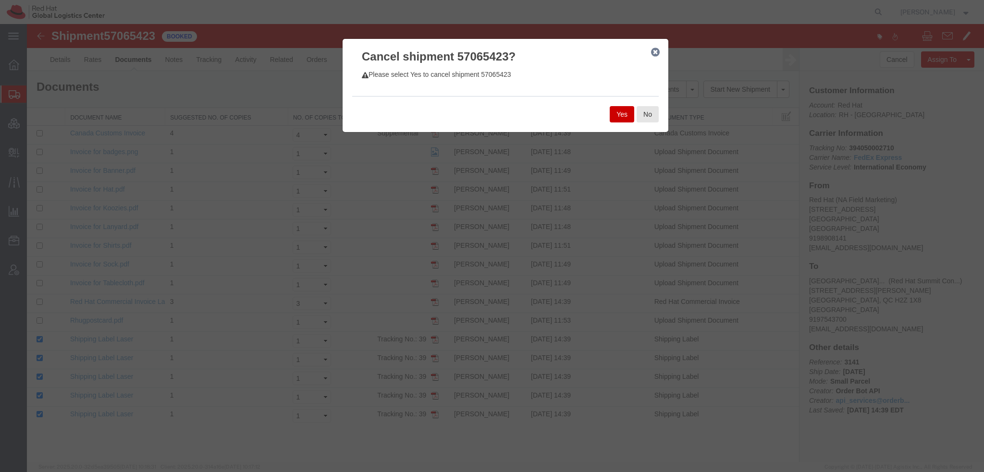
click at [619, 114] on button "Yes" at bounding box center [622, 114] width 24 height 16
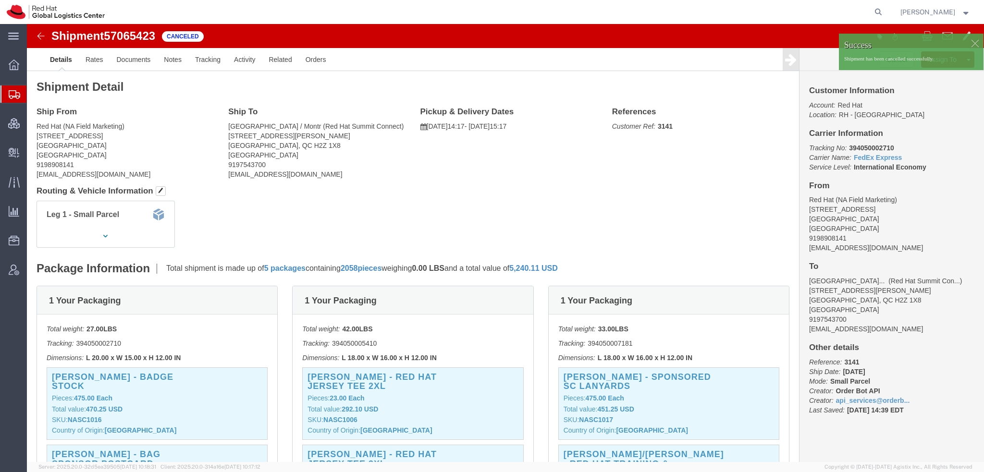
click div
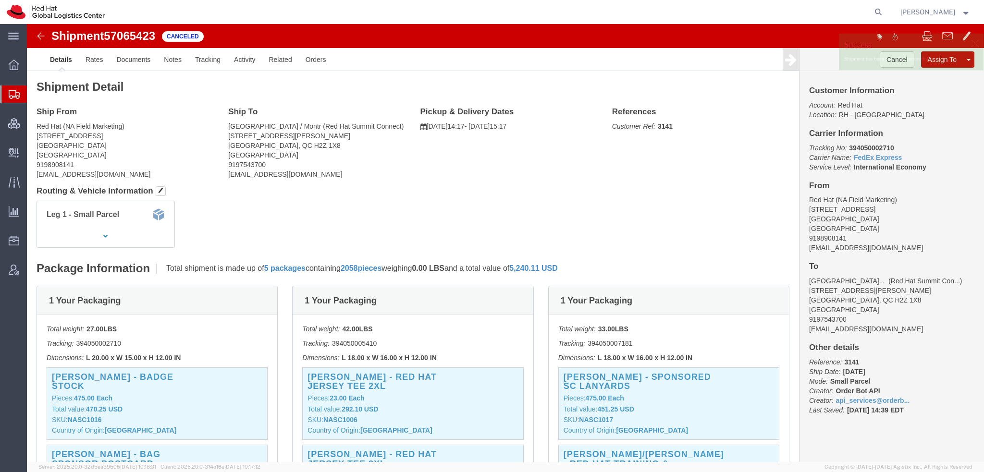
click p "Shipment has been cancelled successfully."
click link "Clone Shipment"
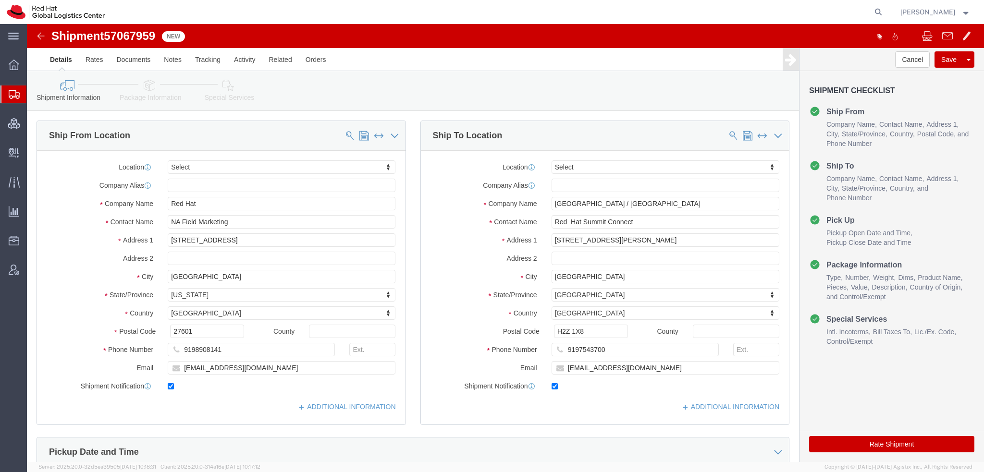
click at [938, 12] on span "[PERSON_NAME]" at bounding box center [927, 12] width 55 height 11
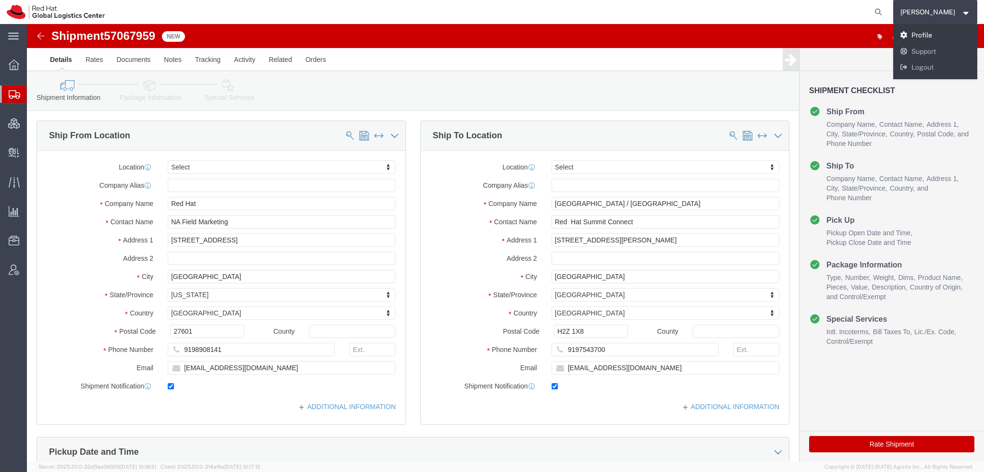
click at [937, 33] on link "Profile" at bounding box center [935, 35] width 85 height 16
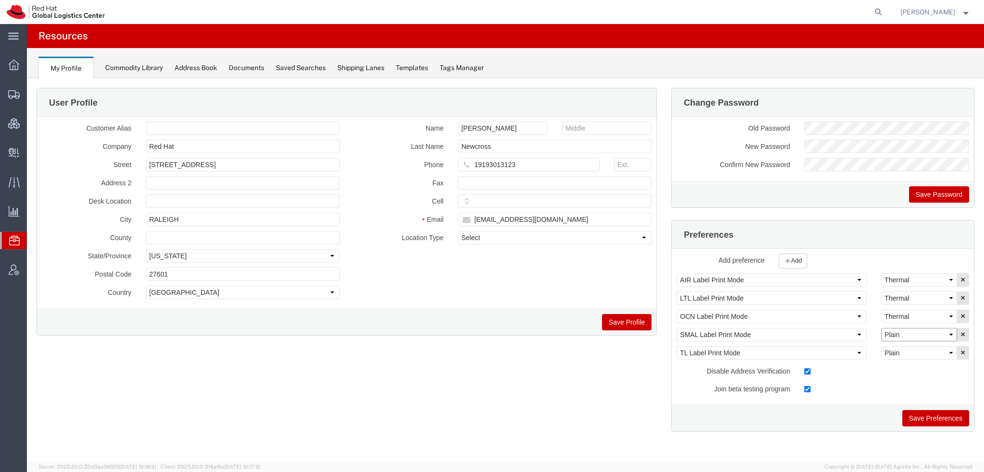
click at [933, 330] on select "Select Plain Thermal" at bounding box center [919, 334] width 76 height 13
select select "Thermal"
click at [881, 328] on select "Select Plain Thermal" at bounding box center [919, 334] width 76 height 13
click at [929, 412] on button "Save Preferences" at bounding box center [935, 418] width 67 height 16
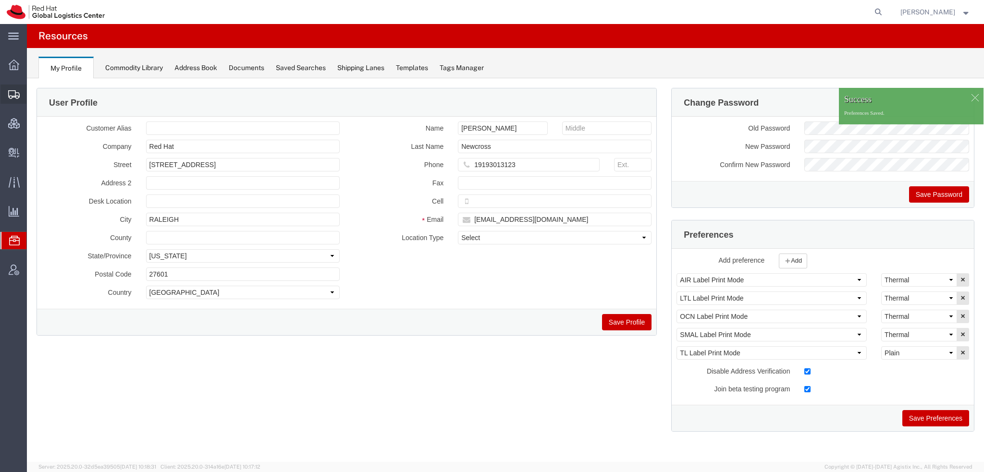
click at [0, 0] on span "Shipment Manager" at bounding box center [0, 0] width 0 height 0
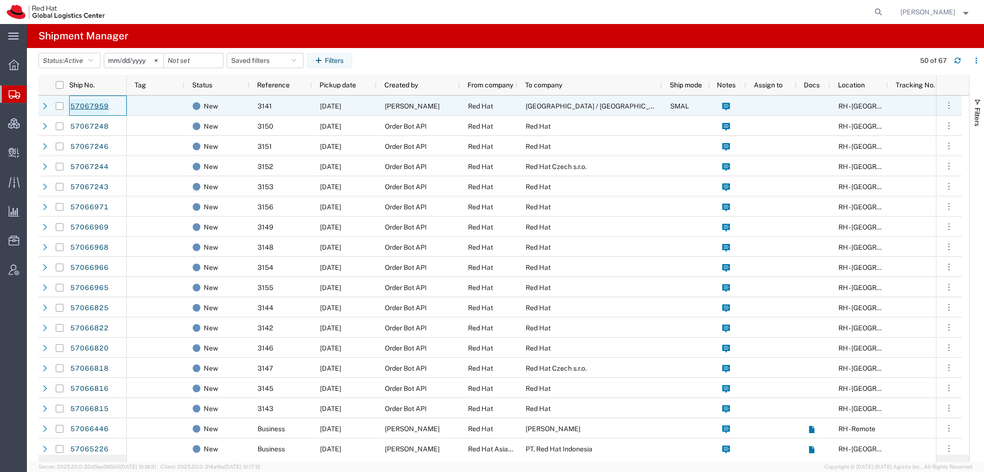
click at [90, 106] on link "57067959" at bounding box center [89, 106] width 39 height 15
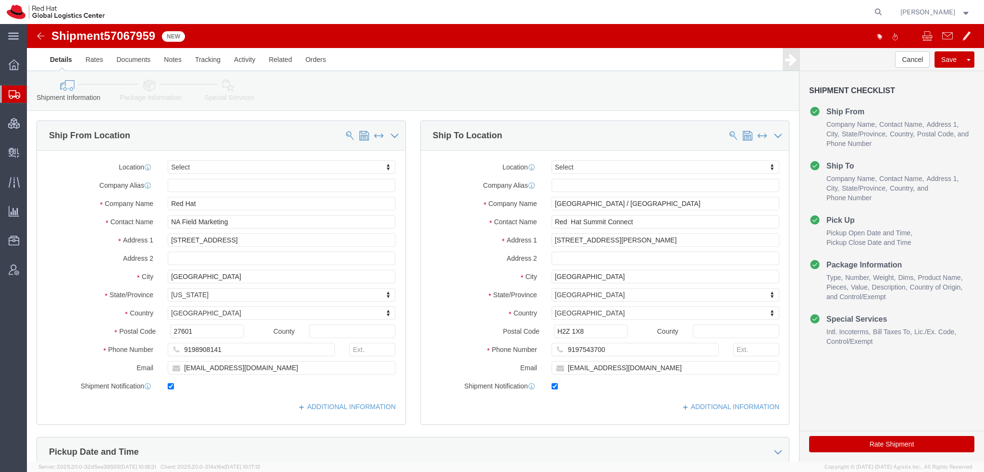
select select
click icon
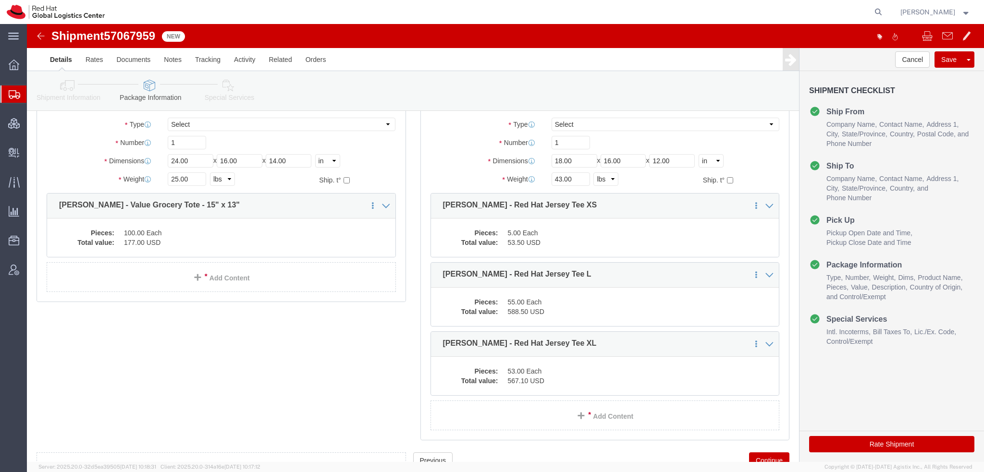
scroll to position [1045, 0]
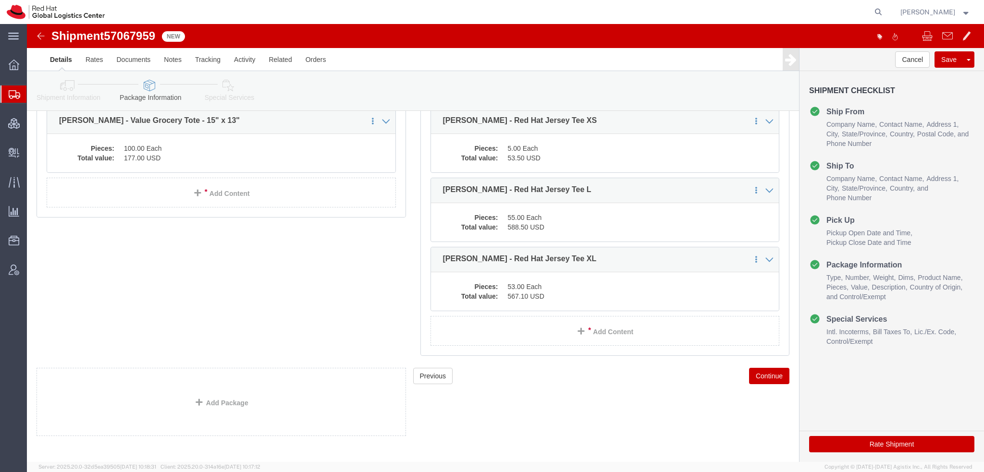
click icon
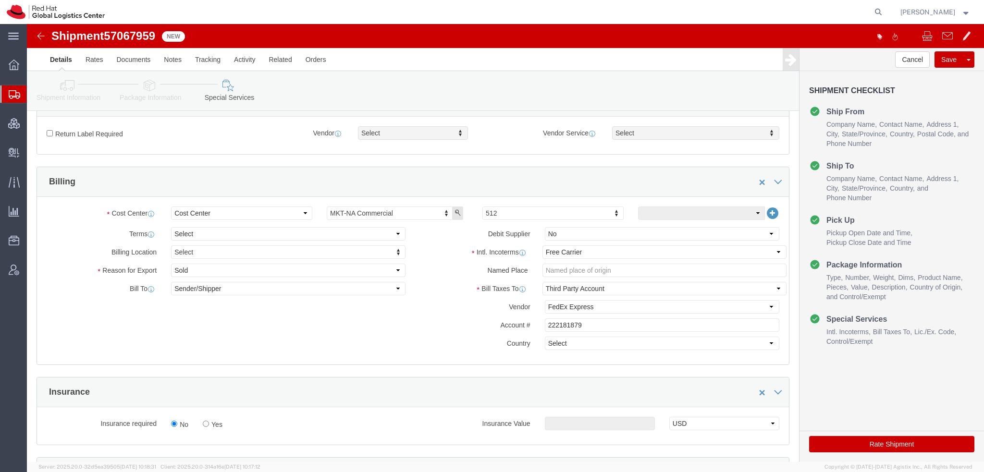
scroll to position [579, 0]
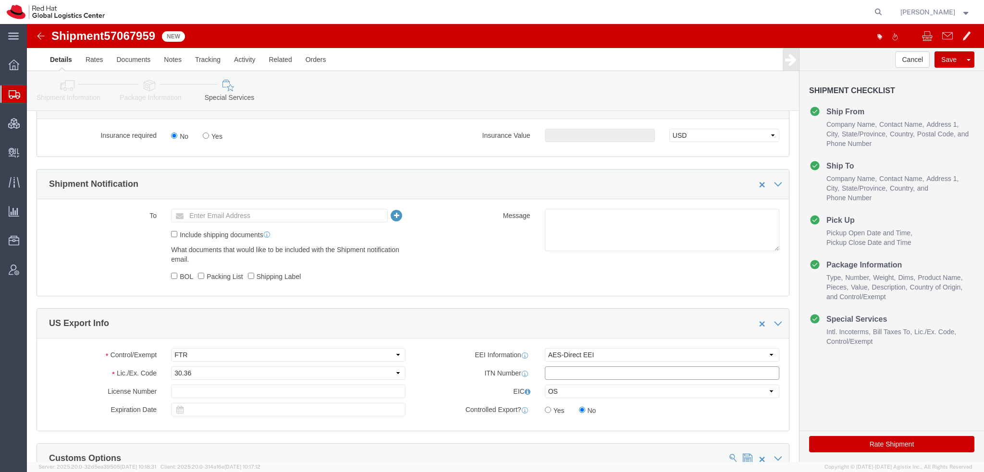
click input "text"
paste input "X20251008762056"
type input "X20251008762056"
click button "Rate Shipment"
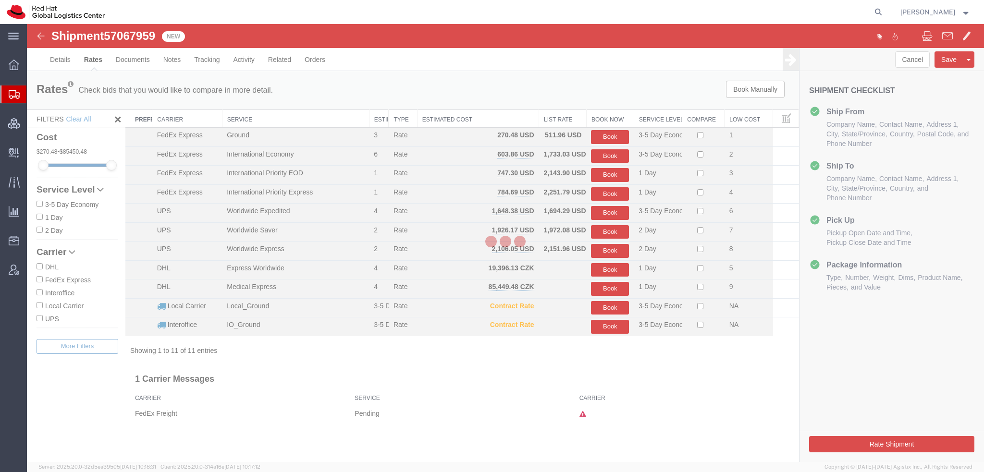
scroll to position [0, 0]
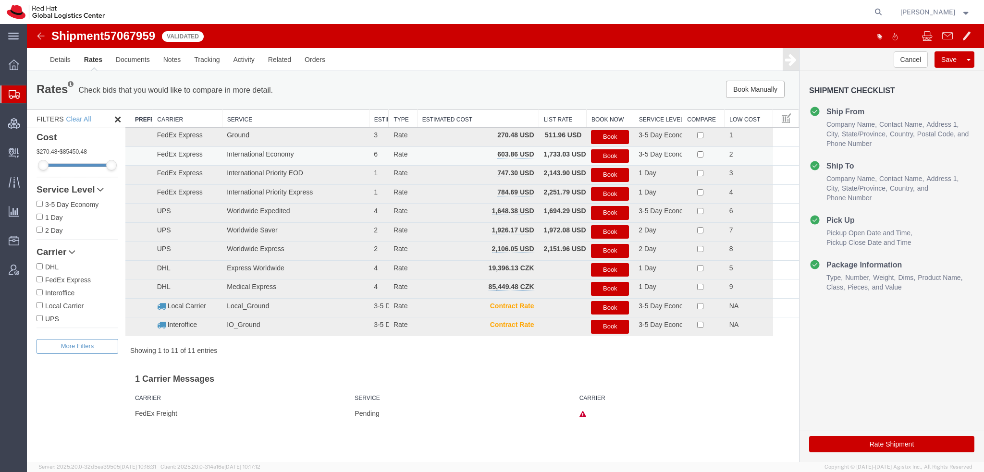
click at [616, 155] on button "Book" at bounding box center [610, 156] width 38 height 14
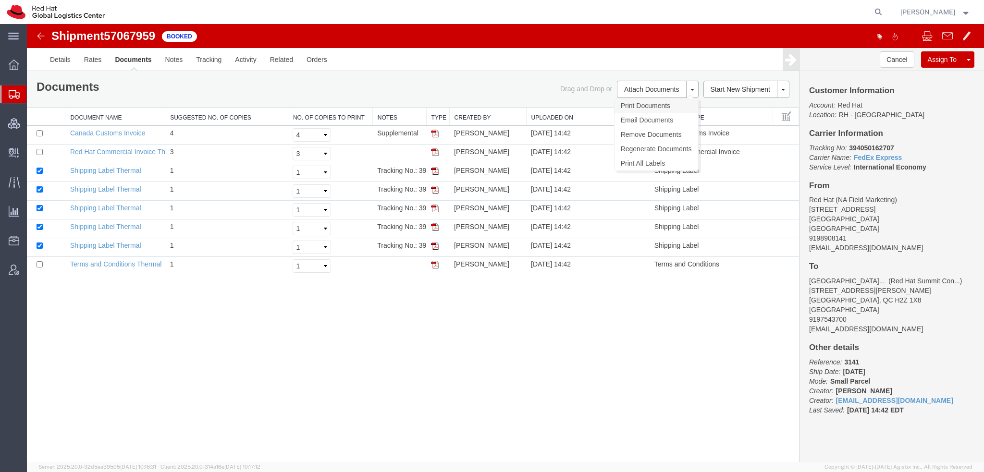
click at [635, 105] on link "Print Documents" at bounding box center [656, 105] width 84 height 14
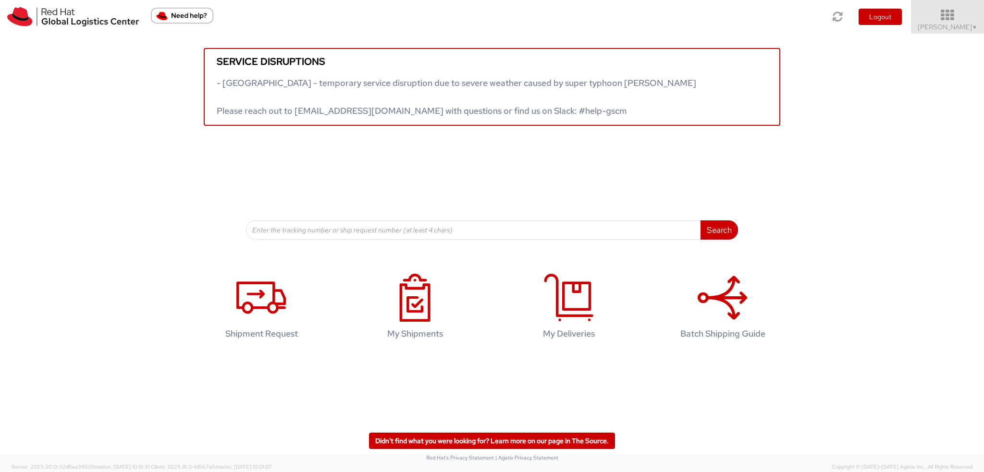
click at [947, 24] on span "Kirk Newcross ▼" at bounding box center [948, 27] width 60 height 9
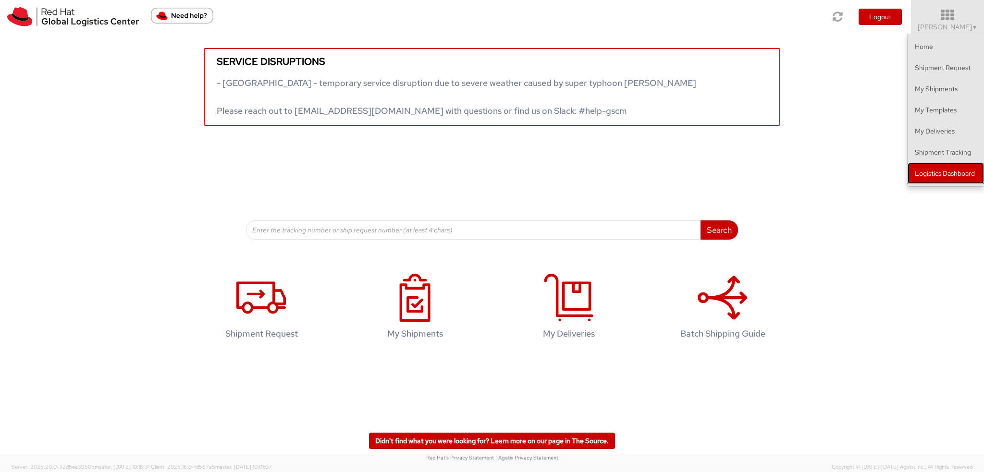
click at [928, 171] on link "Logistics Dashboard" at bounding box center [945, 173] width 76 height 21
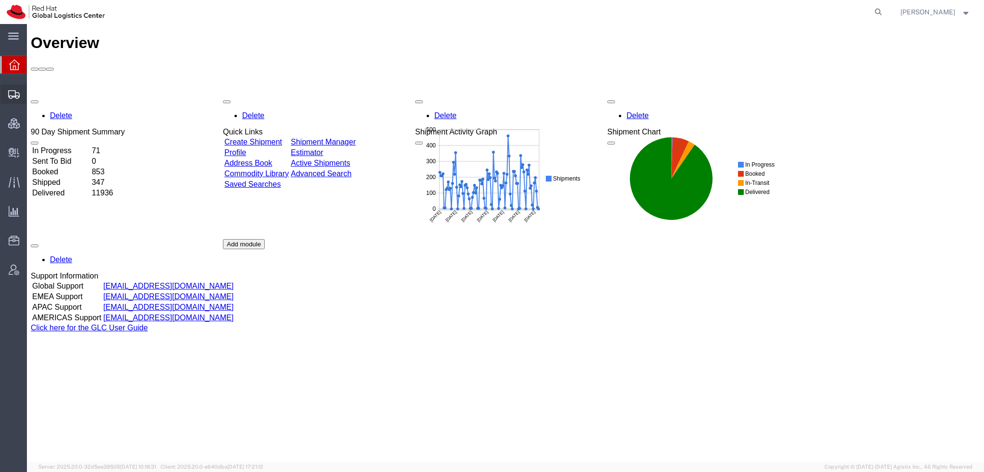
click at [0, 0] on span "Shipment Manager" at bounding box center [0, 0] width 0 height 0
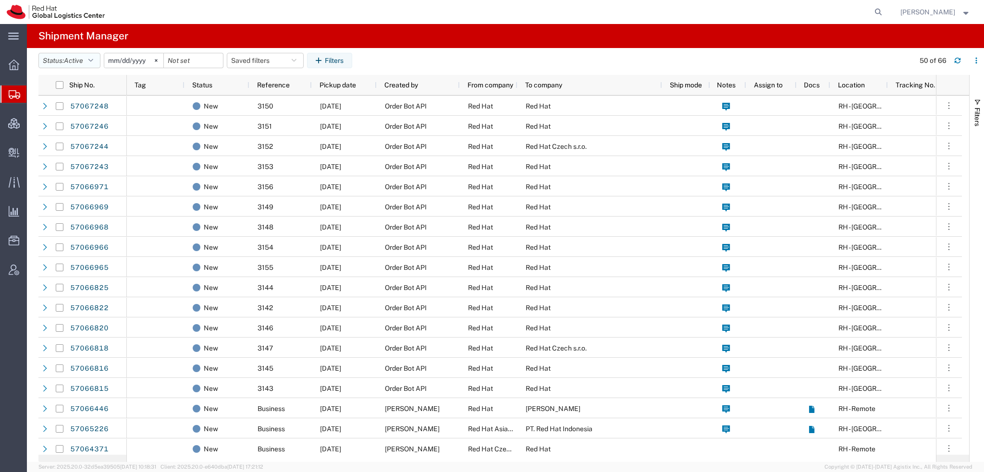
click at [93, 56] on button "Status: Active" at bounding box center [69, 60] width 62 height 15
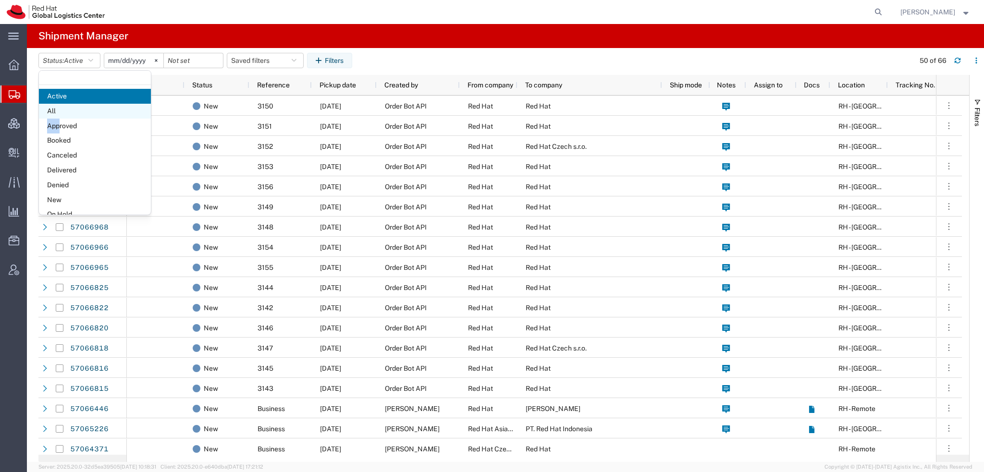
drag, startPoint x: 60, startPoint y: 119, endPoint x: 67, endPoint y: 108, distance: 12.8
click at [67, 108] on ul "Active All Approved Booked Canceled Delivered Denied New On Hold Pending Return…" at bounding box center [95, 178] width 112 height 178
click at [67, 108] on span "All" at bounding box center [95, 111] width 112 height 15
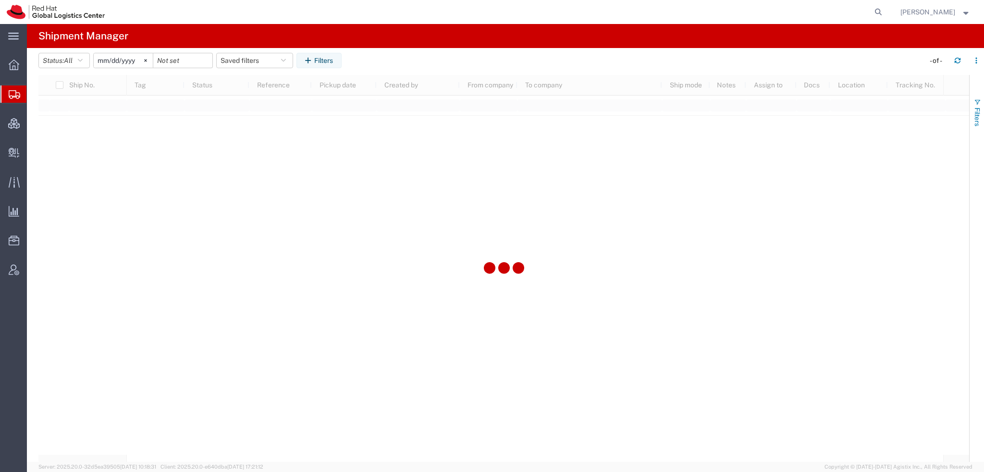
click at [975, 99] on span "button" at bounding box center [977, 102] width 8 height 8
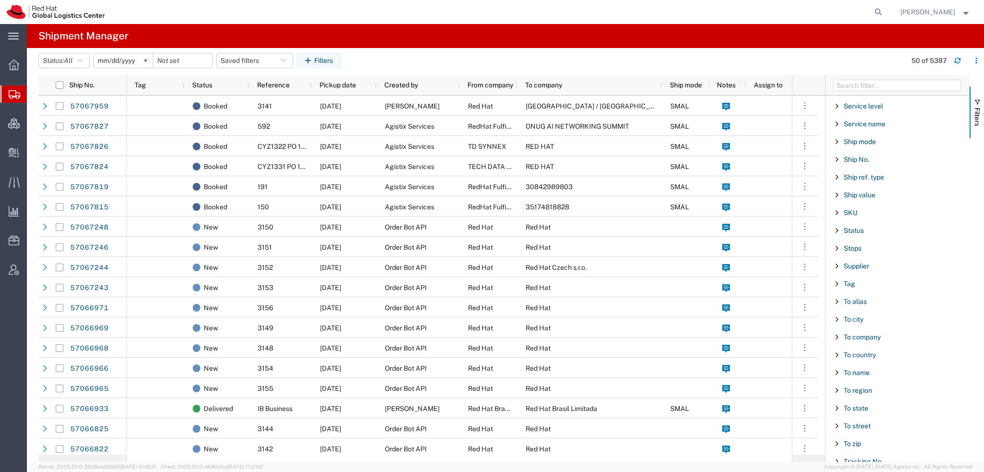
scroll to position [800, 0]
click at [865, 416] on div "Tracking No." at bounding box center [897, 424] width 144 height 17
click at [863, 459] on input "Filter Value" at bounding box center [901, 465] width 126 height 12
type input "393589057530"
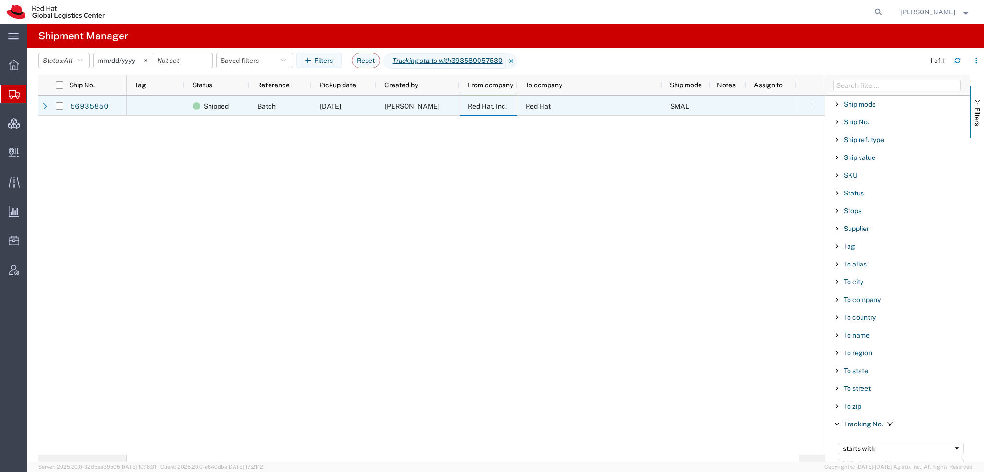
click at [462, 102] on div "Red Hat, Inc." at bounding box center [489, 106] width 58 height 20
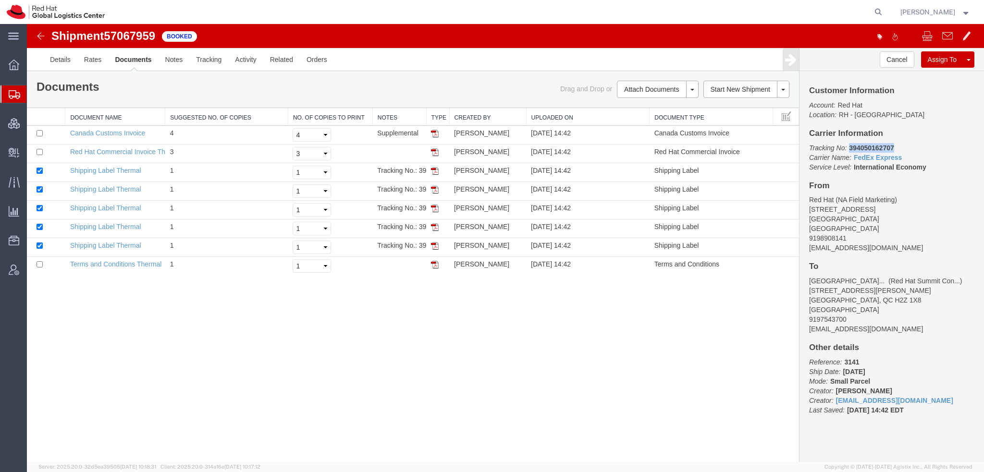
drag, startPoint x: 847, startPoint y: 147, endPoint x: 892, endPoint y: 149, distance: 44.7
click at [892, 149] on p "Tracking No: 394050162707 Carrier Name: FedEx Express FedEx Express Service Lev…" at bounding box center [891, 157] width 165 height 29
copy b "394050162707"
click at [0, 0] on span "Shipment Manager" at bounding box center [0, 0] width 0 height 0
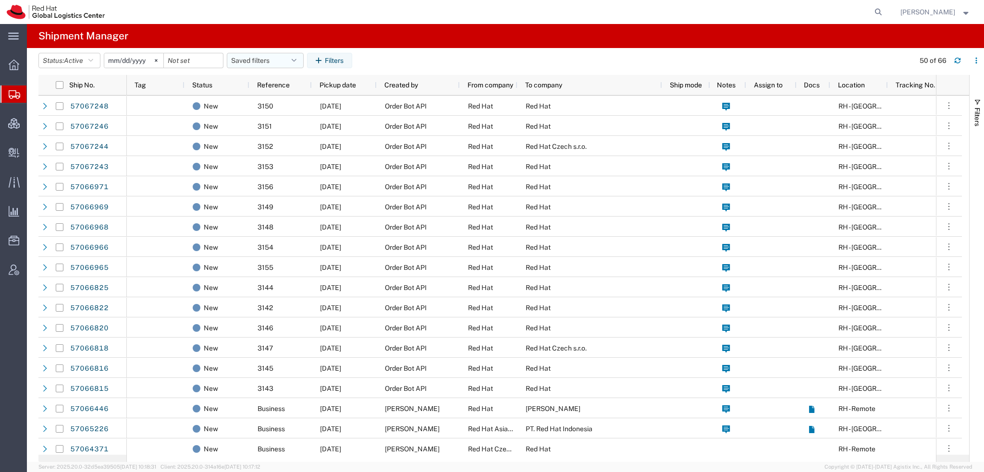
click at [296, 63] on icon "button" at bounding box center [294, 60] width 5 height 7
click at [254, 102] on span "Americas" at bounding box center [291, 103] width 126 height 18
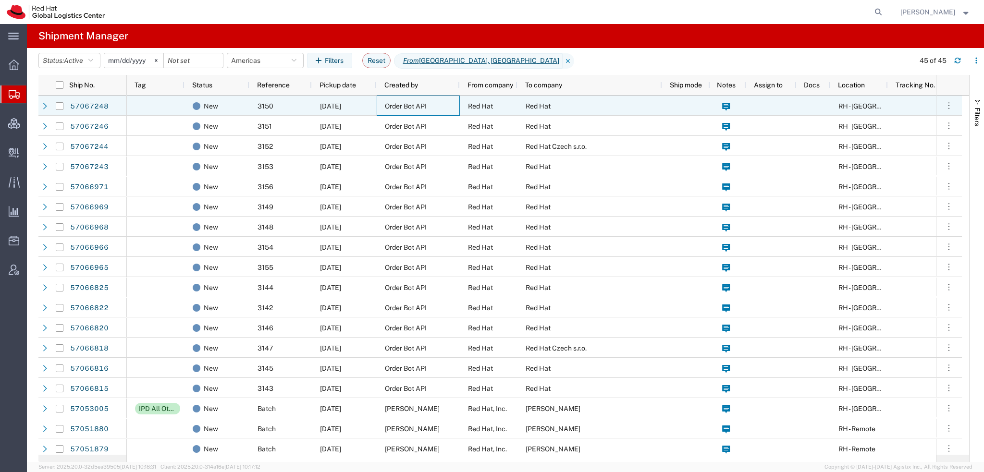
click at [406, 108] on span "Order Bot API" at bounding box center [406, 106] width 42 height 8
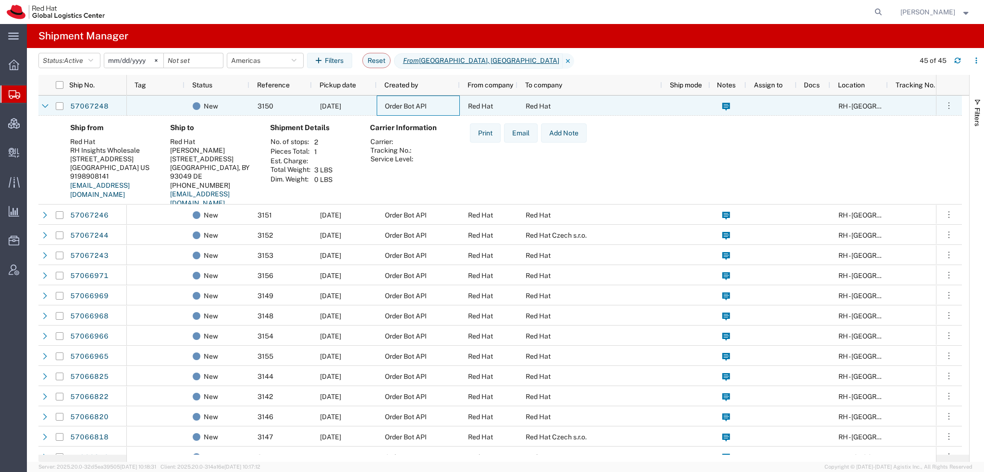
click at [406, 108] on span "Order Bot API" at bounding box center [406, 106] width 42 height 8
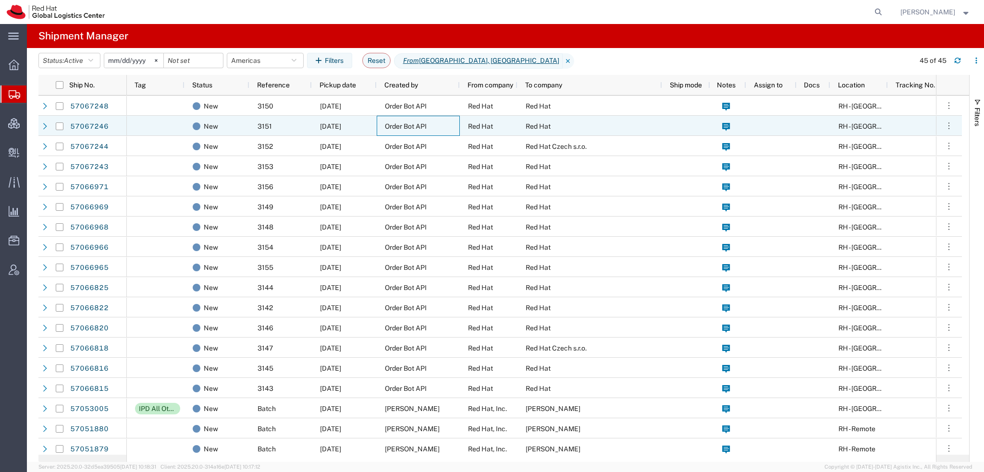
click at [392, 120] on div "Order Bot API" at bounding box center [418, 126] width 83 height 20
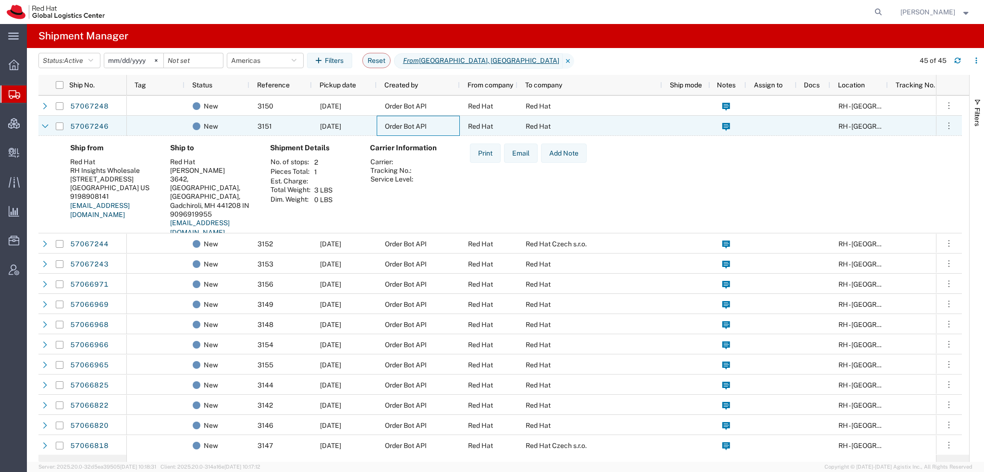
click at [392, 120] on div "Order Bot API" at bounding box center [418, 126] width 83 height 20
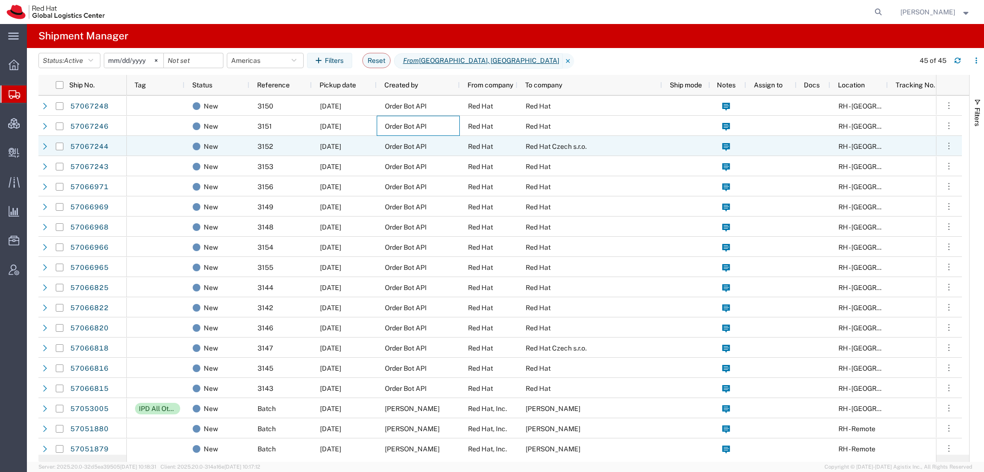
click at [390, 144] on span "Order Bot API" at bounding box center [406, 147] width 42 height 8
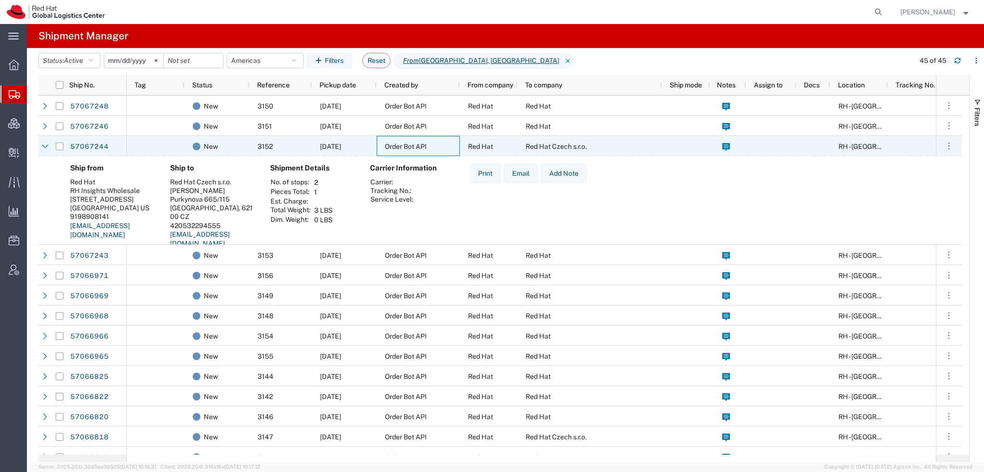
click at [390, 144] on span "Order Bot API" at bounding box center [406, 147] width 42 height 8
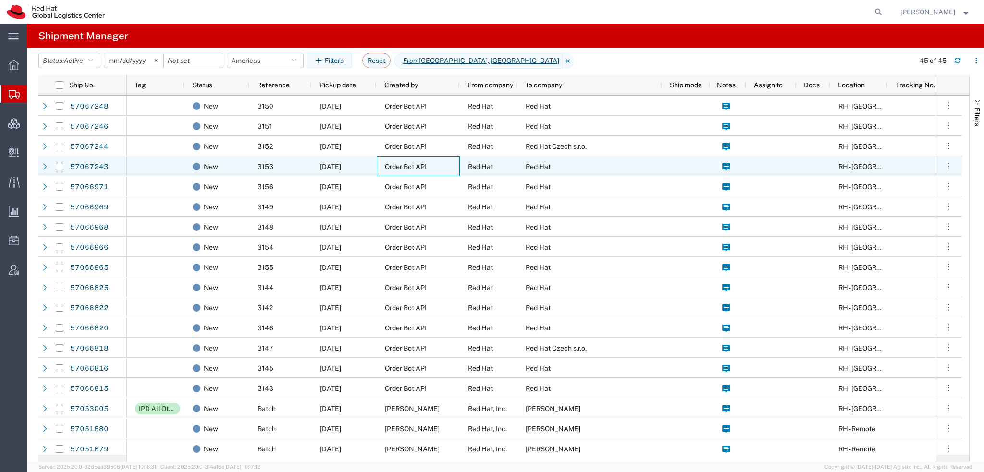
click at [382, 166] on div "Order Bot API" at bounding box center [418, 166] width 83 height 20
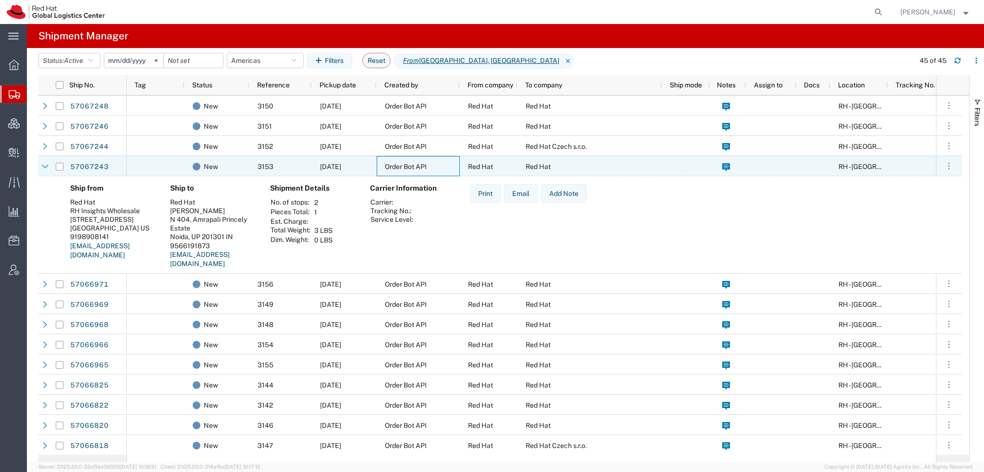
click at [382, 166] on div "Order Bot API" at bounding box center [418, 166] width 83 height 20
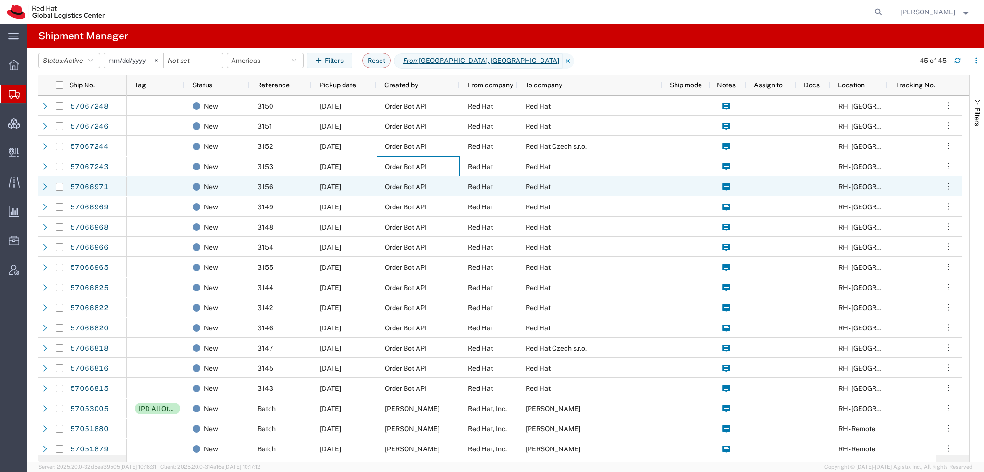
click at [388, 187] on span "Order Bot API" at bounding box center [406, 187] width 42 height 8
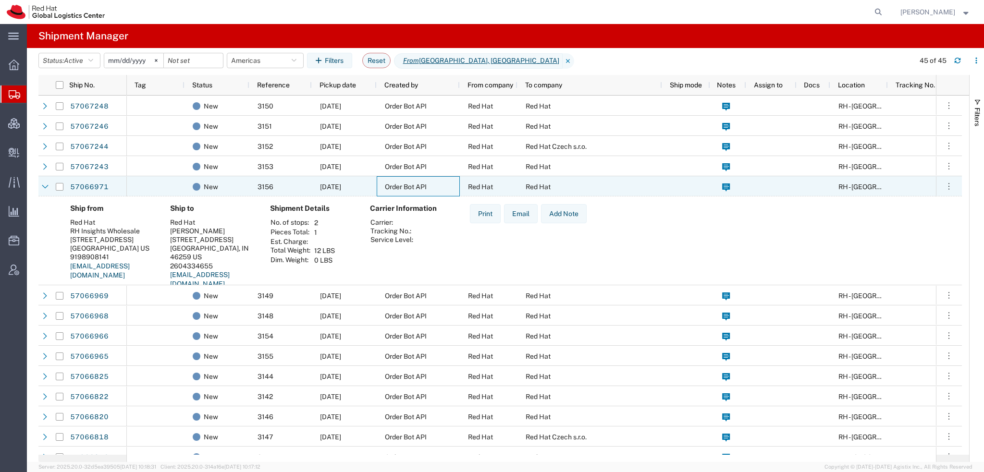
click at [388, 187] on span "Order Bot API" at bounding box center [406, 187] width 42 height 8
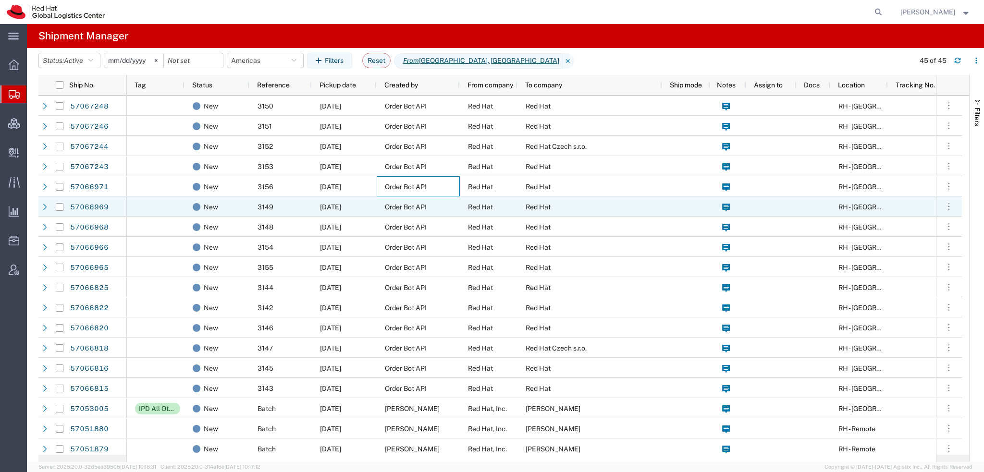
click at [392, 203] on span "Order Bot API" at bounding box center [406, 207] width 42 height 8
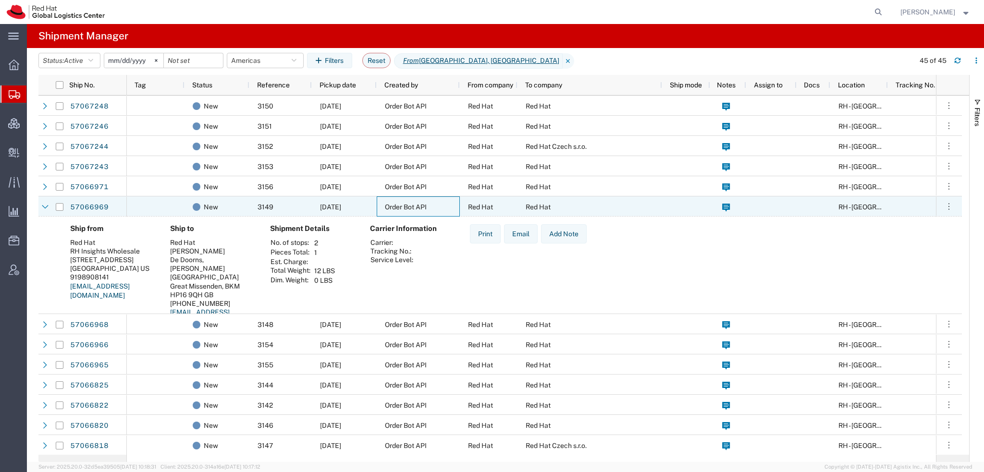
click at [392, 203] on span "Order Bot API" at bounding box center [406, 207] width 42 height 8
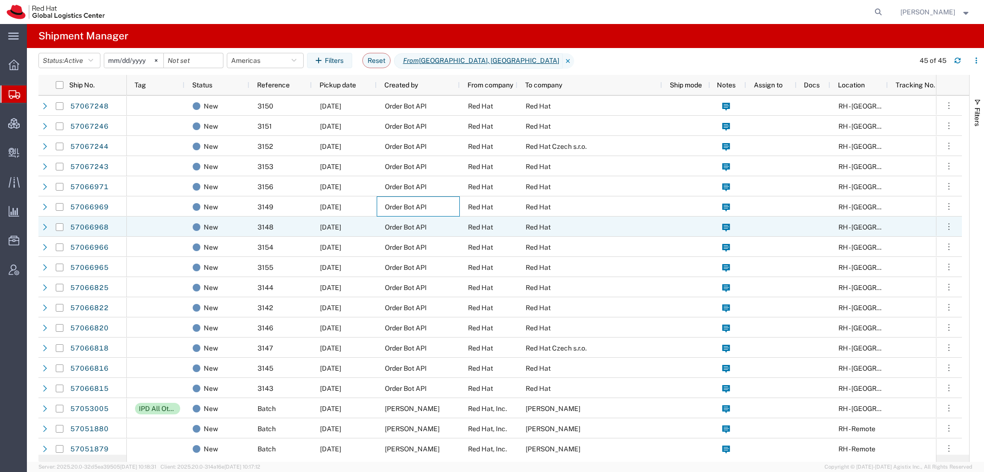
click at [390, 225] on span "Order Bot API" at bounding box center [406, 227] width 42 height 8
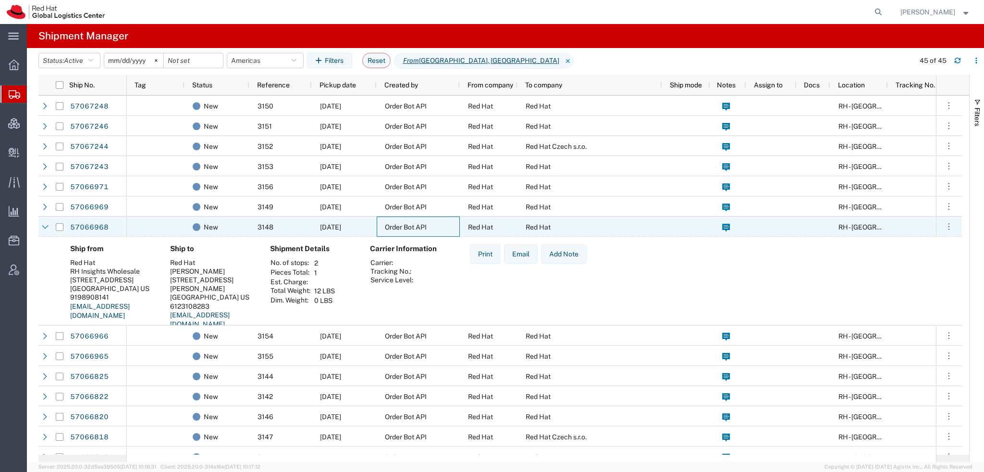
click at [390, 225] on span "Order Bot API" at bounding box center [406, 227] width 42 height 8
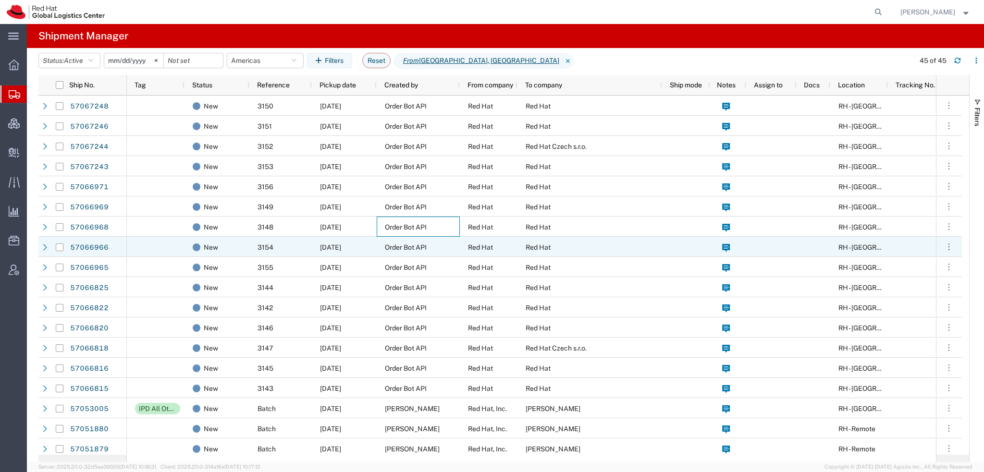
click at [396, 247] on span "Order Bot API" at bounding box center [406, 248] width 42 height 8
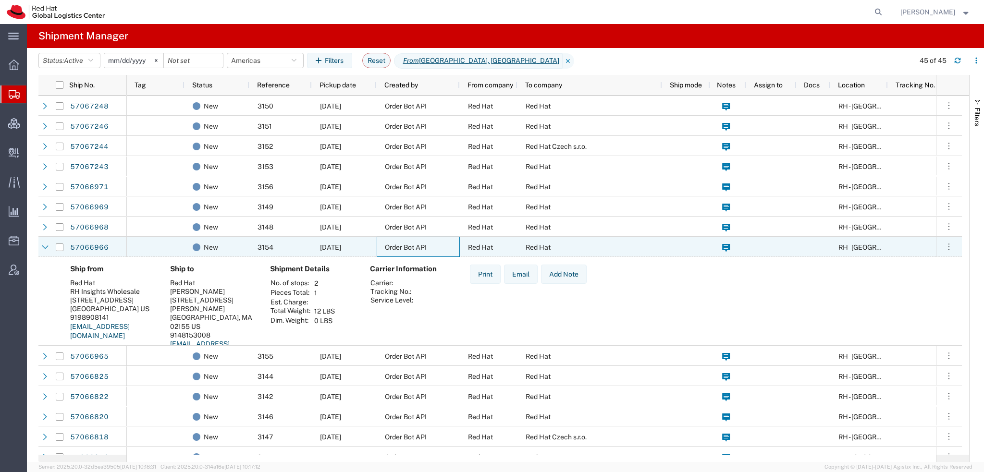
click at [396, 247] on span "Order Bot API" at bounding box center [406, 248] width 42 height 8
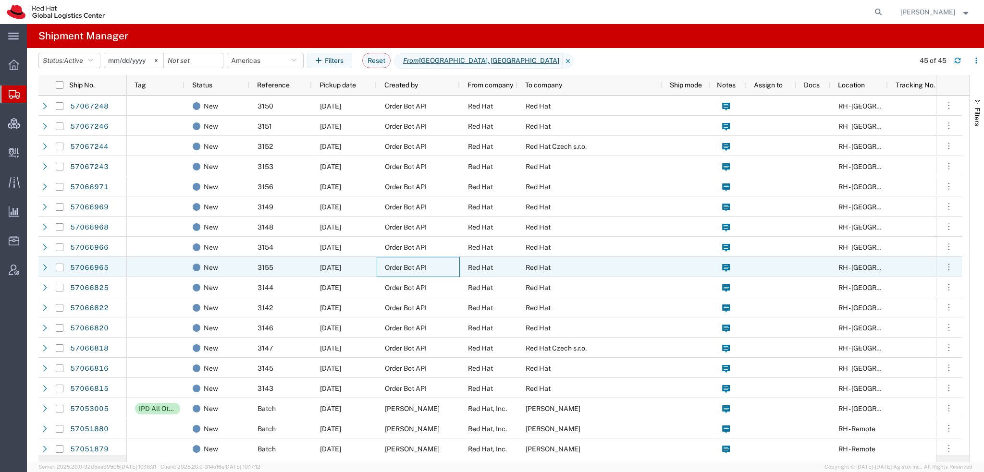
click at [401, 270] on span "Order Bot API" at bounding box center [406, 268] width 42 height 8
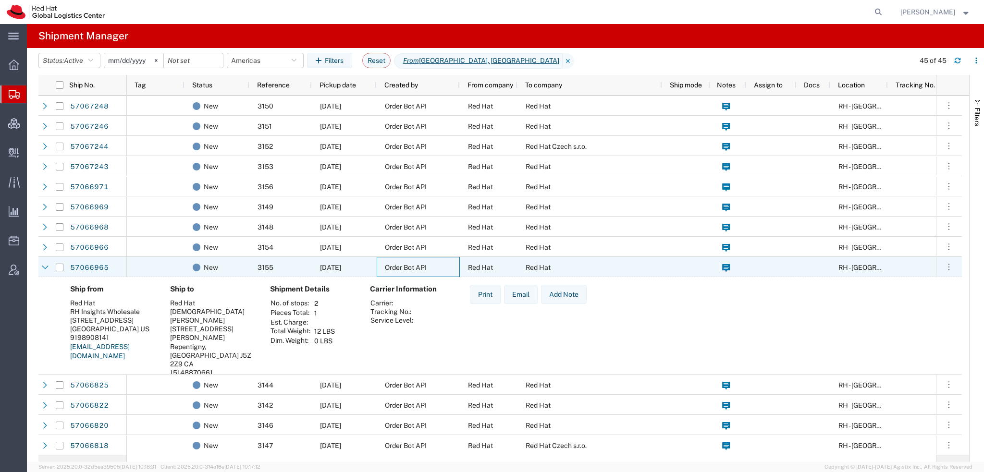
click at [401, 270] on span "Order Bot API" at bounding box center [406, 268] width 42 height 8
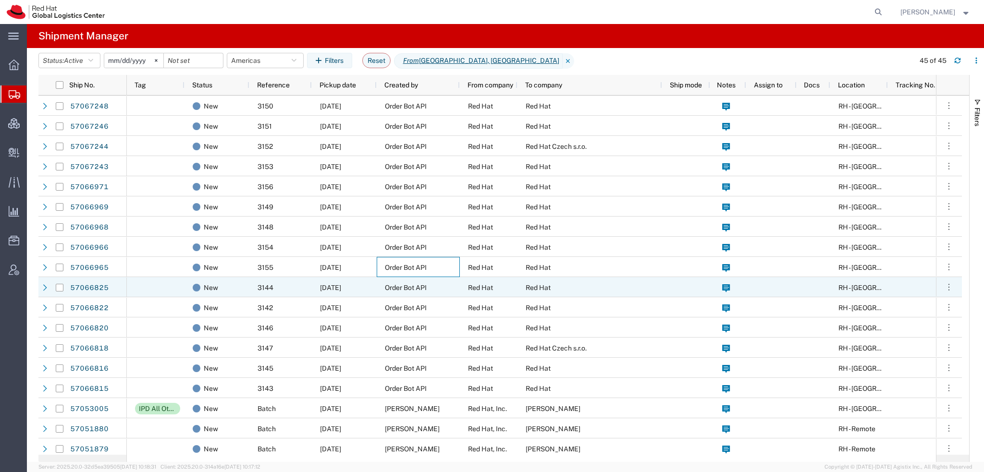
click at [400, 286] on span "Order Bot API" at bounding box center [406, 288] width 42 height 8
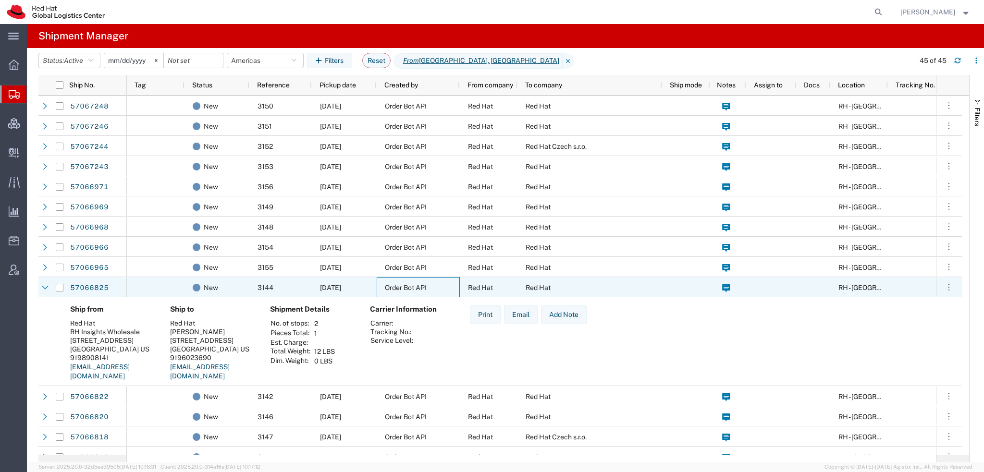
click at [400, 286] on span "Order Bot API" at bounding box center [406, 288] width 42 height 8
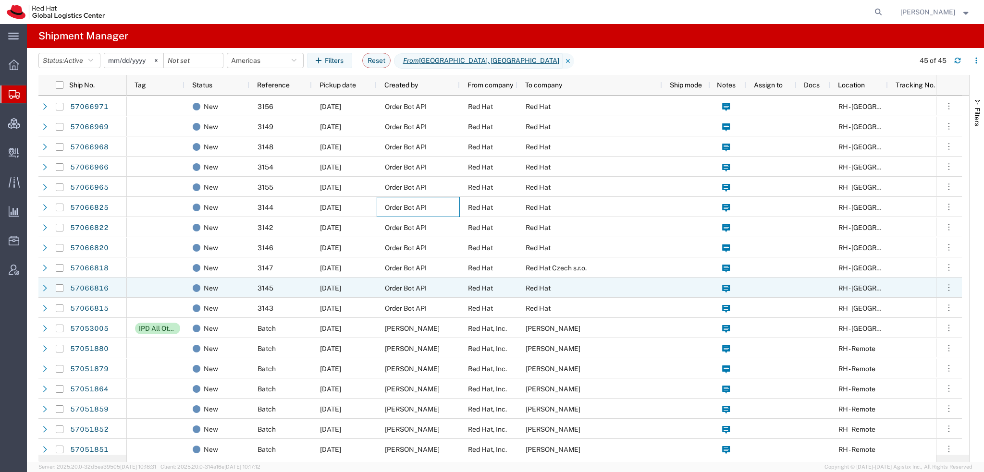
scroll to position [96, 0]
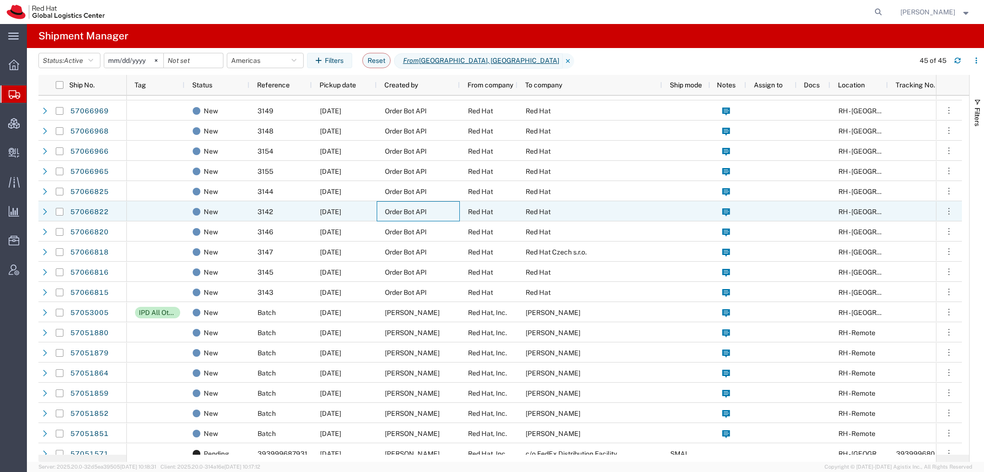
click at [401, 211] on span "Order Bot API" at bounding box center [406, 212] width 42 height 8
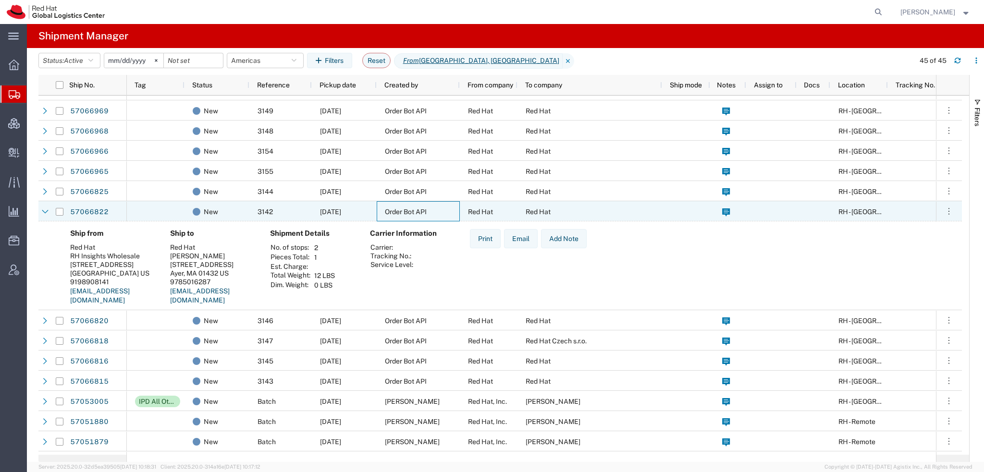
click at [401, 211] on span "Order Bot API" at bounding box center [406, 212] width 42 height 8
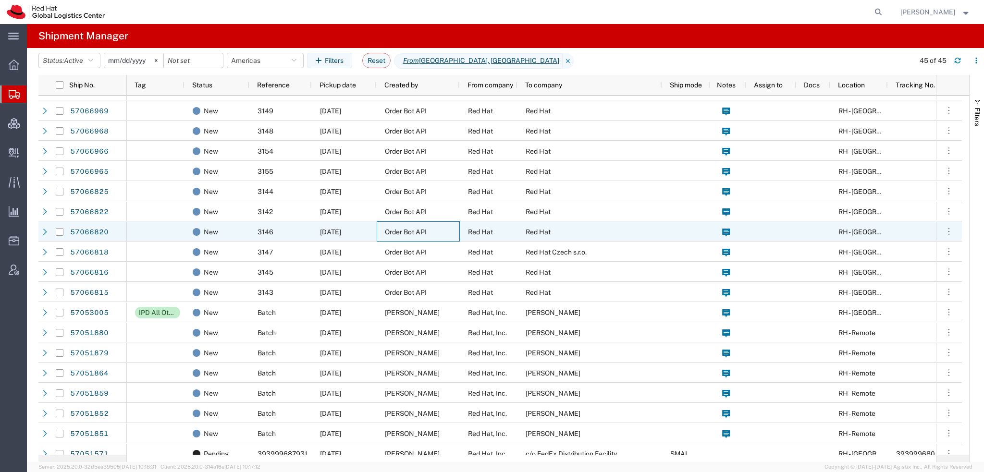
click at [400, 235] on span "Order Bot API" at bounding box center [406, 232] width 42 height 8
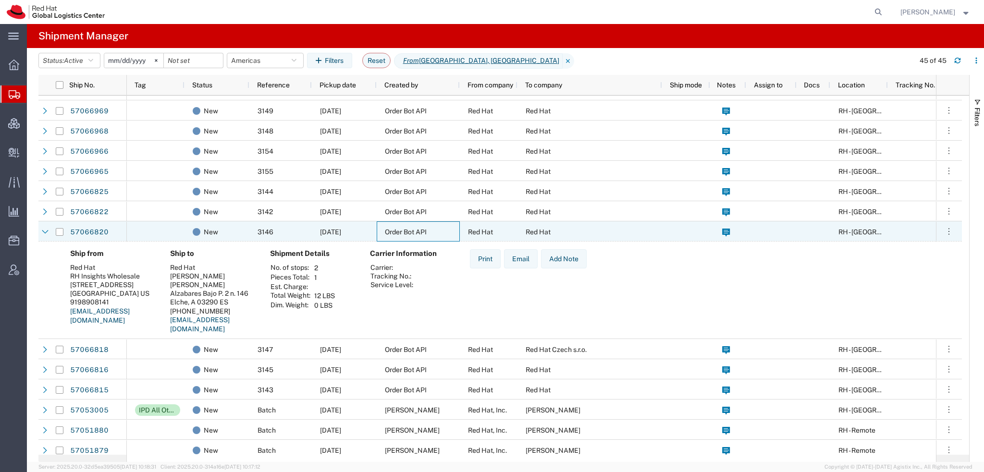
click at [400, 235] on span "Order Bot API" at bounding box center [406, 232] width 42 height 8
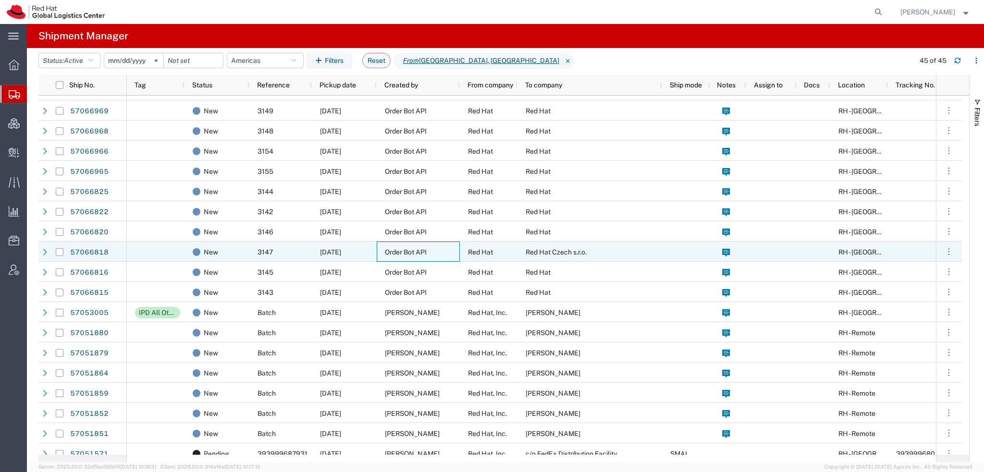
click at [400, 256] on div "Order Bot API" at bounding box center [418, 252] width 83 height 20
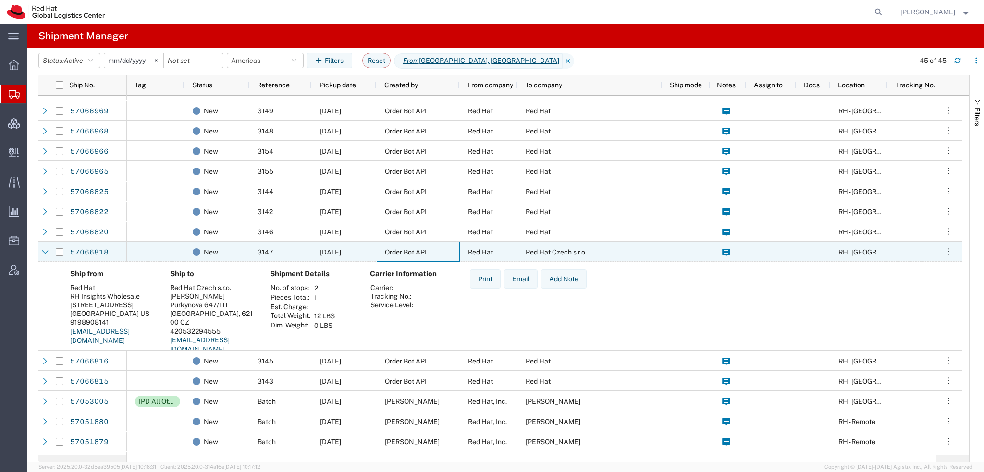
click at [400, 256] on div "Order Bot API" at bounding box center [418, 252] width 83 height 20
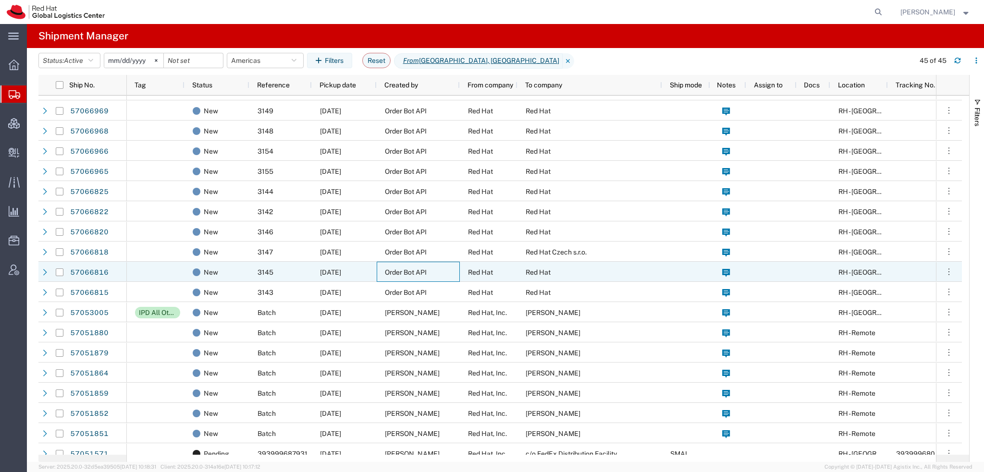
click at [401, 276] on span "Order Bot API" at bounding box center [406, 273] width 42 height 8
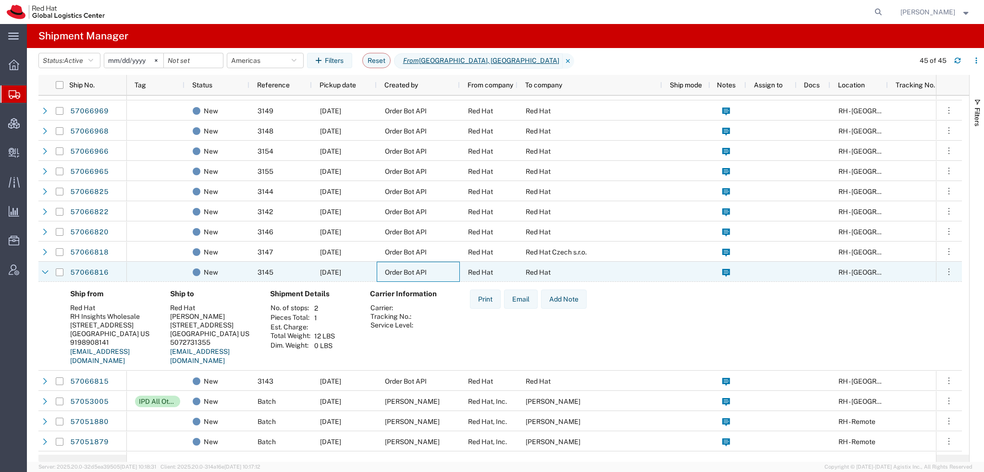
click at [401, 276] on span "Order Bot API" at bounding box center [406, 273] width 42 height 8
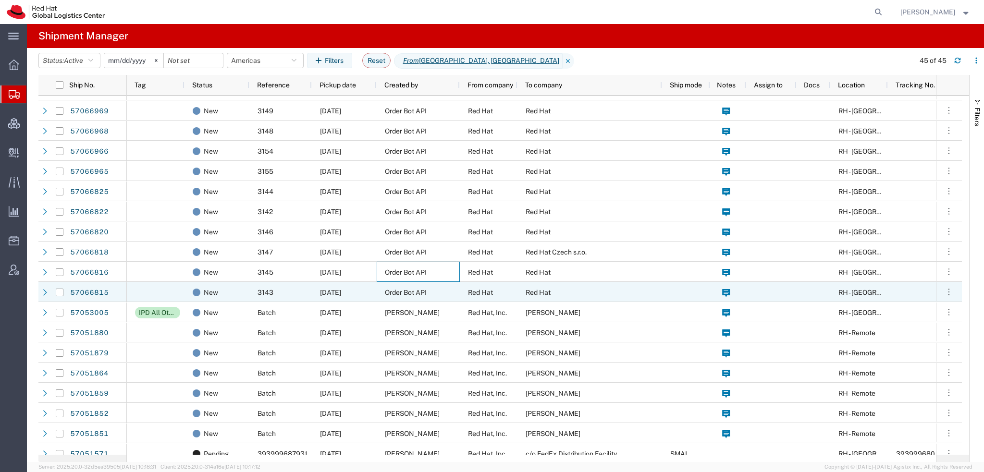
click at [407, 290] on span "Order Bot API" at bounding box center [406, 293] width 42 height 8
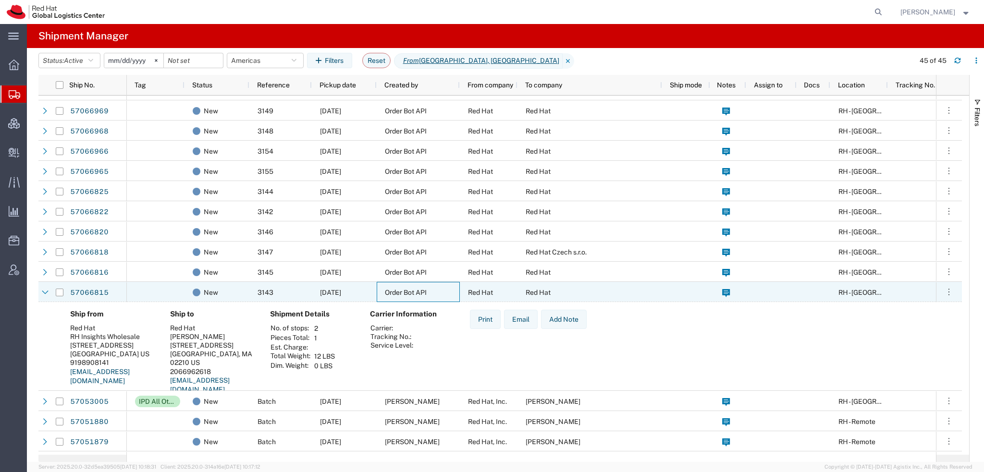
click at [407, 290] on span "Order Bot API" at bounding box center [406, 293] width 42 height 8
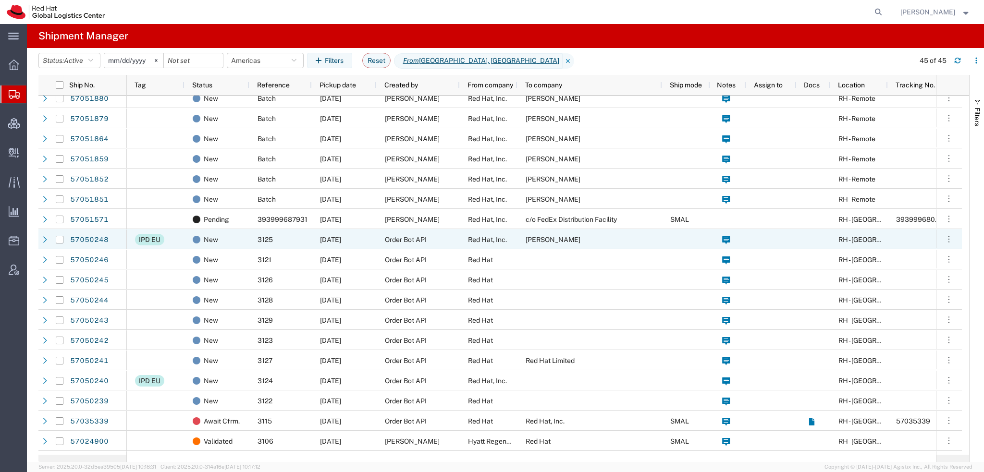
scroll to position [336, 0]
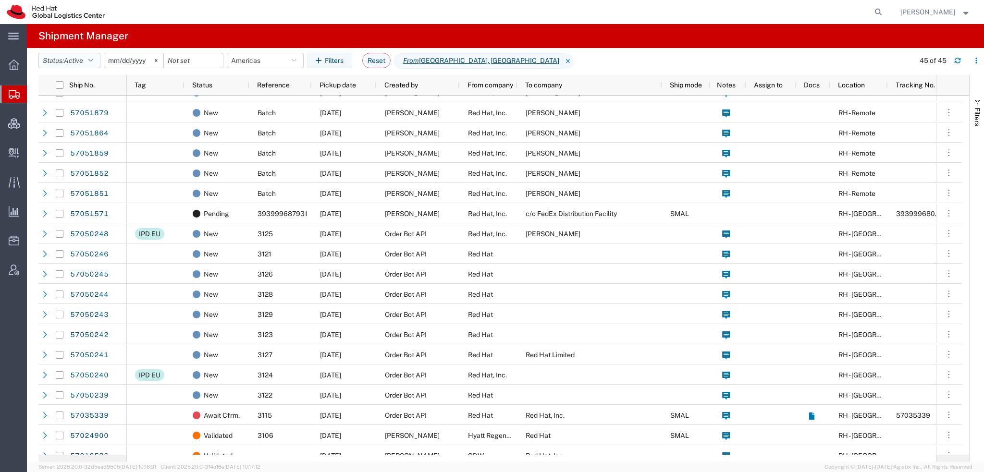
click at [98, 64] on button "Status: Active" at bounding box center [69, 60] width 62 height 15
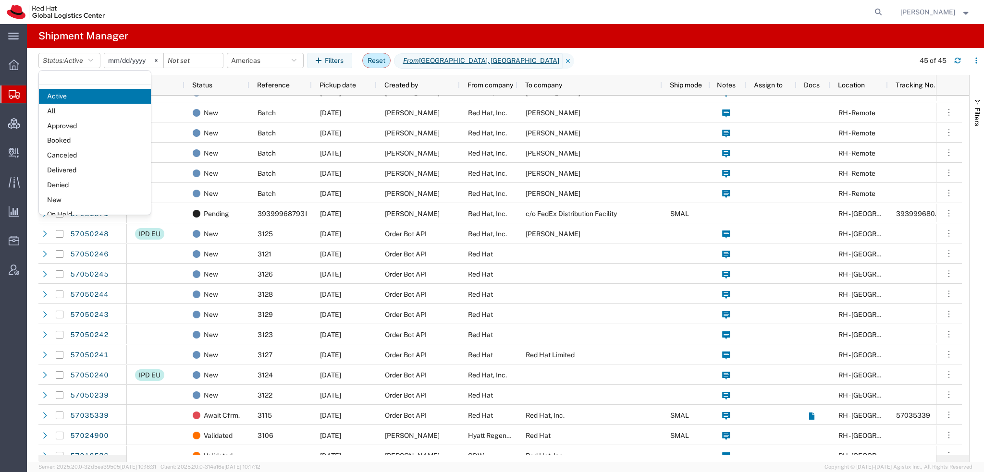
click at [384, 61] on button "Reset" at bounding box center [376, 60] width 28 height 15
type input "[DATE]"
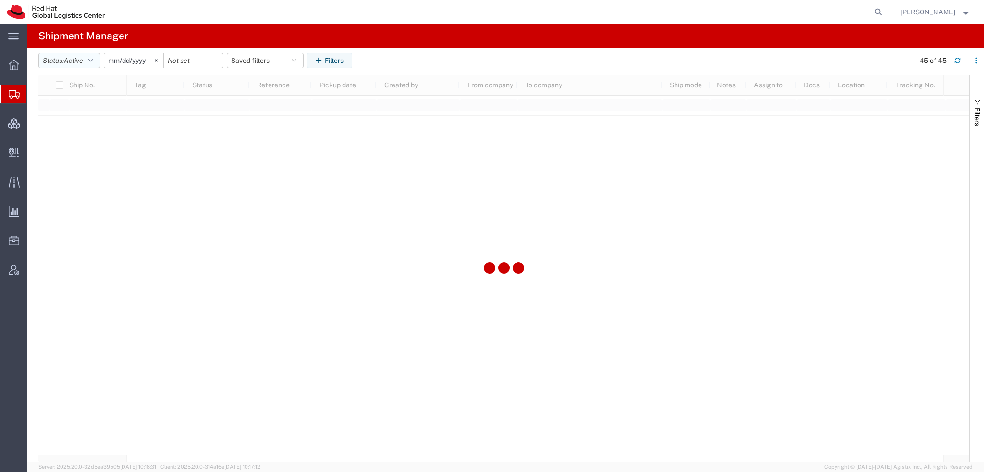
click at [93, 59] on icon "button" at bounding box center [90, 60] width 5 height 7
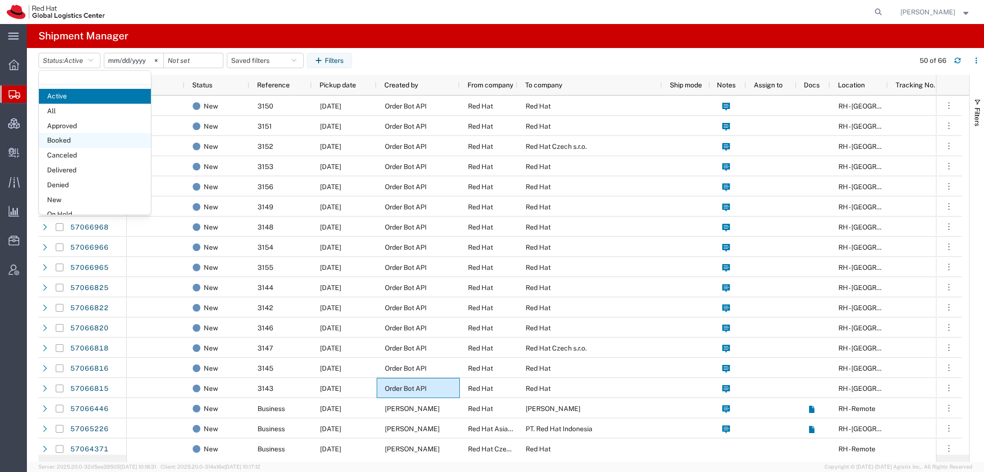
click at [58, 141] on span "Booked" at bounding box center [95, 140] width 112 height 15
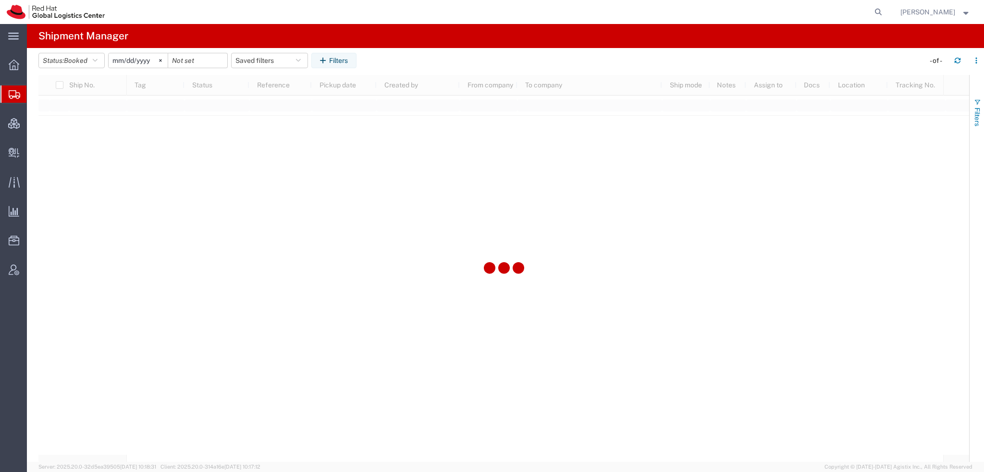
click at [971, 104] on button "Filters" at bounding box center [976, 112] width 14 height 52
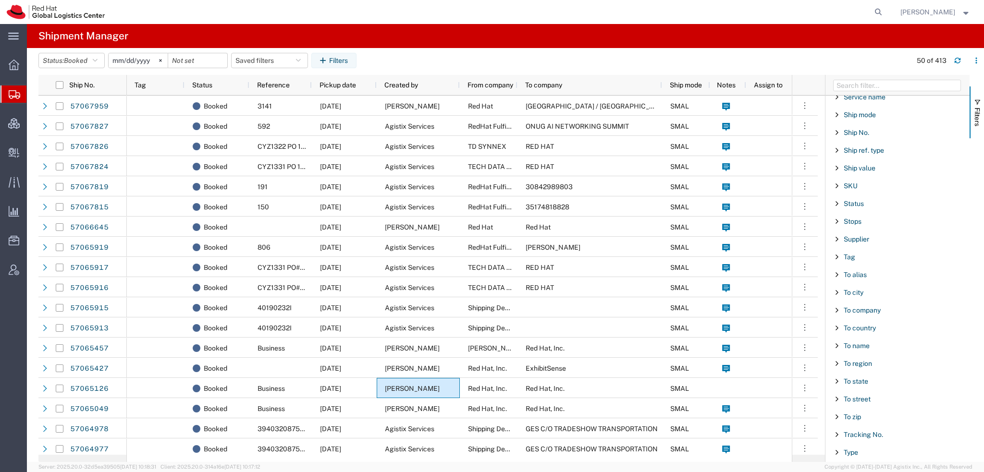
scroll to position [800, 0]
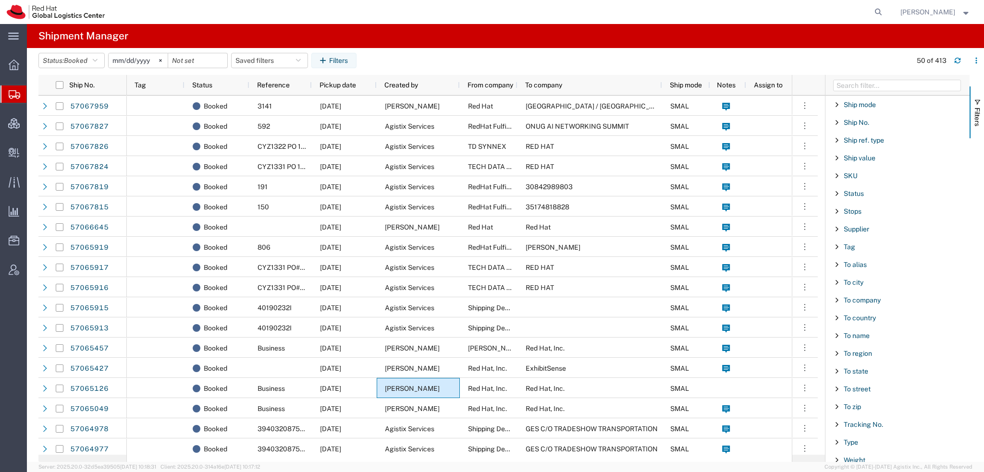
click at [857, 327] on div "To name" at bounding box center [897, 335] width 144 height 17
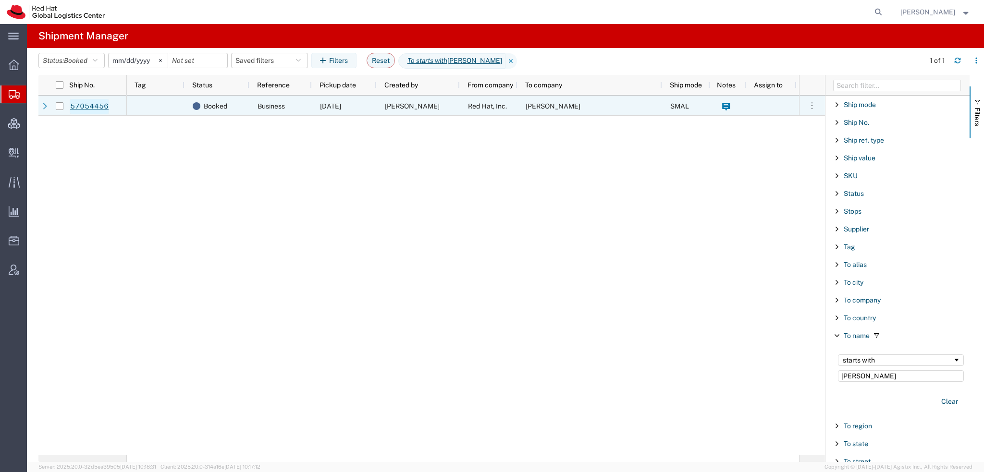
type input "[PERSON_NAME]"
click at [82, 106] on link "57054456" at bounding box center [89, 106] width 39 height 15
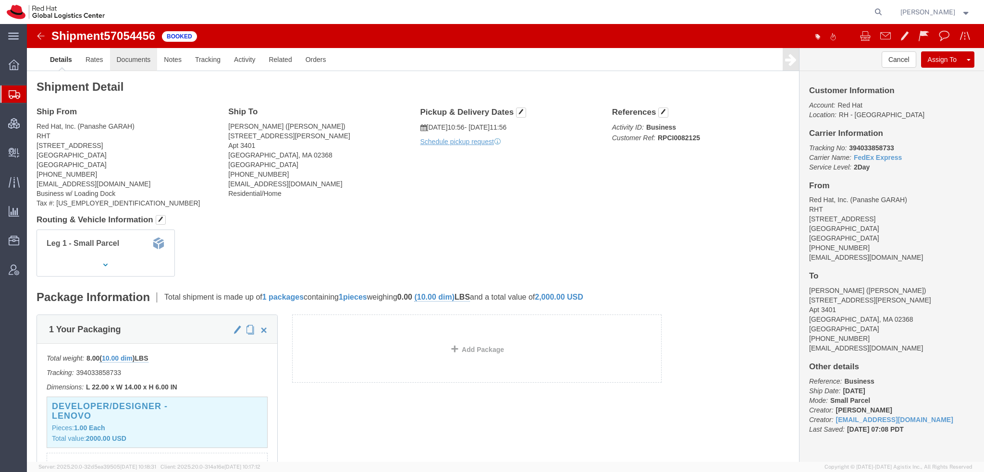
click link "Documents"
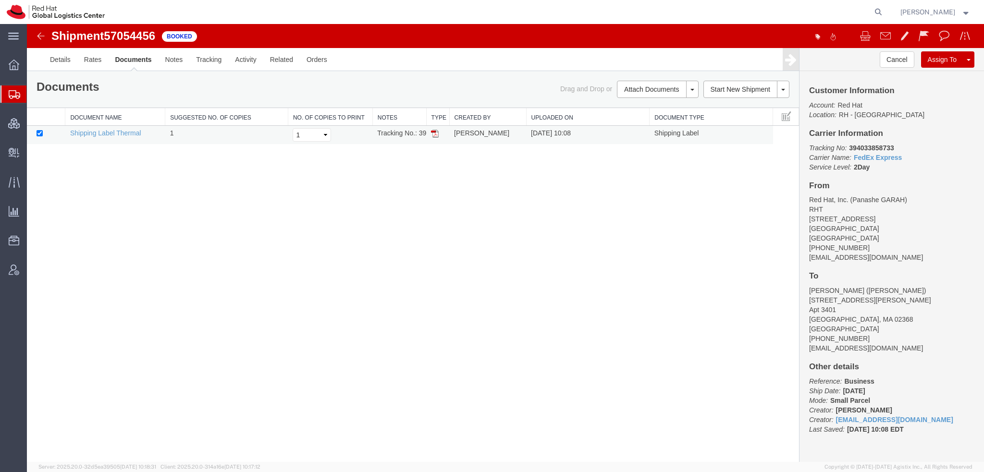
click at [434, 132] on img at bounding box center [435, 134] width 8 height 8
click at [0, 0] on span "Shipment Manager" at bounding box center [0, 0] width 0 height 0
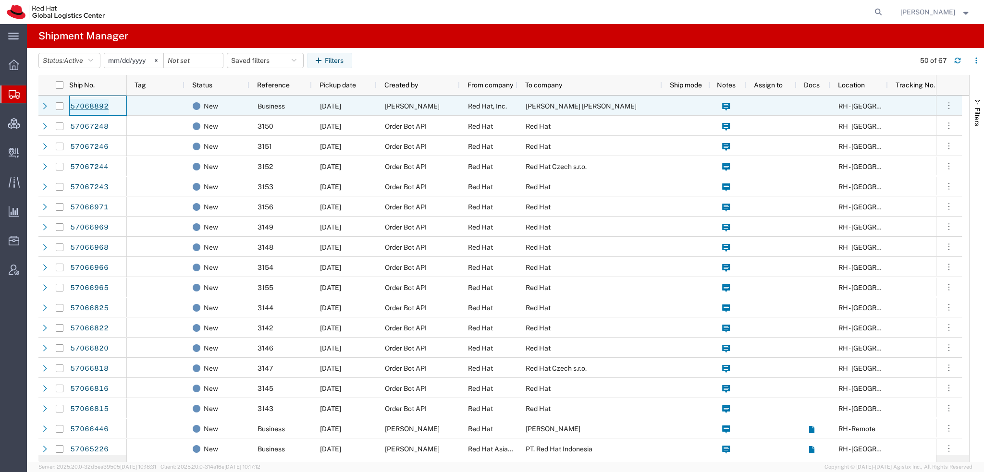
click at [94, 107] on link "57068892" at bounding box center [89, 106] width 39 height 15
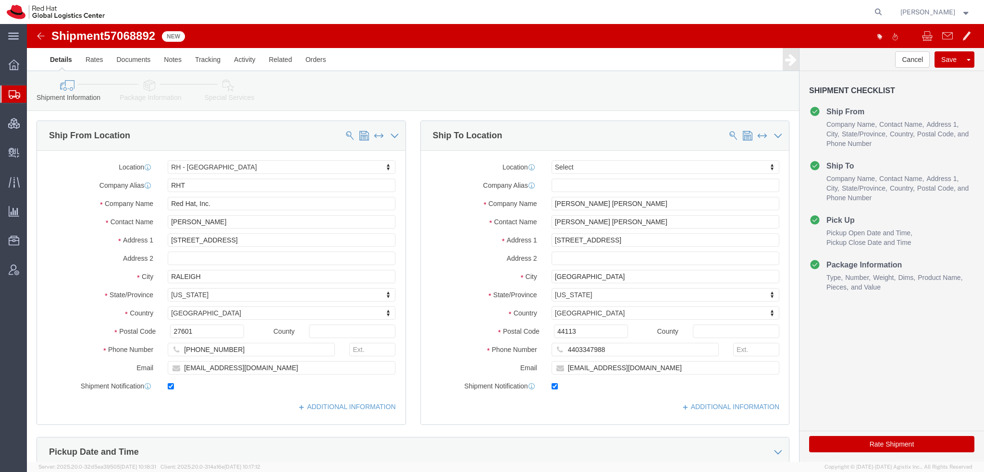
select select "38014"
select select
click button
click link "Assign To"
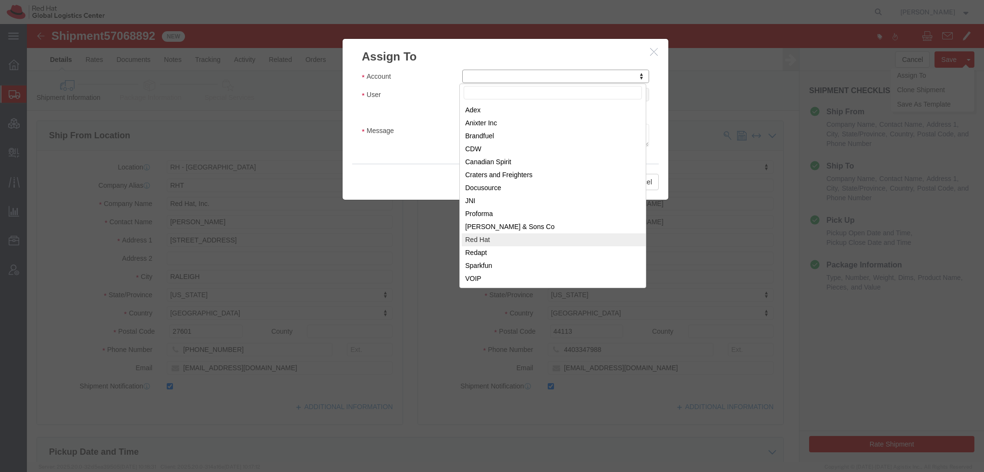
drag, startPoint x: 453, startPoint y: 231, endPoint x: 456, endPoint y: 214, distance: 17.1
select select "104821"
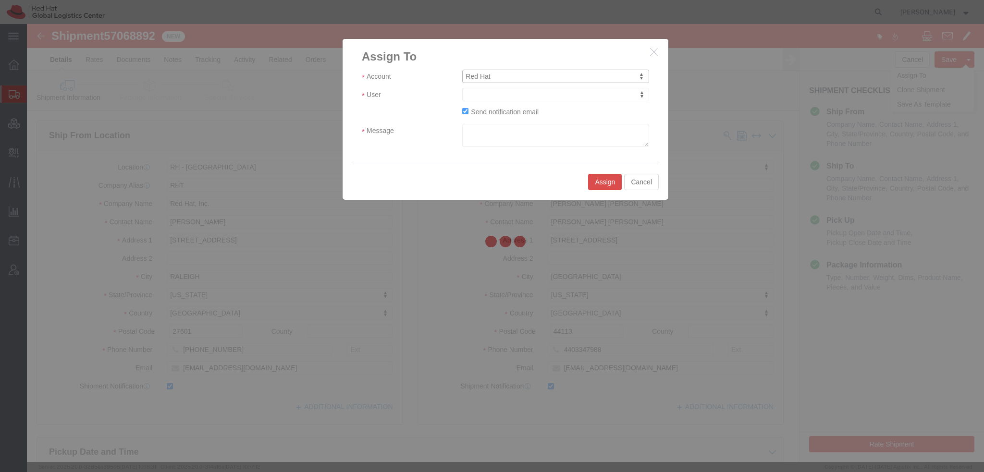
select select
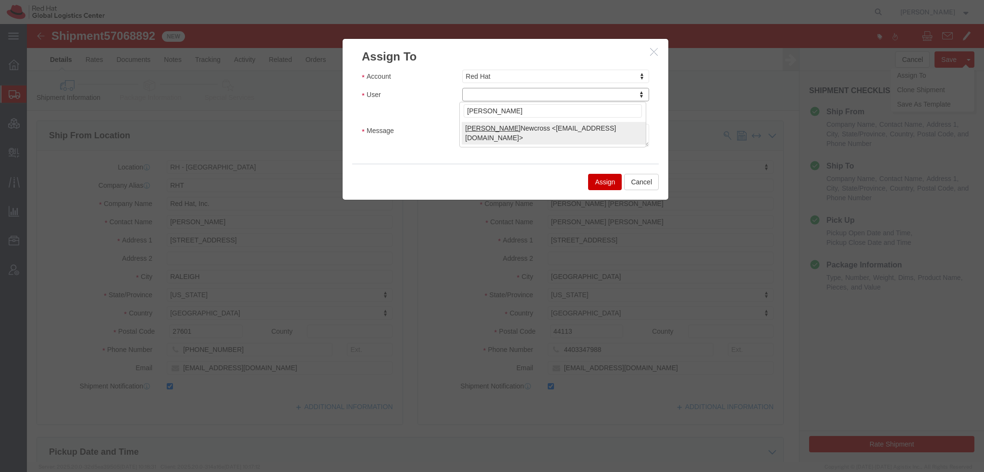
type input "[PERSON_NAME]"
click div "User [PERSON_NAME] Newcross <[EMAIL_ADDRESS][DOMAIN_NAME]>"
select select "17189"
click input "Send notification email"
checkbox input "false"
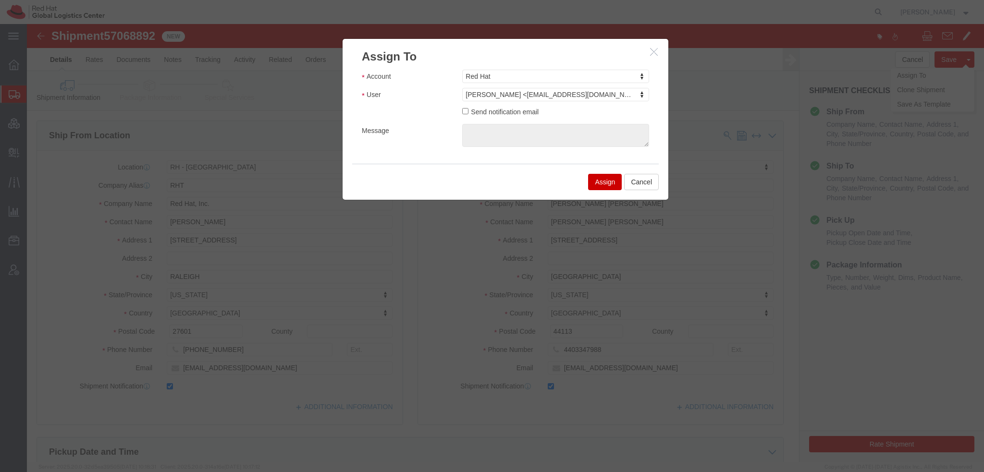
click button "Assign"
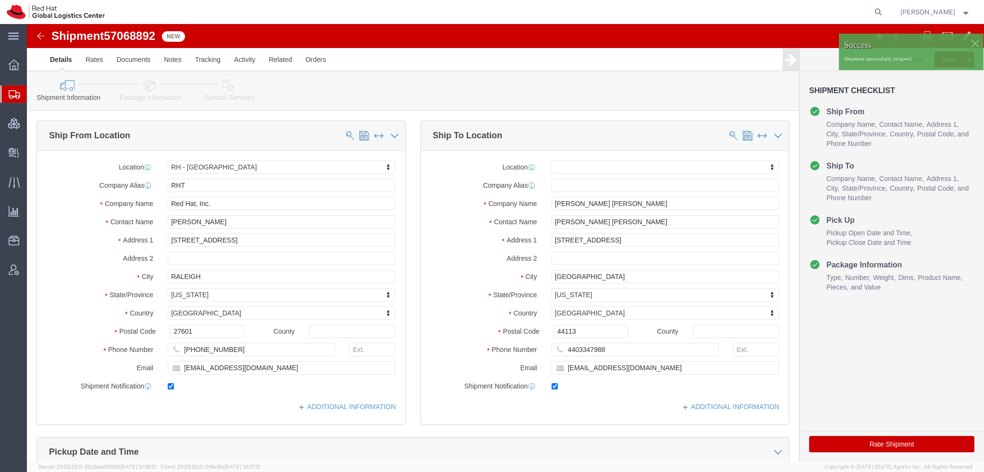
click at [0, 0] on span "Shipment Manager" at bounding box center [0, 0] width 0 height 0
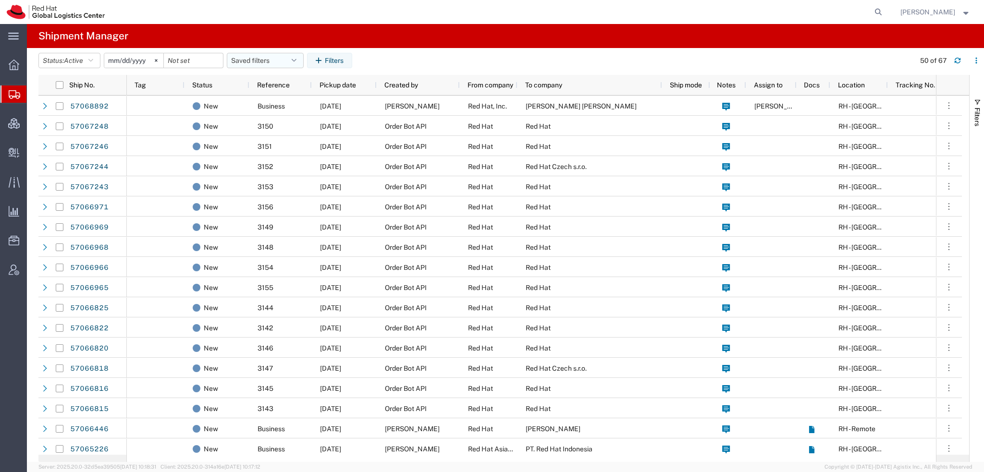
click at [271, 59] on button "Saved filters" at bounding box center [265, 60] width 77 height 15
click at [255, 103] on span "Americas" at bounding box center [291, 103] width 126 height 18
type input "[DATE]"
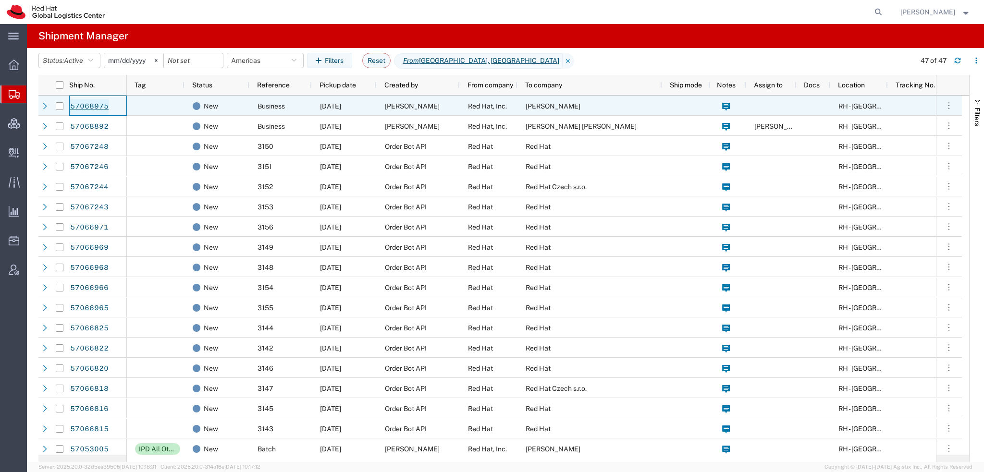
click at [102, 105] on link "57068975" at bounding box center [89, 106] width 39 height 15
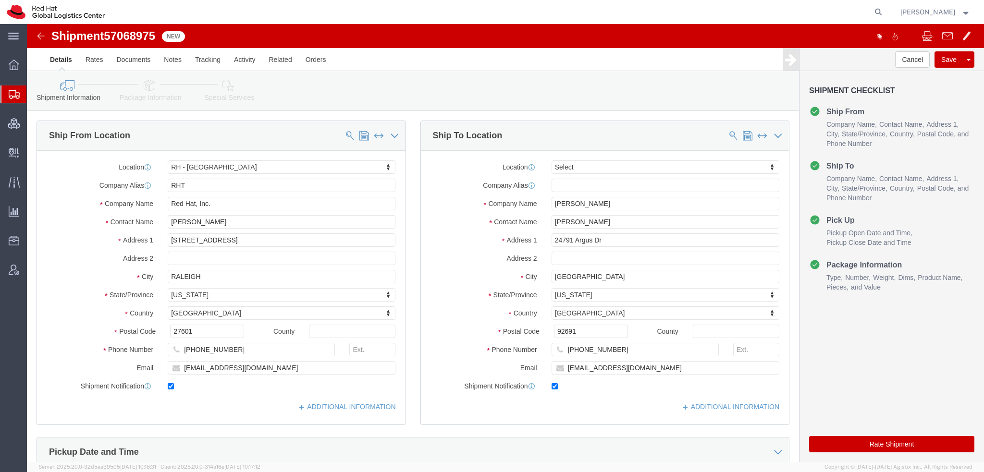
select select "38014"
select select
click button "Save"
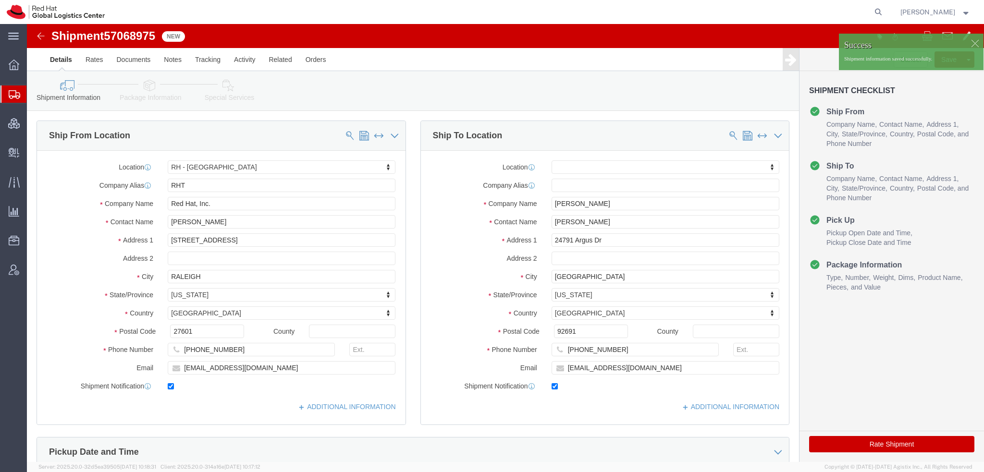
click div
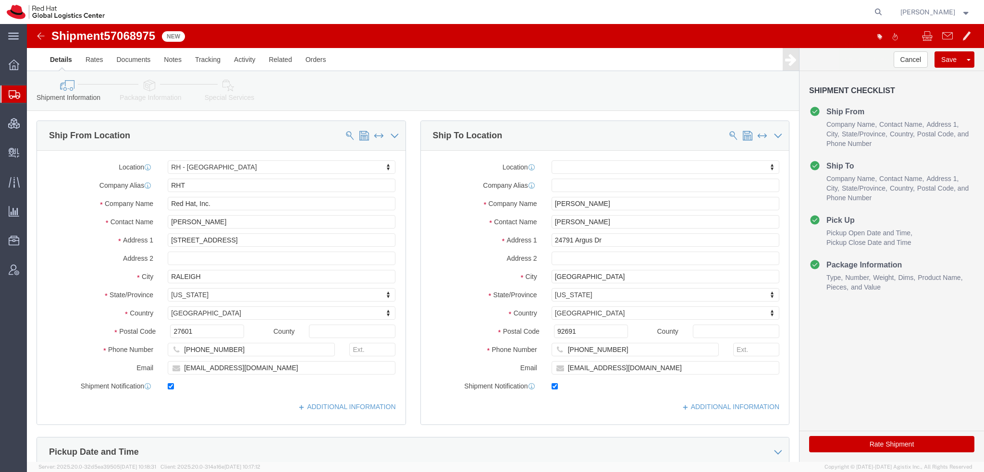
click p "Shipment information saved successfully."
click link "Assign To"
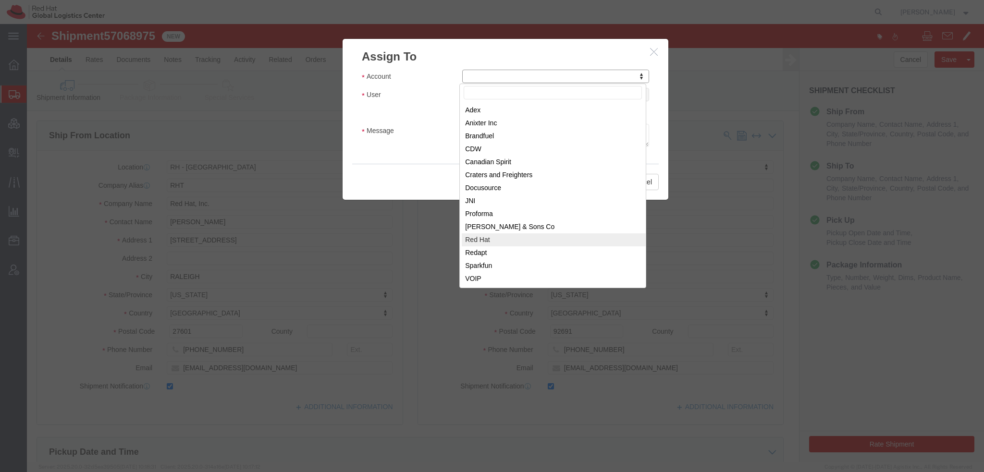
select select "104821"
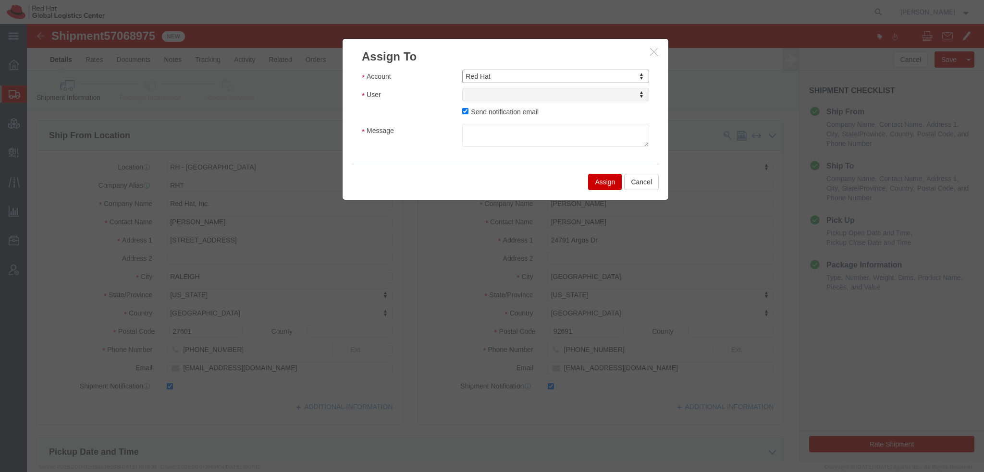
select select
type input "[PERSON_NAME]"
select select "17189"
click input "Send notification email"
checkbox input "false"
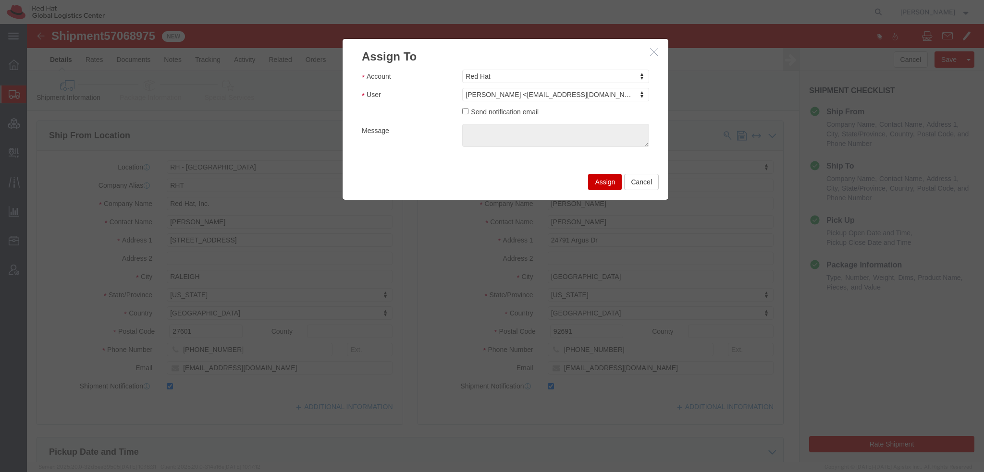
click button "Assign"
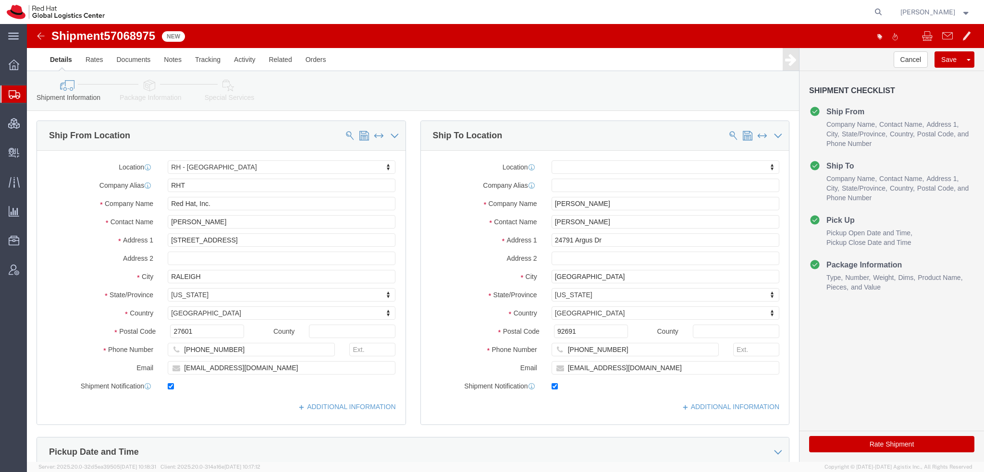
click at [0, 0] on span "Shipment Manager" at bounding box center [0, 0] width 0 height 0
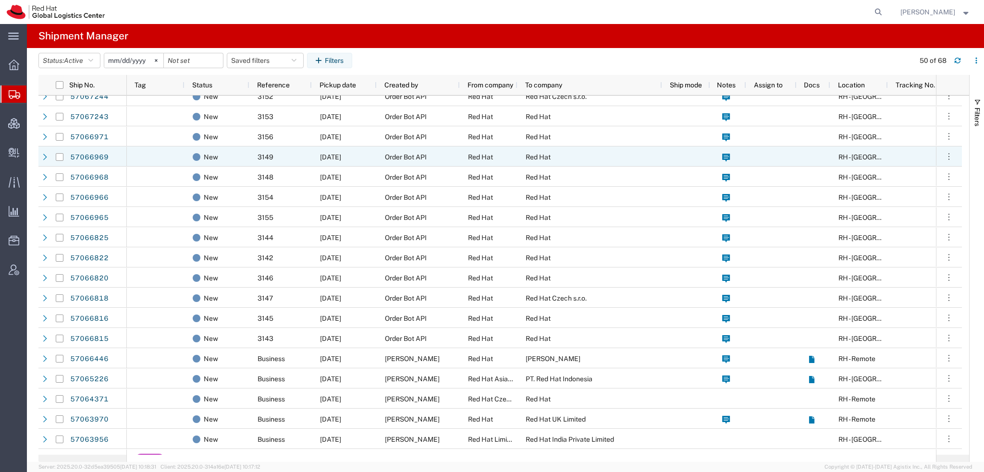
scroll to position [144, 0]
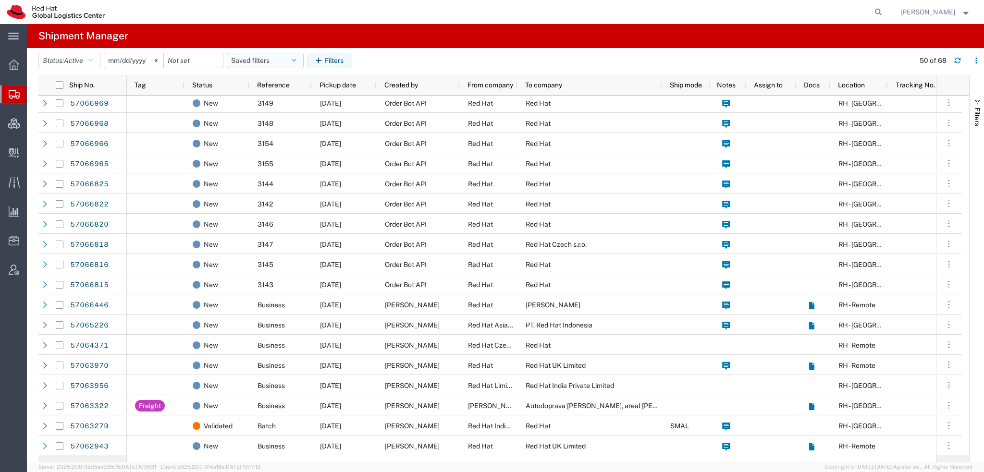
click at [290, 61] on button "Saved filters" at bounding box center [265, 60] width 77 height 15
click at [256, 101] on span "Americas" at bounding box center [291, 103] width 126 height 18
type input "[DATE]"
